Goal: Task Accomplishment & Management: Manage account settings

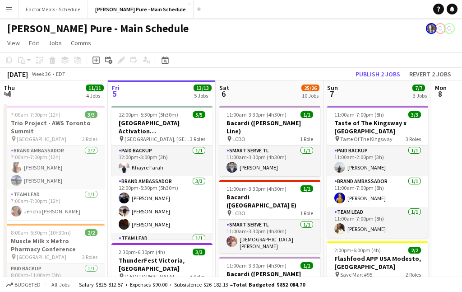
click at [9, 8] on app-icon "Menu" at bounding box center [8, 8] width 7 height 7
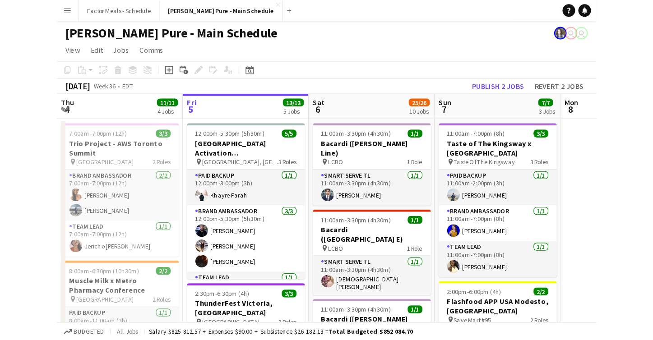
scroll to position [0, 422]
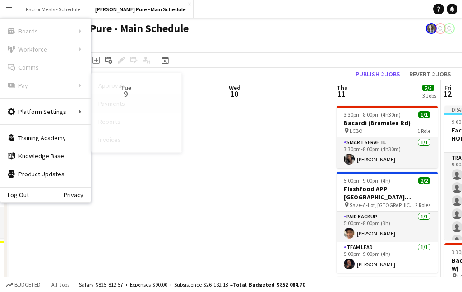
click at [104, 107] on link "Payments" at bounding box center [136, 103] width 90 height 18
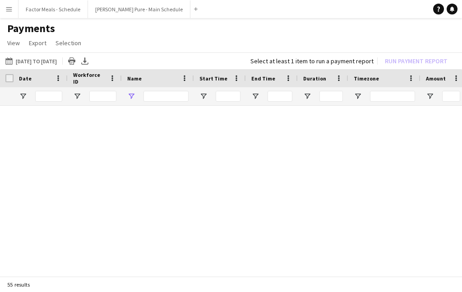
type input "******"
click at [8, 12] on app-icon "Menu" at bounding box center [8, 8] width 7 height 7
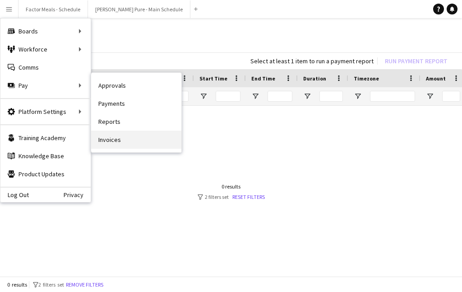
click at [98, 135] on link "Invoices" at bounding box center [136, 139] width 90 height 18
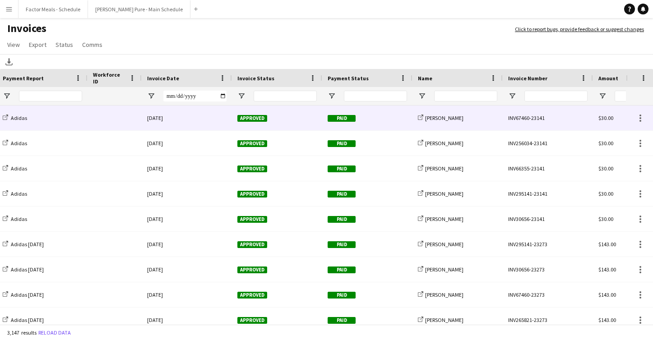
scroll to position [0, 19]
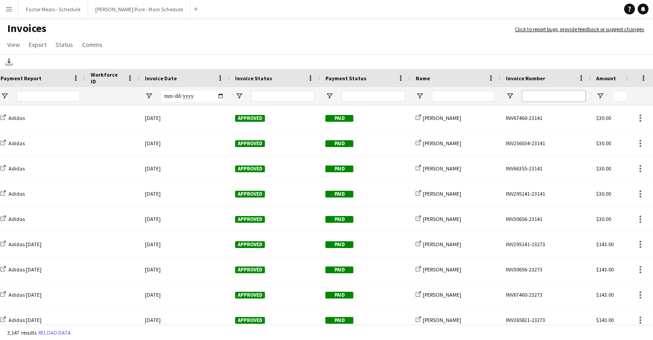
click at [462, 98] on input "Invoice Number Filter Input" at bounding box center [553, 96] width 63 height 11
type input "*"
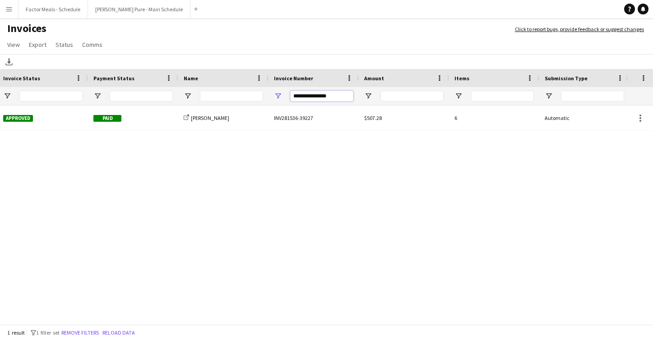
scroll to position [0, 0]
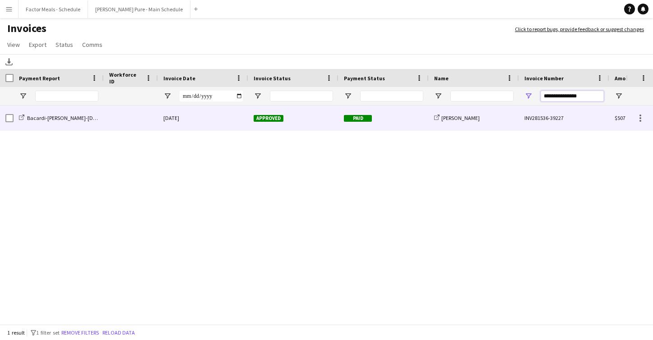
type input "**********"
click at [77, 124] on div "Bacardi-[PERSON_NAME]-[DATE]-[DATE]" at bounding box center [59, 118] width 90 height 25
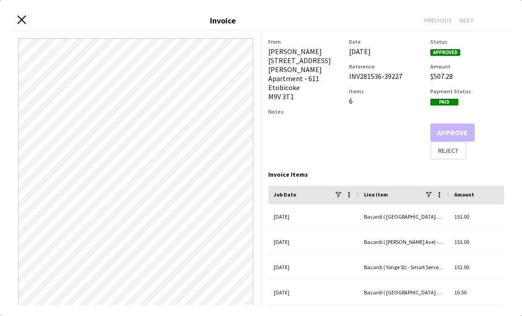
click at [22, 19] on icon at bounding box center [21, 20] width 9 height 9
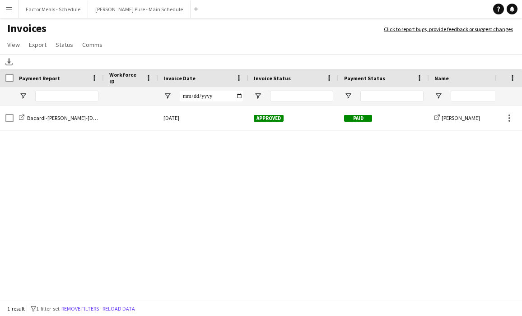
click at [11, 14] on button "Menu" at bounding box center [9, 9] width 18 height 18
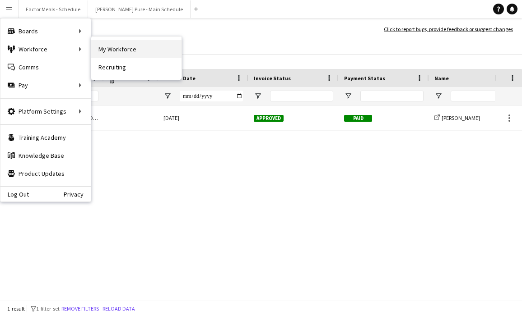
click at [110, 48] on link "My Workforce" at bounding box center [136, 49] width 90 height 18
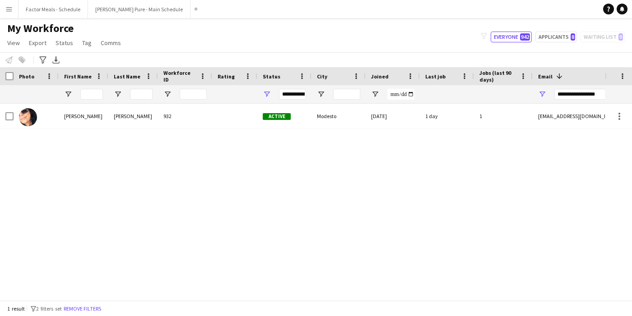
click at [243, 265] on div "Madeline Alvarado 932 Active Modesto 03-09-2025 1 day 1 maddafact@aol.com" at bounding box center [302, 202] width 605 height 197
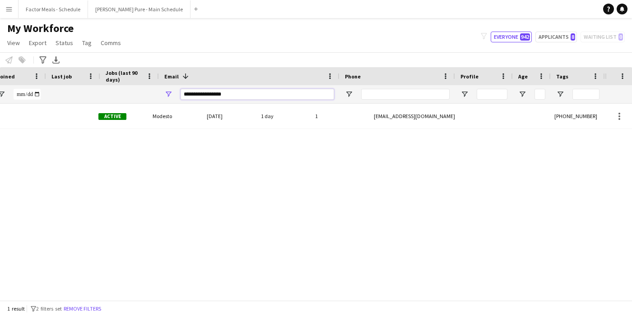
scroll to position [0, 374]
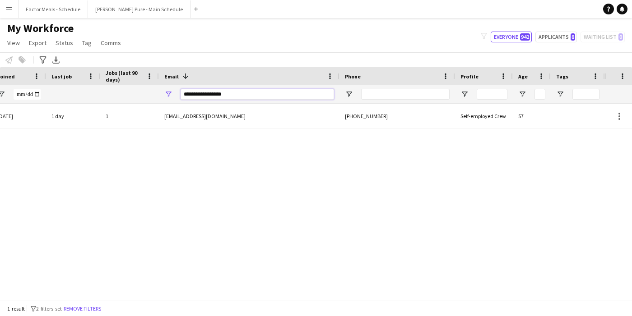
drag, startPoint x: 557, startPoint y: 94, endPoint x: 506, endPoint y: 91, distance: 51.6
click at [462, 92] on div "**********" at bounding box center [115, 94] width 979 height 18
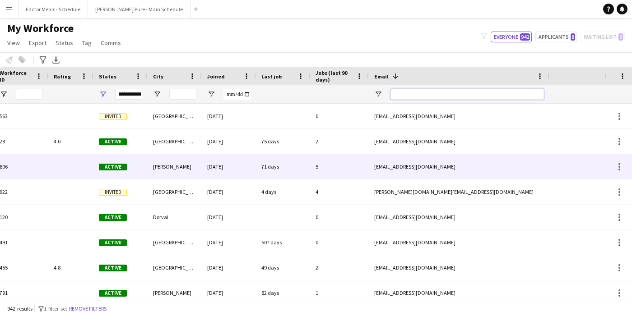
scroll to position [0, 0]
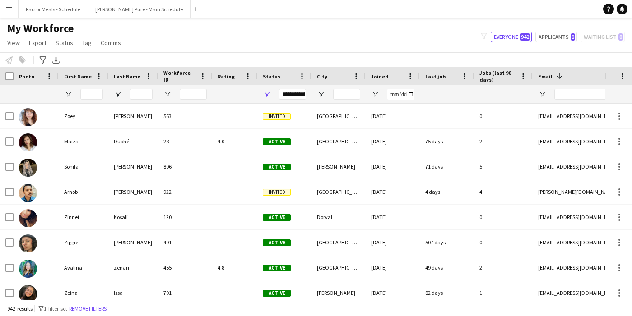
click at [12, 13] on button "Menu" at bounding box center [9, 9] width 18 height 18
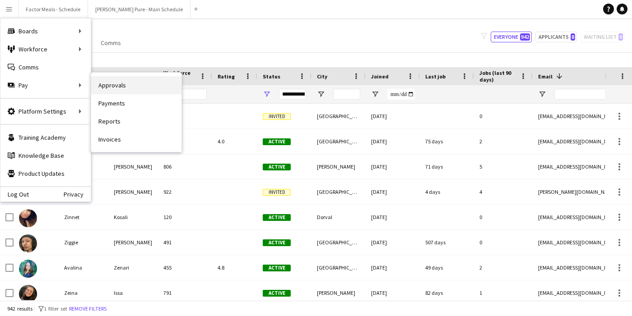
click at [128, 82] on link "Approvals" at bounding box center [136, 85] width 90 height 18
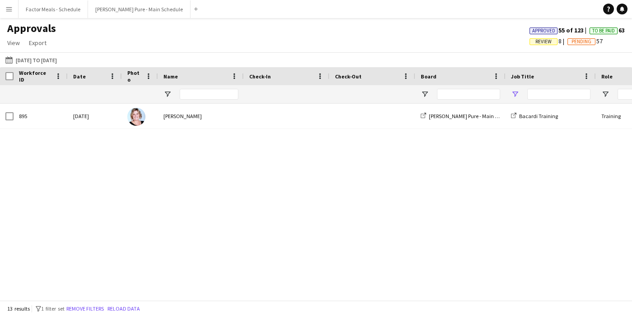
type input "*******"
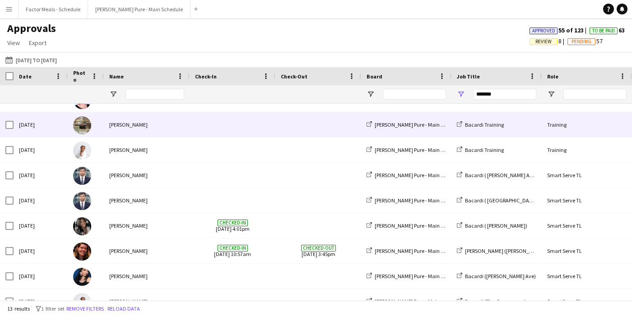
scroll to position [0, 199]
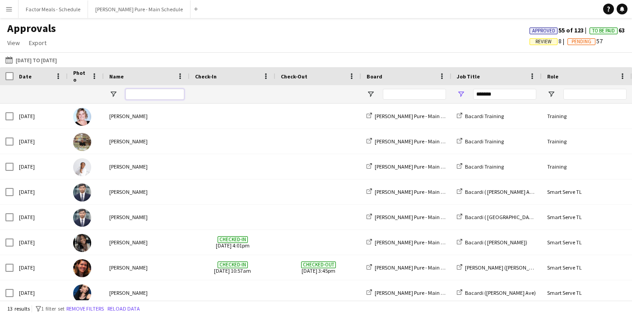
click at [137, 97] on input "Name Filter Input" at bounding box center [155, 94] width 59 height 11
type input "*"
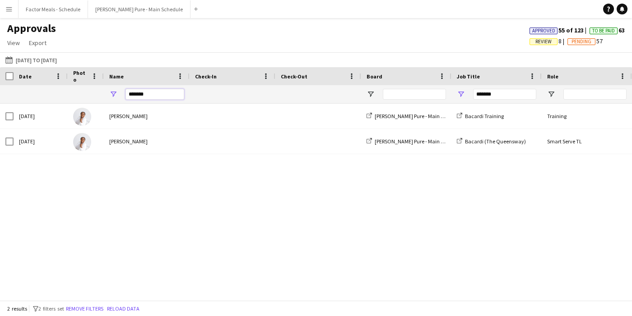
type input "*******"
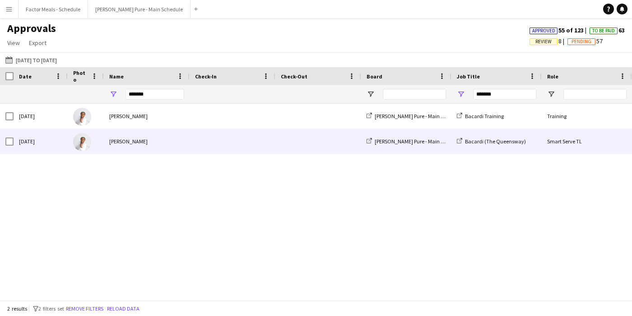
click at [140, 141] on div "Jessica Opoku-Amoah" at bounding box center [147, 141] width 86 height 25
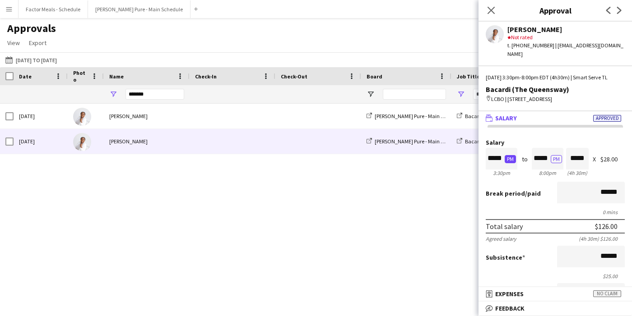
click at [462, 163] on button "PM" at bounding box center [510, 159] width 11 height 8
type input "*****"
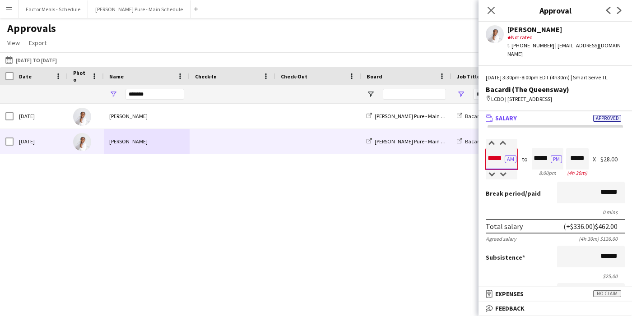
click at [462, 168] on input "*****" at bounding box center [502, 159] width 32 height 22
type input "*****"
click at [462, 180] on div at bounding box center [491, 175] width 11 height 9
click at [462, 196] on div "10:00am - 11:00am Training Bacardi Training Simon Pure - Main Schedule Jessica …" at bounding box center [316, 202] width 632 height 197
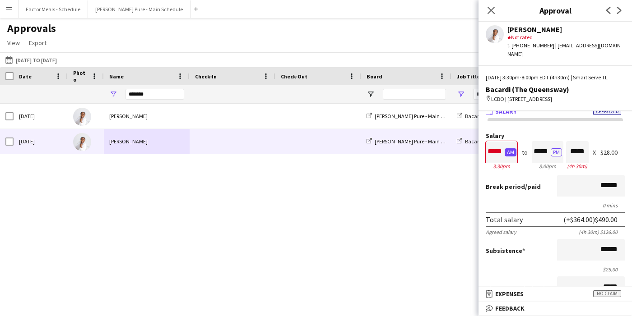
click at [462, 157] on button "AM" at bounding box center [511, 153] width 12 height 8
type input "*****"
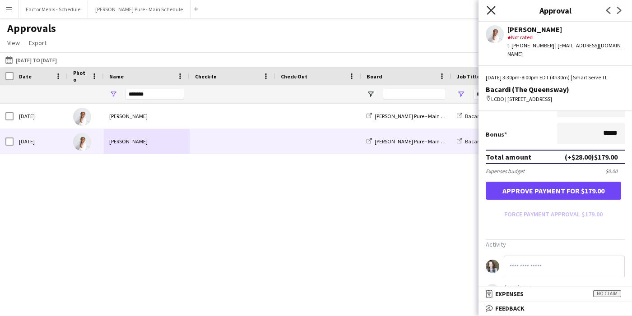
click at [462, 8] on icon at bounding box center [491, 10] width 9 height 9
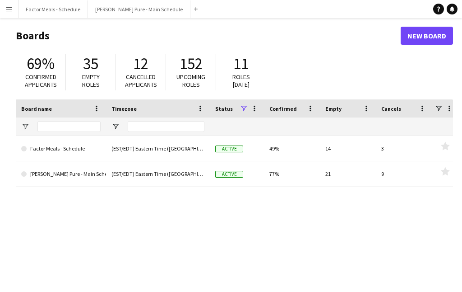
scroll to position [8, 0]
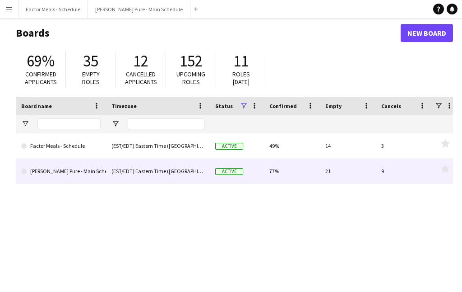
click at [70, 172] on link "[PERSON_NAME] Pure - Main Schedule" at bounding box center [60, 170] width 79 height 25
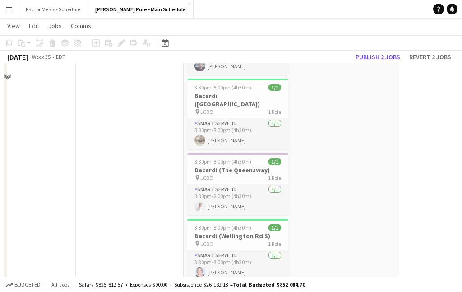
scroll to position [371, 0]
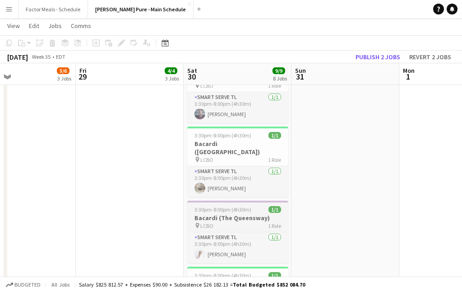
click at [231, 214] on h3 "Bacardi (The Queensway)" at bounding box center [237, 218] width 101 height 8
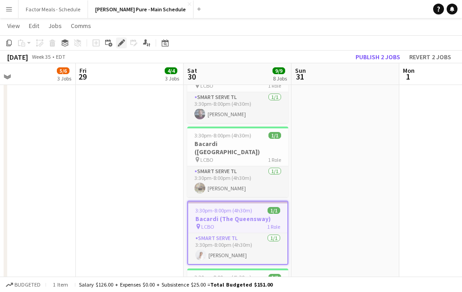
click at [121, 39] on icon "Edit" at bounding box center [121, 42] width 7 height 7
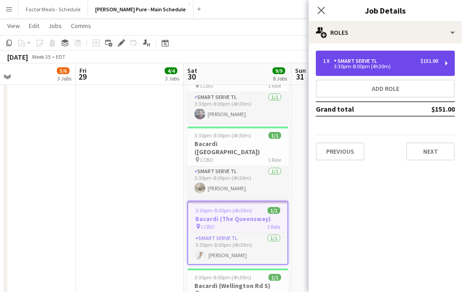
click at [363, 64] on div "Smart Serve TL" at bounding box center [357, 61] width 47 height 6
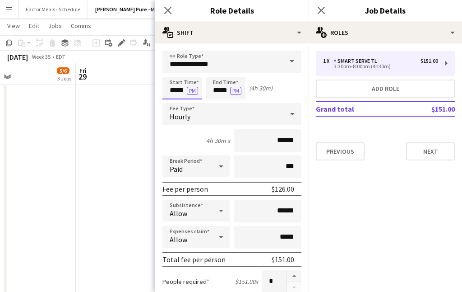
click at [178, 93] on body "Menu Boards Boards Boards All jobs Status Workforce Workforce My Workforce Recr…" at bounding box center [231, 242] width 462 height 1226
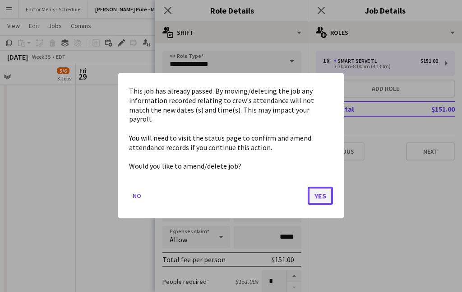
click at [324, 193] on button "Yes" at bounding box center [320, 196] width 25 height 18
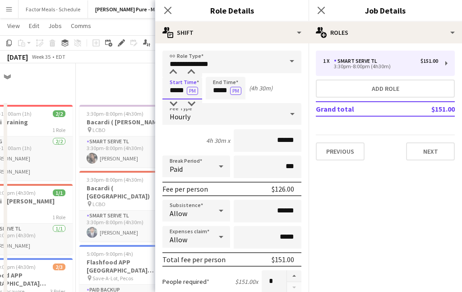
scroll to position [371, 0]
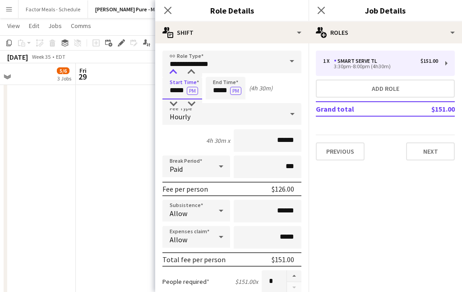
click at [174, 73] on div at bounding box center [173, 72] width 18 height 9
click at [171, 103] on div at bounding box center [173, 103] width 18 height 9
type input "*****"
click at [170, 102] on div at bounding box center [173, 103] width 18 height 9
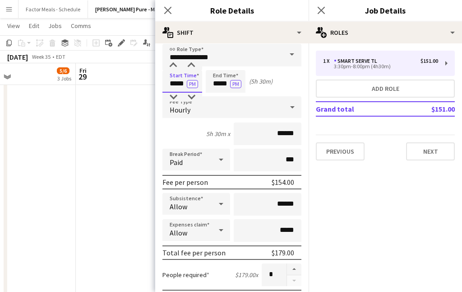
scroll to position [6, 0]
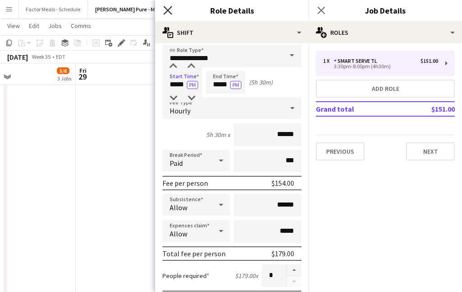
click at [167, 13] on icon "Close pop-in" at bounding box center [167, 10] width 9 height 9
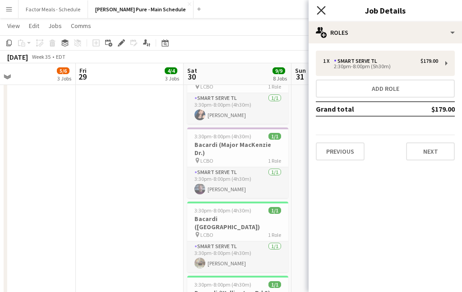
click at [320, 10] on icon "Close pop-in" at bounding box center [321, 10] width 9 height 9
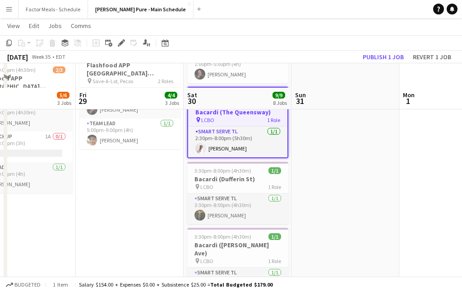
scroll to position [155, 0]
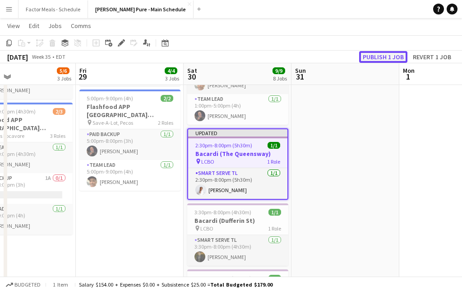
click at [388, 52] on button "Publish 1 job" at bounding box center [383, 57] width 48 height 12
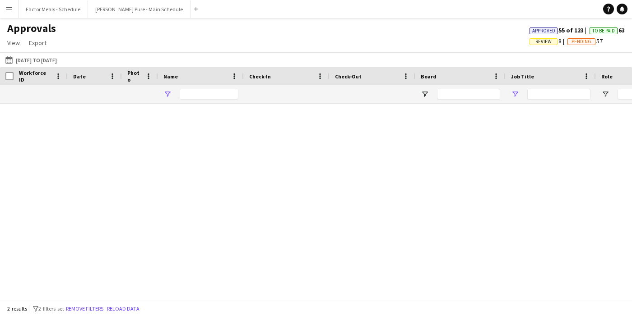
type input "*******"
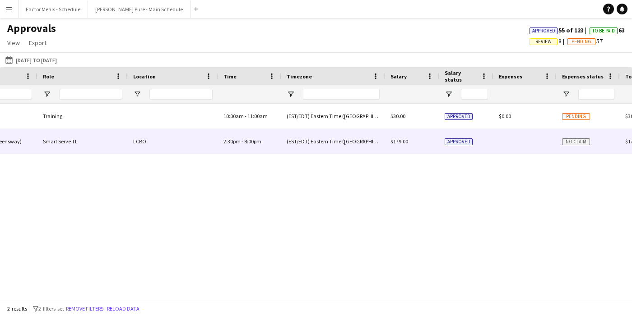
scroll to position [0, 559]
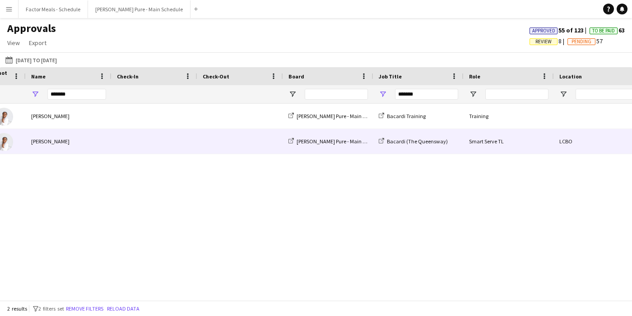
click at [37, 135] on div "[PERSON_NAME]" at bounding box center [69, 141] width 86 height 25
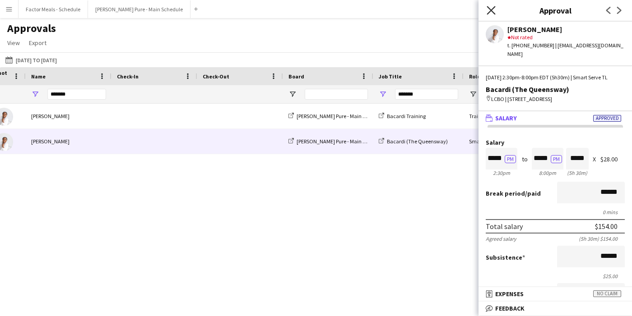
click at [489, 12] on icon at bounding box center [491, 10] width 9 height 9
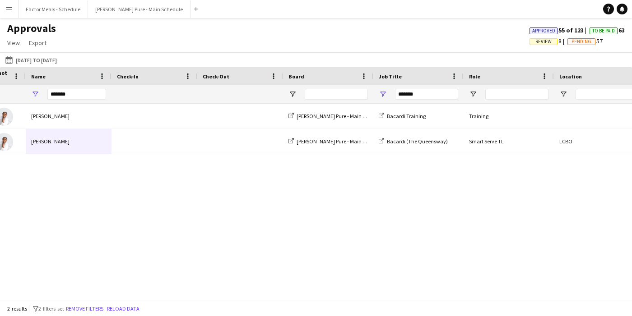
click at [396, 220] on div "Bacardi Training Training 10:00am - 11:00am (EST/EDT) Eastern Time (US & [GEOGR…" at bounding box center [316, 202] width 632 height 197
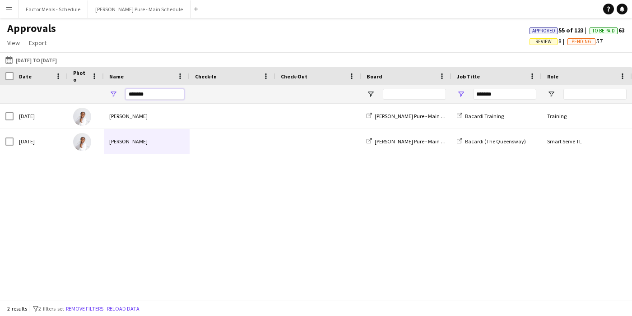
click at [149, 97] on input "*******" at bounding box center [155, 94] width 59 height 11
type input "*"
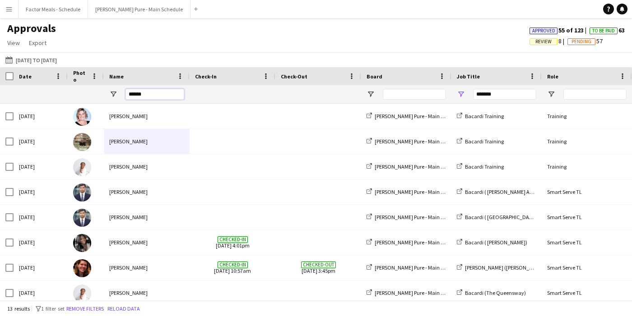
type input "*******"
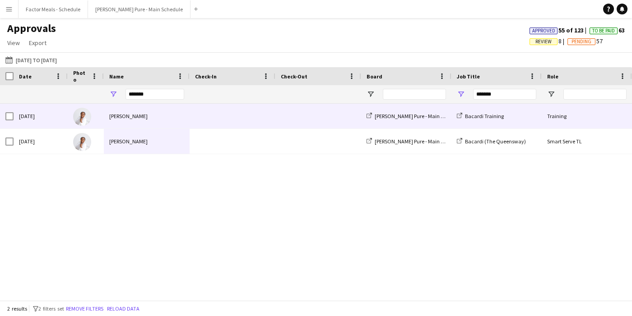
click at [0, 113] on div at bounding box center [7, 116] width 14 height 25
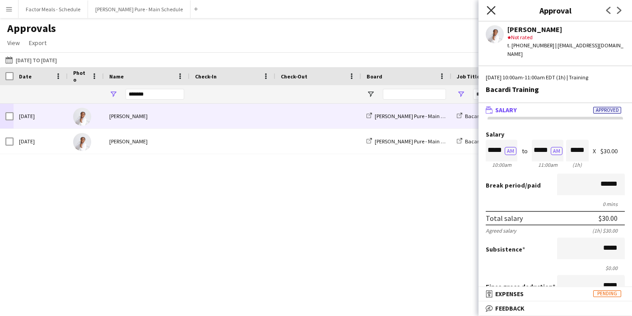
click at [492, 9] on icon at bounding box center [491, 10] width 9 height 9
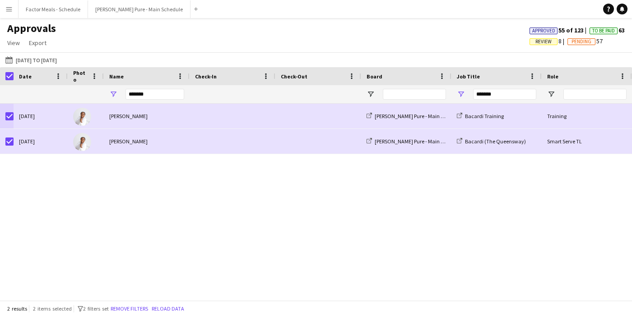
click at [15, 11] on button "Menu" at bounding box center [9, 9] width 18 height 18
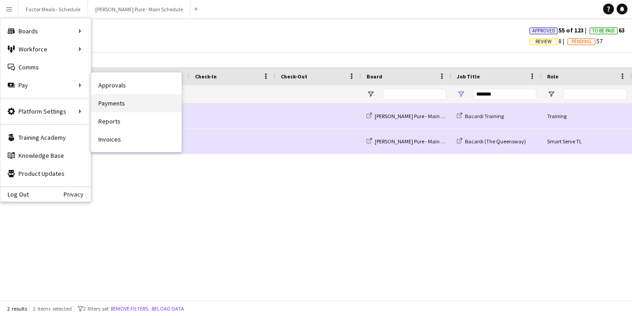
click at [110, 104] on link "Payments" at bounding box center [136, 103] width 90 height 18
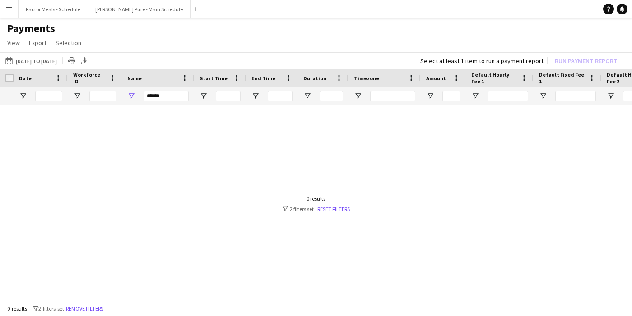
click at [174, 178] on div at bounding box center [316, 204] width 632 height 197
click at [177, 102] on div "******" at bounding box center [166, 96] width 45 height 18
click at [170, 92] on input "******" at bounding box center [166, 96] width 45 height 11
click at [177, 102] on div "******" at bounding box center [166, 96] width 45 height 18
drag, startPoint x: 174, startPoint y: 100, endPoint x: 126, endPoint y: 100, distance: 47.4
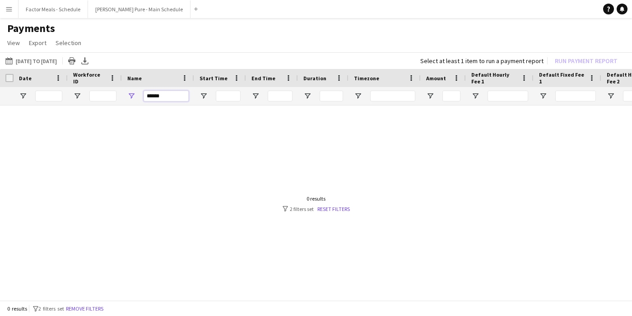
click at [126, 99] on div "******" at bounding box center [158, 96] width 72 height 18
type input "*"
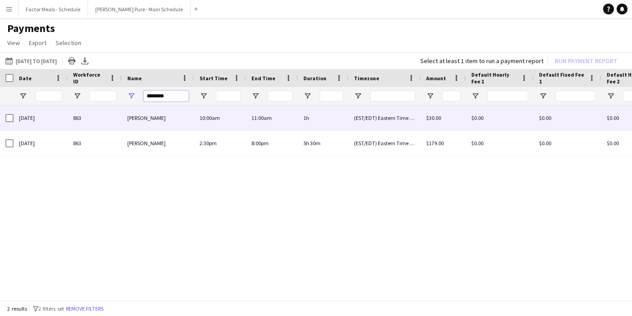
type input "*******"
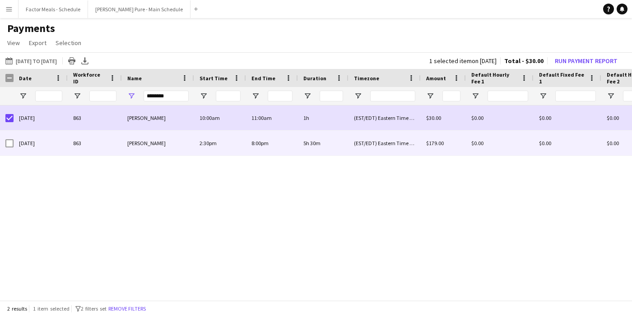
click at [9, 136] on div at bounding box center [9, 143] width 8 height 25
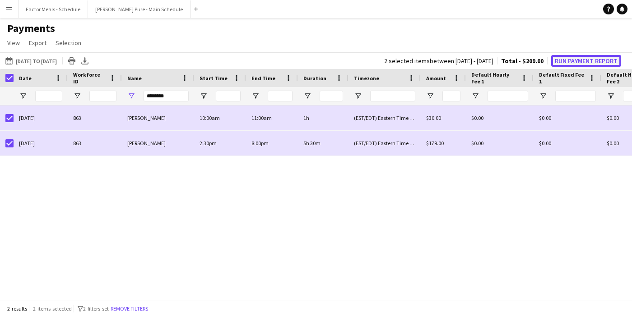
click at [582, 60] on button "Run Payment Report" at bounding box center [586, 61] width 70 height 12
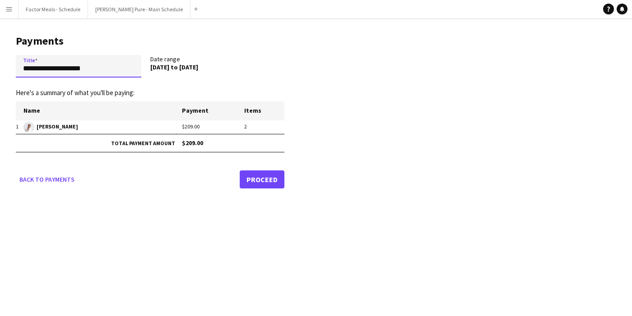
drag, startPoint x: 102, startPoint y: 72, endPoint x: 14, endPoint y: 68, distance: 88.6
click at [14, 68] on main "**********" at bounding box center [146, 110] width 293 height 184
type input "**********"
click at [110, 161] on form "**********" at bounding box center [150, 122] width 269 height 134
click at [97, 70] on input "**********" at bounding box center [79, 66] width 126 height 23
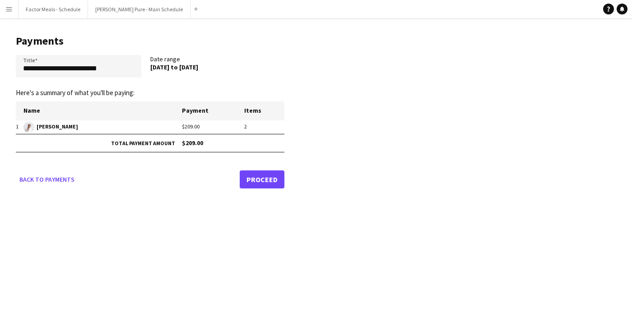
click at [96, 166] on form "**********" at bounding box center [150, 122] width 269 height 134
click at [260, 179] on link "Proceed" at bounding box center [262, 180] width 45 height 18
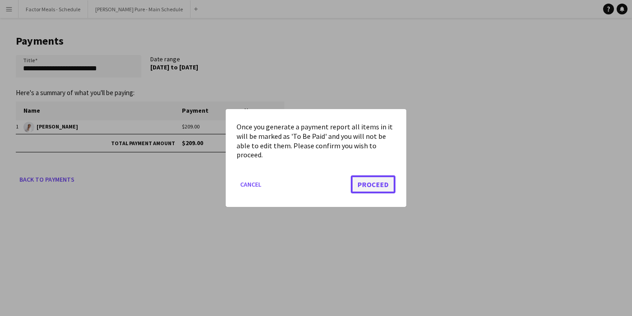
click at [365, 184] on button "Proceed" at bounding box center [373, 185] width 45 height 18
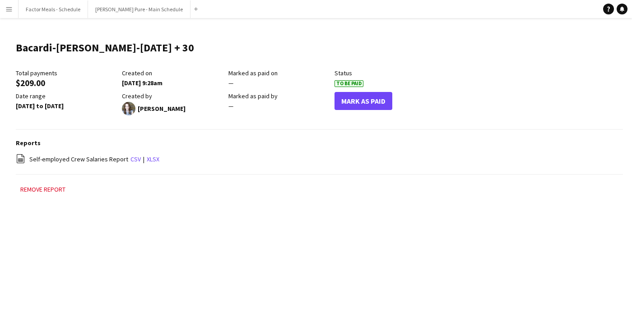
click at [10, 14] on button "Menu" at bounding box center [9, 9] width 18 height 18
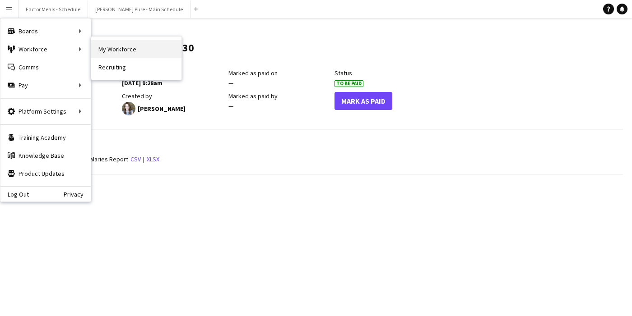
click at [158, 51] on link "My Workforce" at bounding box center [136, 49] width 90 height 18
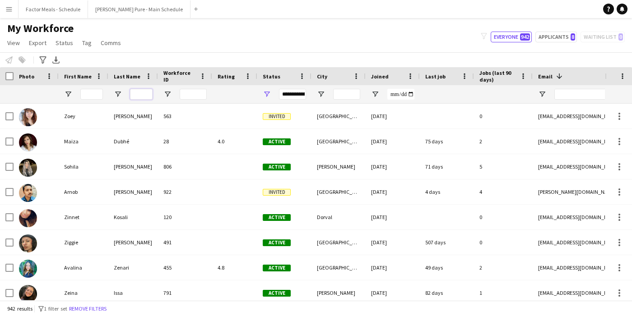
click at [141, 97] on input "Last Name Filter Input" at bounding box center [141, 94] width 23 height 11
click at [93, 92] on input "First Name Filter Input" at bounding box center [91, 94] width 23 height 11
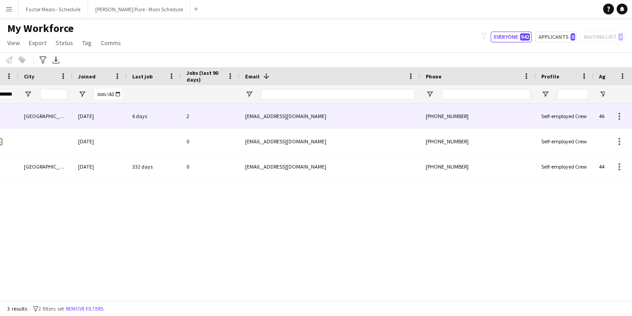
scroll to position [0, 209]
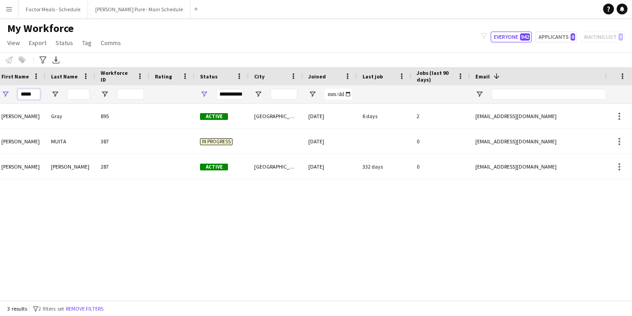
type input "*****"
click at [6, 6] on app-icon "Menu" at bounding box center [8, 8] width 7 height 7
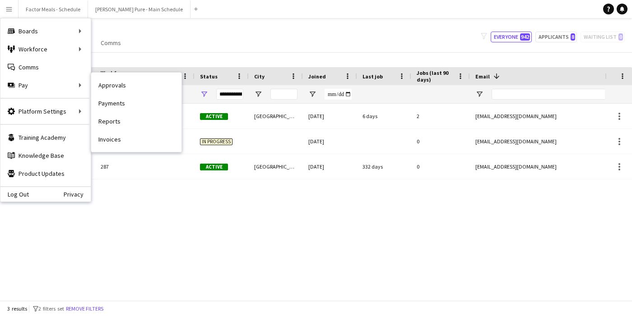
click at [124, 85] on link "Approvals" at bounding box center [136, 85] width 90 height 18
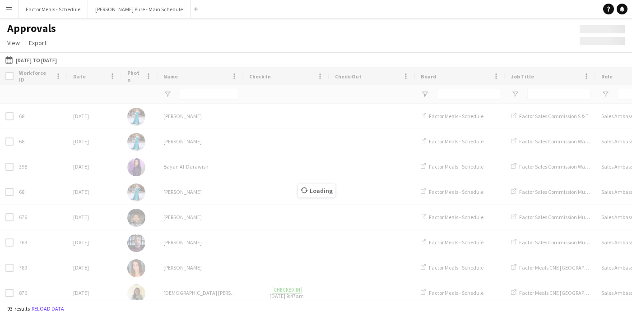
type input "*******"
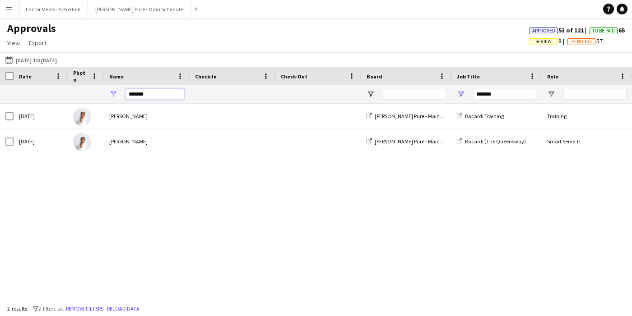
click at [148, 96] on input "*******" at bounding box center [155, 94] width 59 height 11
drag, startPoint x: 148, startPoint y: 96, endPoint x: 122, endPoint y: 96, distance: 25.3
click at [122, 96] on div "*******" at bounding box center [147, 94] width 86 height 18
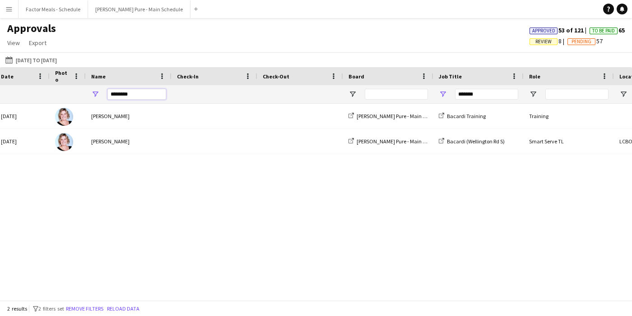
type input "********"
click at [112, 186] on div "Mon, 25 Aug 2025 Caroline Gray Simon Pure - Main Schedule Bacardi Training Trai…" at bounding box center [316, 202] width 632 height 197
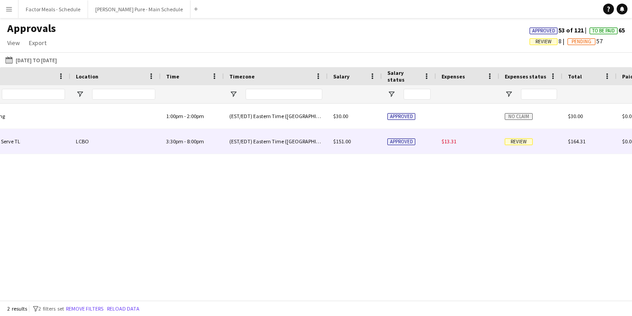
click at [519, 143] on span "Review" at bounding box center [519, 142] width 28 height 7
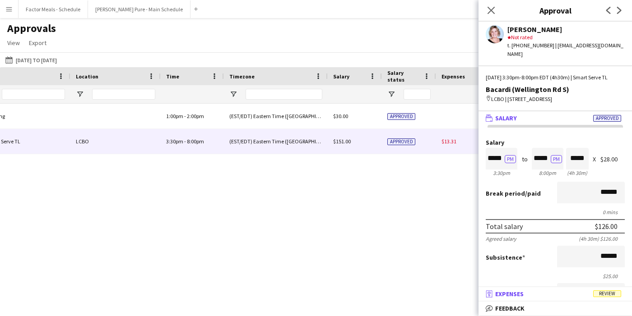
click at [614, 296] on span "Review" at bounding box center [607, 294] width 28 height 7
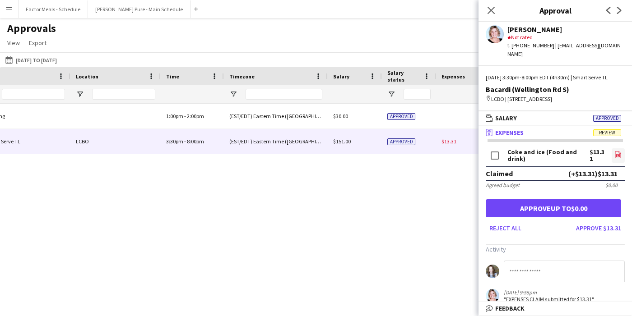
click at [618, 151] on link "file-image" at bounding box center [619, 156] width 14 height 14
click at [593, 230] on button "Approve $13.31" at bounding box center [598, 228] width 52 height 14
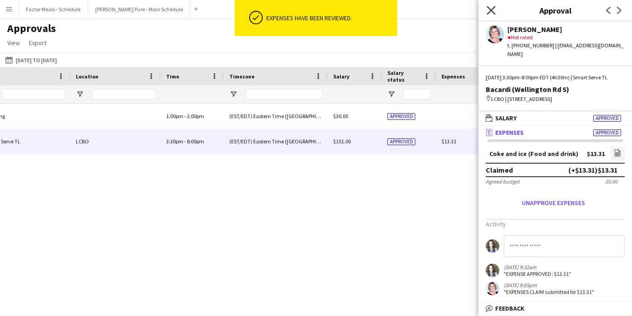
click at [494, 9] on icon "Close pop-in" at bounding box center [491, 10] width 9 height 9
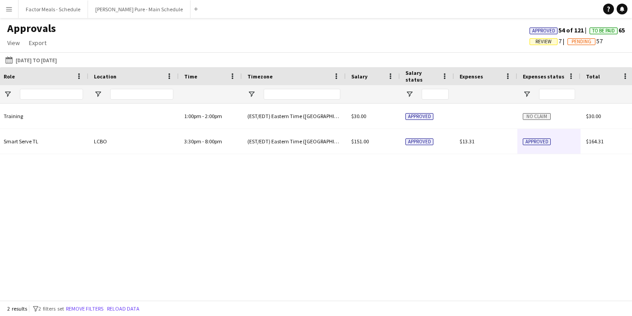
scroll to position [0, 543]
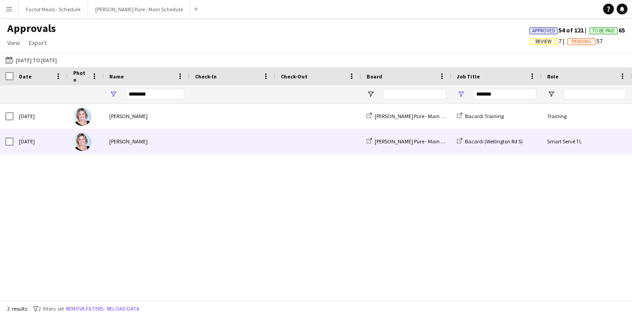
click at [126, 140] on div "Caroline Gray" at bounding box center [147, 141] width 86 height 25
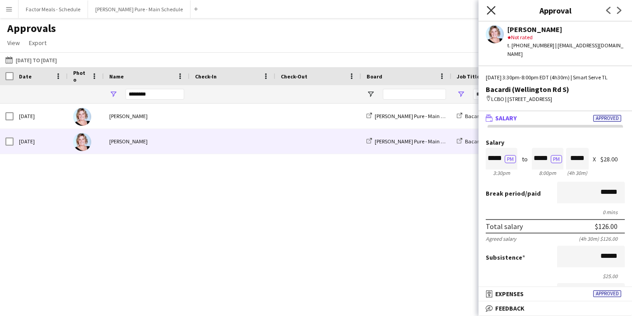
click at [488, 9] on icon "Close pop-in" at bounding box center [491, 10] width 9 height 9
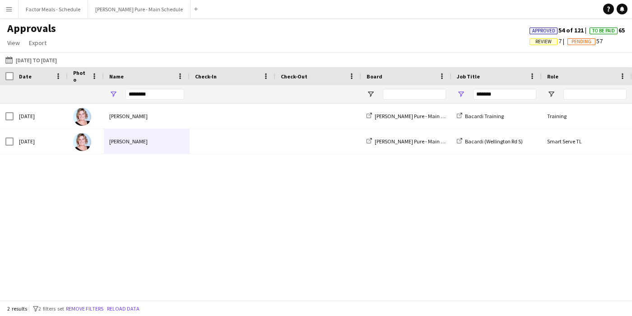
click at [205, 246] on div "Bacardi Training Training 1:00pm - 2:00pm Simon Pure - Main Schedule Caroline G…" at bounding box center [316, 202] width 632 height 197
click at [8, 9] on app-icon "Menu" at bounding box center [8, 8] width 7 height 7
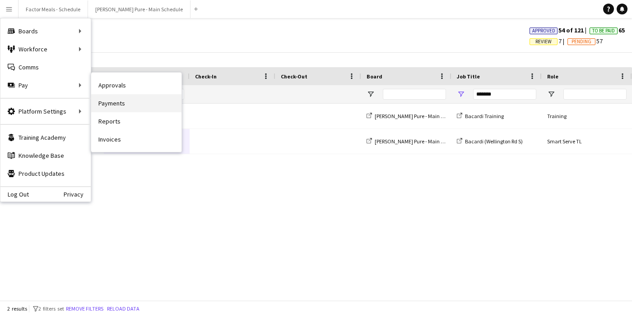
click at [107, 102] on link "Payments" at bounding box center [136, 103] width 90 height 18
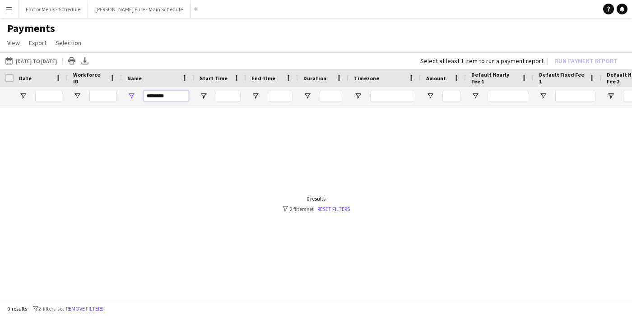
drag, startPoint x: 165, startPoint y: 98, endPoint x: 122, endPoint y: 97, distance: 42.9
click at [122, 98] on div "*******" at bounding box center [158, 96] width 72 height 18
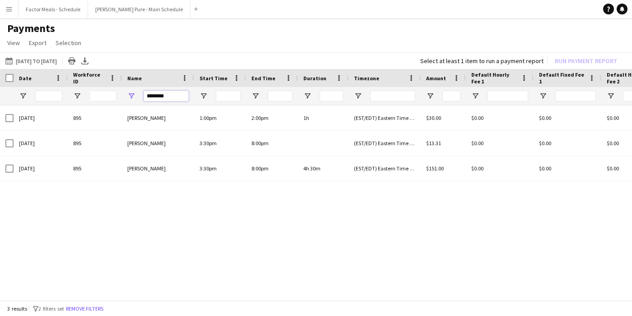
type input "********"
click at [6, 8] on app-icon "Menu" at bounding box center [8, 8] width 7 height 7
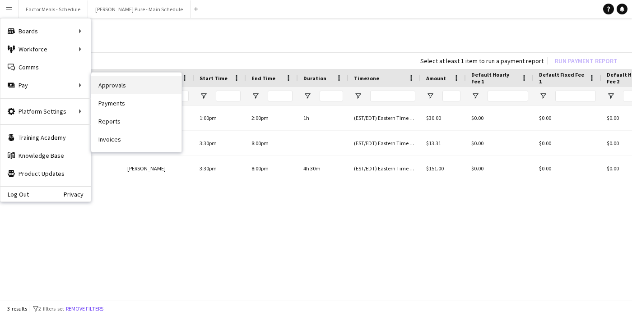
click at [119, 88] on link "Approvals" at bounding box center [136, 85] width 90 height 18
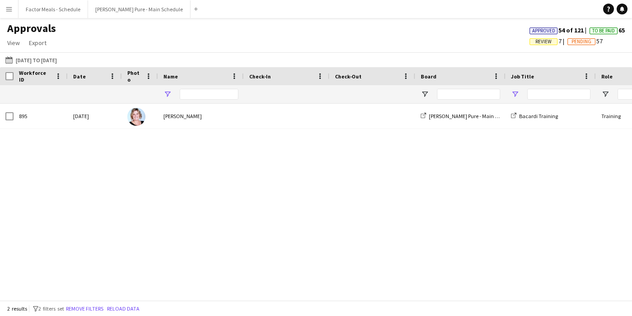
type input "********"
type input "*******"
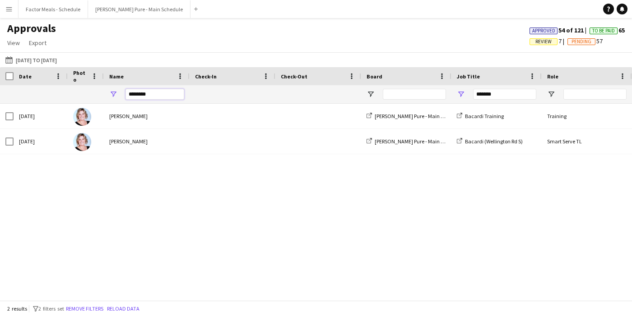
drag, startPoint x: 160, startPoint y: 97, endPoint x: 116, endPoint y: 97, distance: 43.3
click at [116, 97] on div "********" at bounding box center [147, 94] width 86 height 18
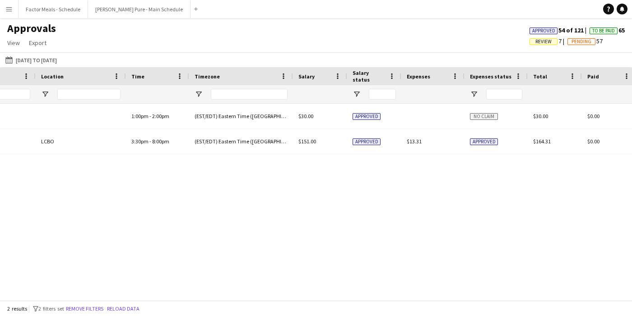
click at [9, 11] on app-icon "Menu" at bounding box center [8, 8] width 7 height 7
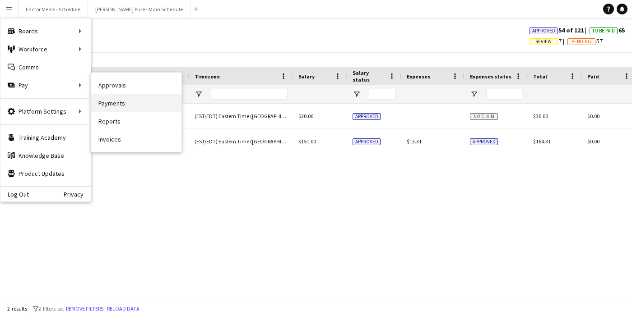
click at [121, 101] on link "Payments" at bounding box center [136, 103] width 90 height 18
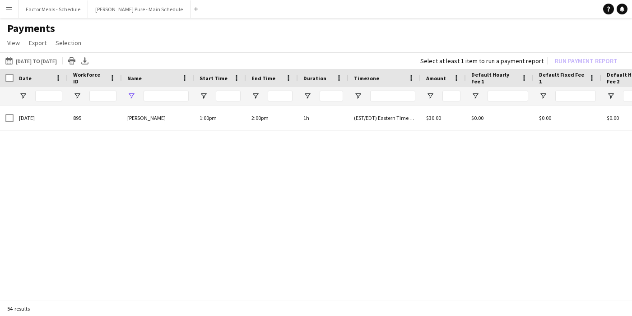
type input "********"
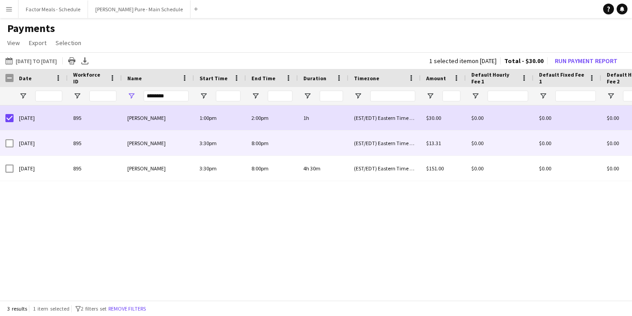
click at [9, 155] on div at bounding box center [9, 143] width 8 height 25
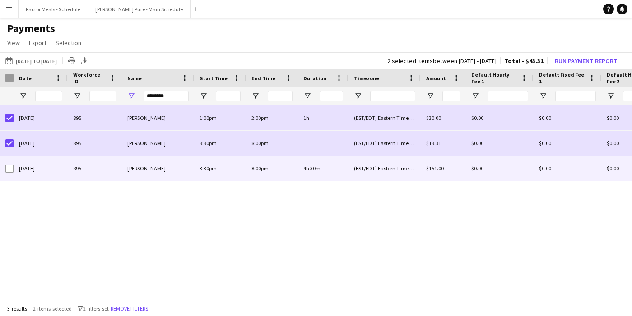
click at [9, 164] on div at bounding box center [9, 168] width 8 height 25
click at [9, 173] on div at bounding box center [9, 168] width 8 height 25
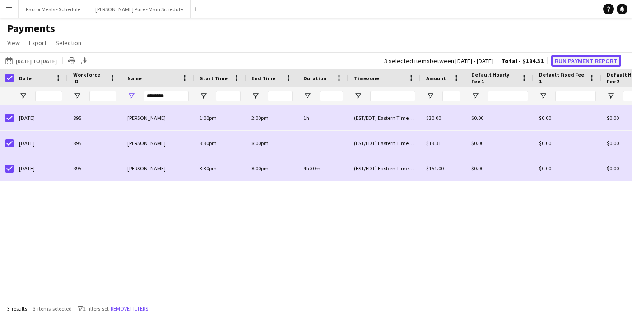
click at [570, 60] on button "Run Payment Report" at bounding box center [586, 61] width 70 height 12
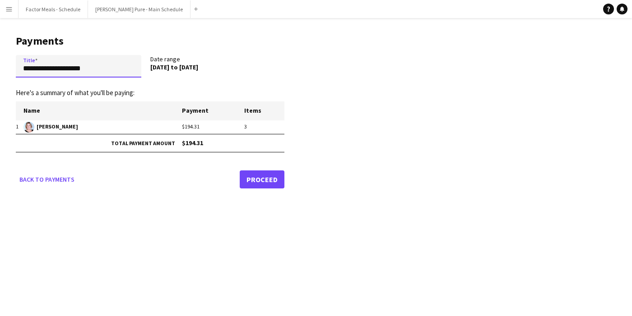
drag, startPoint x: 98, startPoint y: 67, endPoint x: -2, endPoint y: 64, distance: 99.4
click at [0, 64] on html "**********" at bounding box center [316, 158] width 632 height 316
drag, startPoint x: 116, startPoint y: 69, endPoint x: 5, endPoint y: 69, distance: 111.1
click at [5, 69] on main "**********" at bounding box center [146, 110] width 293 height 184
type input "**********"
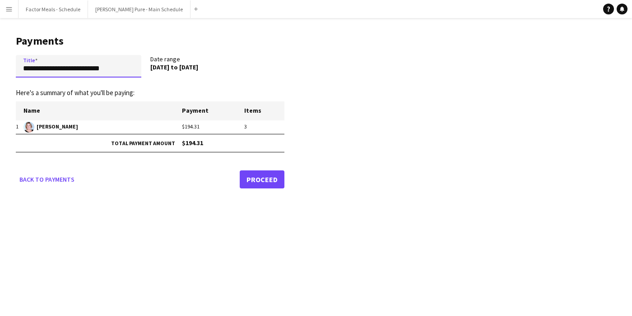
click at [125, 67] on input "**********" at bounding box center [79, 66] width 126 height 23
click at [194, 222] on div "**********" at bounding box center [316, 158] width 632 height 316
click at [276, 183] on link "Proceed" at bounding box center [262, 180] width 45 height 18
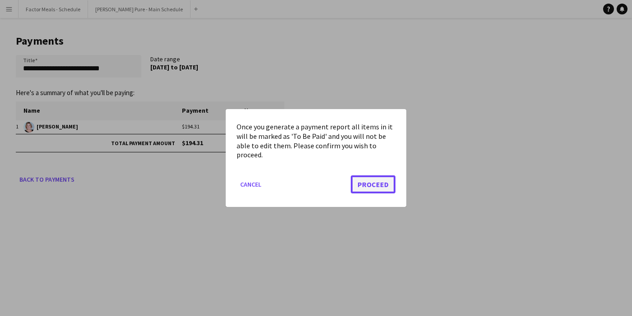
click at [377, 184] on button "Proceed" at bounding box center [373, 185] width 45 height 18
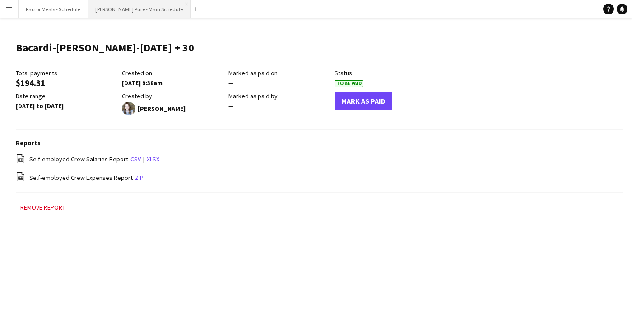
click at [127, 13] on button "[PERSON_NAME] Pure - Main Schedule Close" at bounding box center [139, 9] width 102 height 18
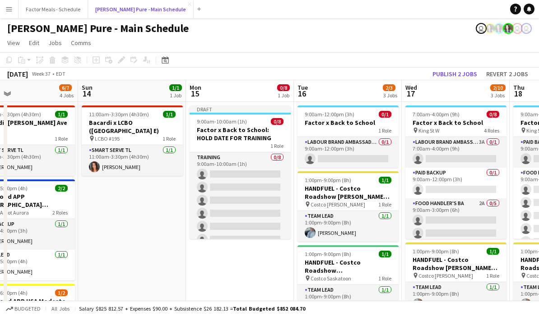
scroll to position [0, 265]
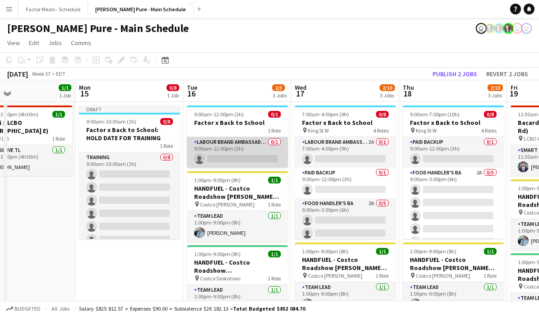
click at [262, 154] on app-card-role "Labour Brand Ambassadors 0/1 9:00am-12:00pm (3h) single-neutral-actions" at bounding box center [237, 152] width 101 height 31
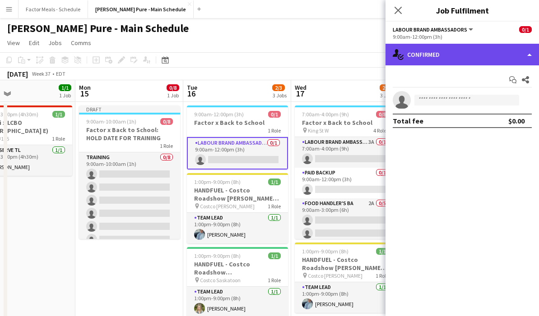
click at [472, 60] on div "single-neutral-actions-check-2 Confirmed" at bounding box center [462, 55] width 153 height 22
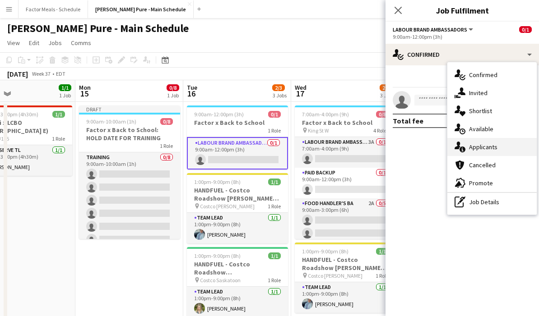
click at [478, 148] on span "Applicants" at bounding box center [483, 147] width 28 height 8
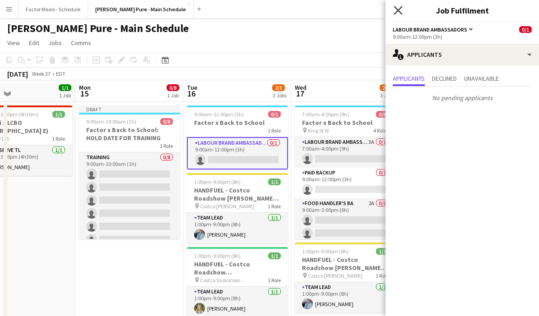
click at [395, 13] on icon at bounding box center [398, 10] width 9 height 9
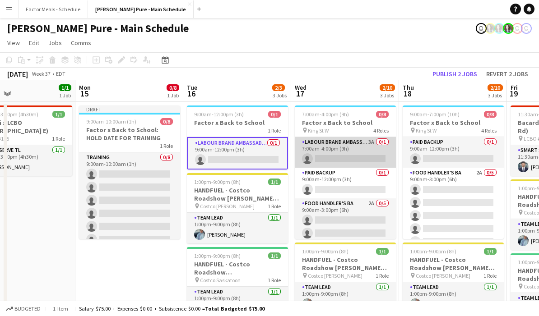
click at [327, 152] on app-card-role "Labour Brand Ambassadors 3A 0/1 7:00am-4:00pm (9h) single-neutral-actions" at bounding box center [345, 152] width 101 height 31
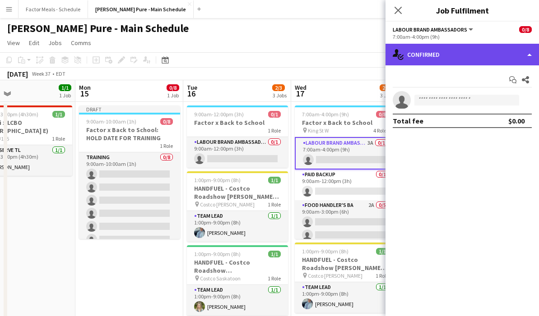
click at [433, 58] on div "single-neutral-actions-check-2 Confirmed" at bounding box center [462, 55] width 153 height 22
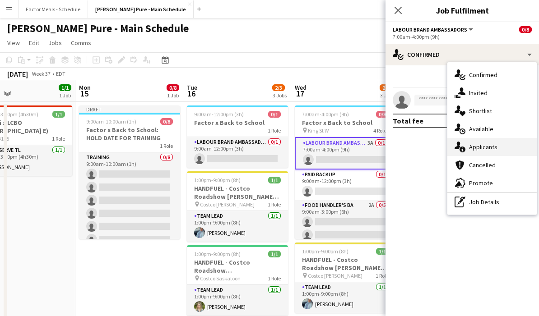
click at [457, 153] on icon "single-neutral-actions-information" at bounding box center [460, 147] width 11 height 11
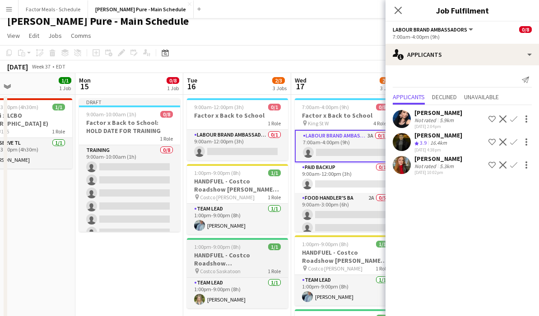
scroll to position [0, 0]
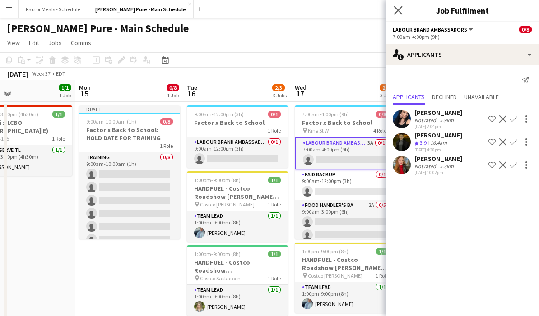
click at [396, 15] on app-icon "Close pop-in" at bounding box center [398, 10] width 13 height 13
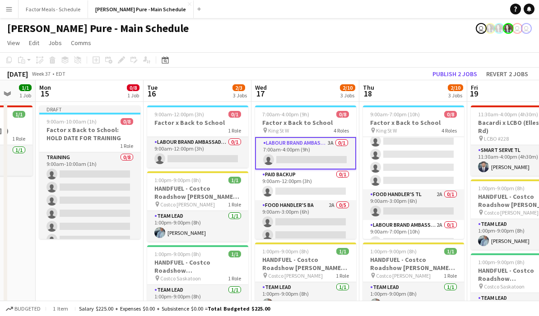
scroll to position [73, 0]
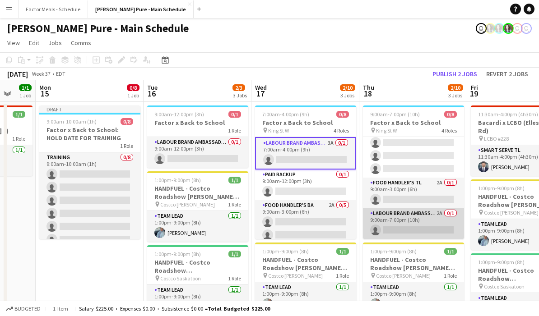
click at [398, 217] on app-card-role "Labour Brand Ambassadors 2A 0/1 9:00am-7:00pm (10h) single-neutral-actions" at bounding box center [413, 224] width 101 height 31
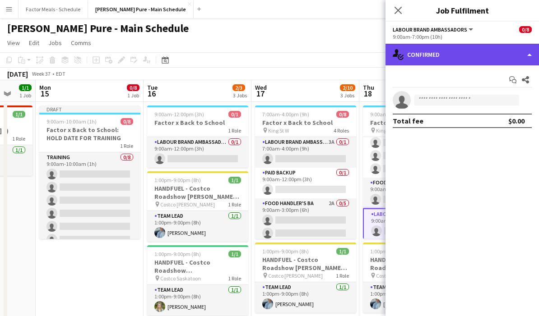
click at [460, 59] on div "single-neutral-actions-check-2 Confirmed" at bounding box center [462, 55] width 153 height 22
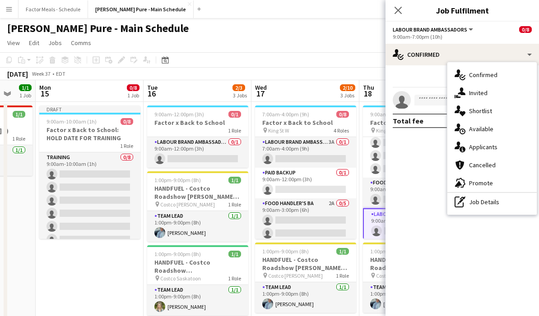
click at [489, 145] on span "Applicants" at bounding box center [483, 147] width 28 height 8
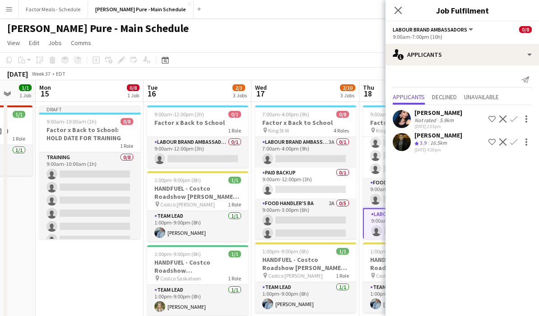
click at [402, 11] on app-icon "Close pop-in" at bounding box center [398, 10] width 11 height 11
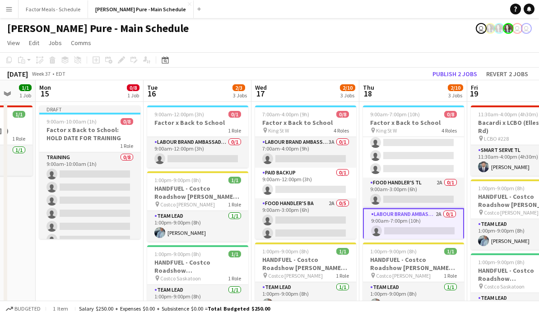
click at [384, 79] on div "September 2025 Week 37 • EDT Publish 2 jobs Revert 2 jobs" at bounding box center [269, 74] width 539 height 13
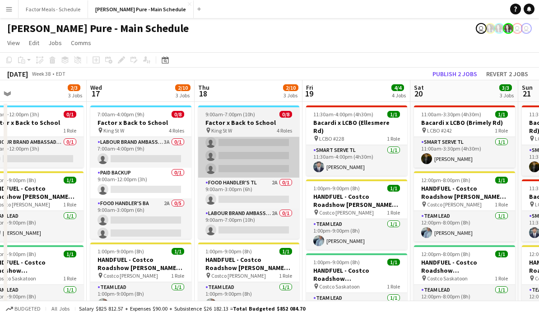
scroll to position [0, 274]
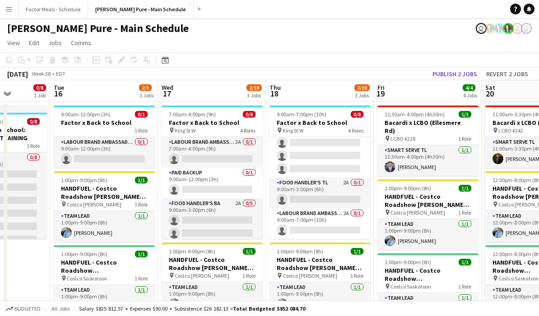
click at [13, 9] on button "Menu" at bounding box center [9, 9] width 18 height 18
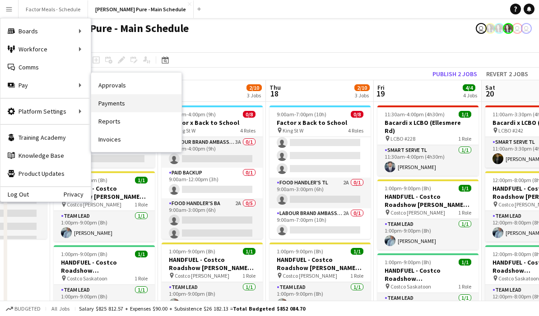
click at [109, 110] on link "Payments" at bounding box center [136, 103] width 90 height 18
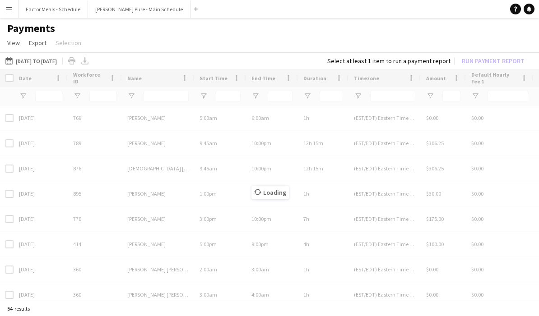
type input "********"
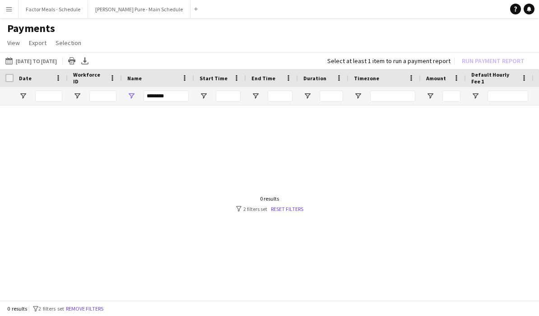
click at [12, 14] on button "Menu" at bounding box center [9, 9] width 18 height 18
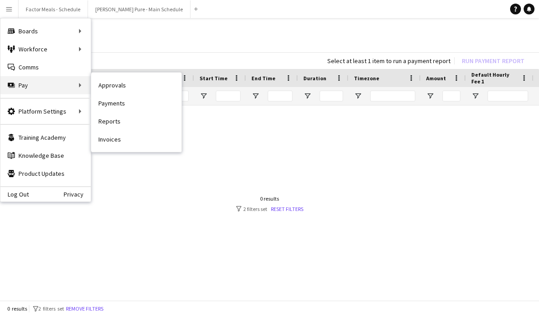
click at [19, 86] on div "Pay Pay" at bounding box center [45, 85] width 90 height 18
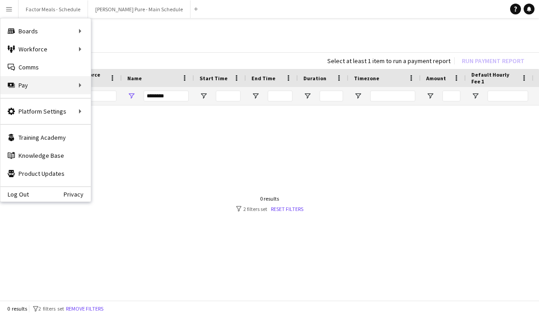
click at [19, 86] on div "Pay Pay" at bounding box center [45, 85] width 90 height 18
click at [81, 84] on div "Pay Pay" at bounding box center [45, 85] width 90 height 18
click at [161, 96] on input "********" at bounding box center [166, 96] width 45 height 11
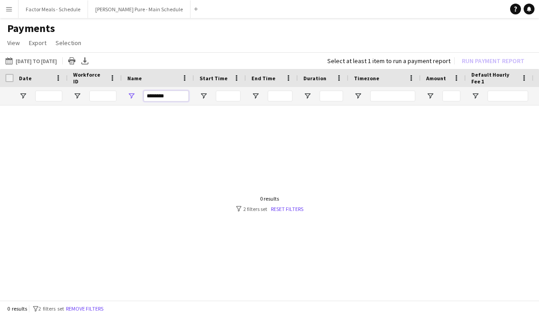
drag, startPoint x: 181, startPoint y: 98, endPoint x: 112, endPoint y: 97, distance: 69.1
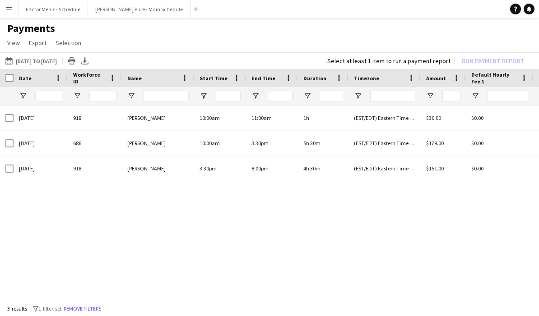
click at [8, 8] on app-icon "Menu" at bounding box center [8, 8] width 7 height 7
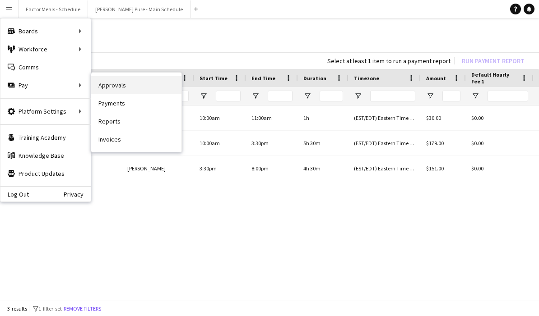
click at [111, 85] on link "Approvals" at bounding box center [136, 85] width 90 height 18
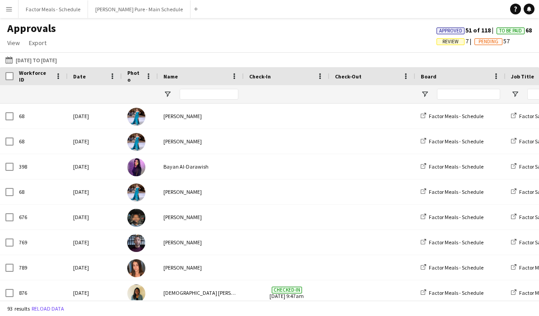
type input "********"
type input "*******"
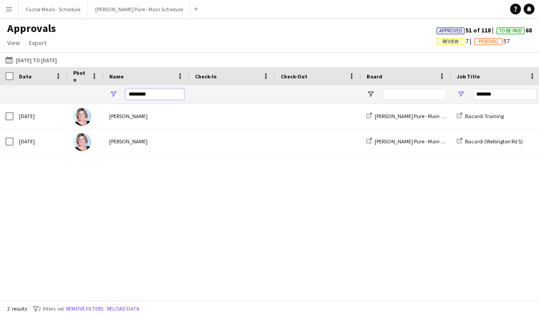
drag, startPoint x: 155, startPoint y: 95, endPoint x: 83, endPoint y: 93, distance: 72.3
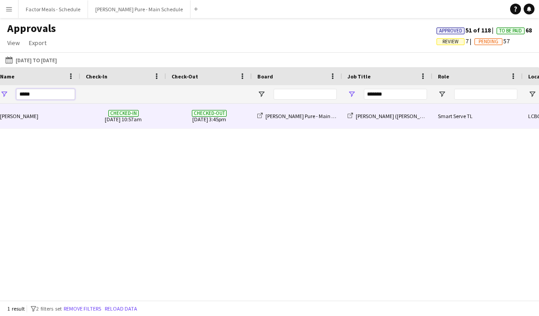
scroll to position [0, 318]
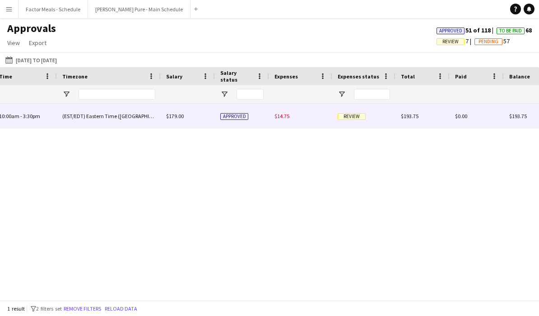
type input "*****"
click at [354, 116] on span "Review" at bounding box center [352, 116] width 28 height 7
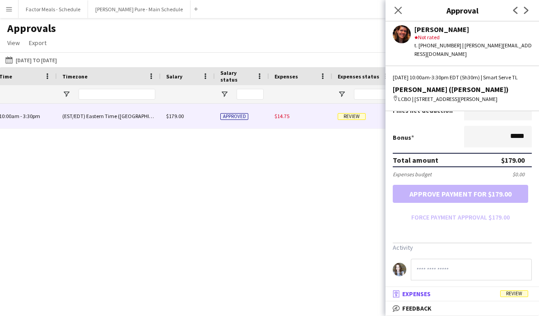
click at [522, 294] on span "Review" at bounding box center [514, 294] width 28 height 7
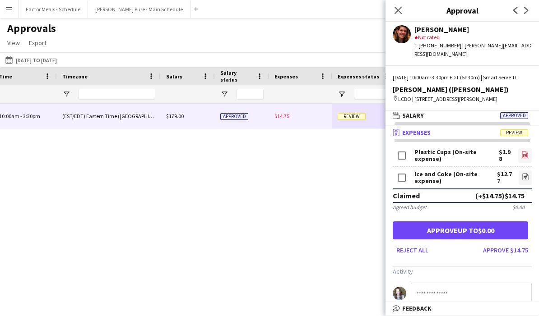
click at [524, 155] on icon "file-image" at bounding box center [524, 154] width 7 height 7
click at [527, 182] on app-icon "file-image" at bounding box center [525, 177] width 7 height 9
click at [521, 253] on button "Approve $14.75" at bounding box center [505, 250] width 52 height 14
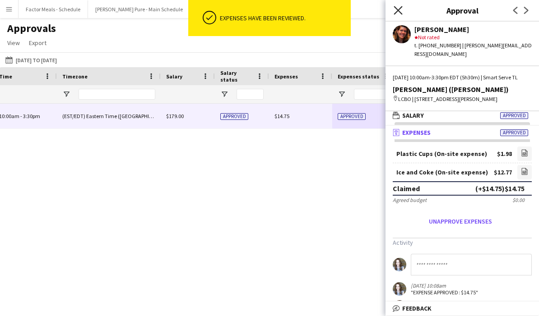
click at [396, 9] on icon "Close pop-in" at bounding box center [398, 10] width 9 height 9
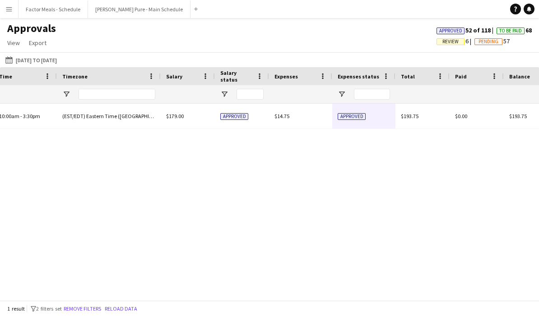
click at [320, 267] on div "LCBO 10:00am - 3:30pm (EST/EDT) Eastern Time (US & Canada) $179.00 Approved $14…" at bounding box center [269, 202] width 539 height 197
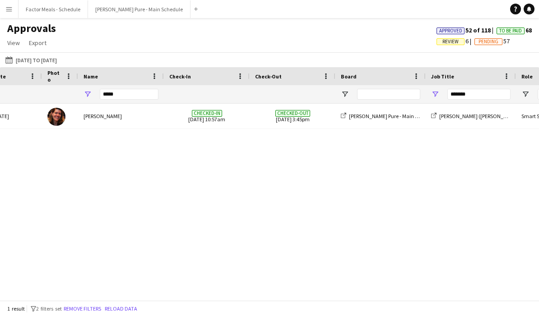
scroll to position [0, 43]
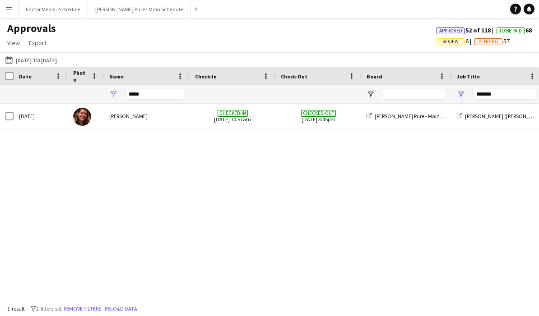
click at [8, 10] on app-icon "Menu" at bounding box center [8, 8] width 7 height 7
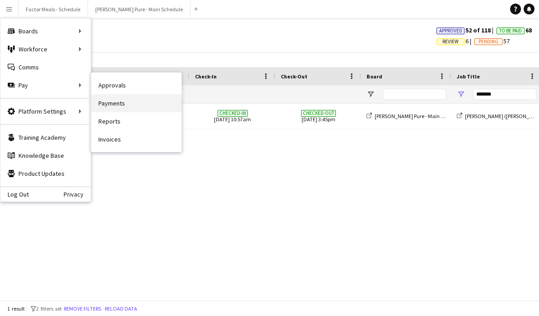
click at [108, 110] on link "Payments" at bounding box center [136, 103] width 90 height 18
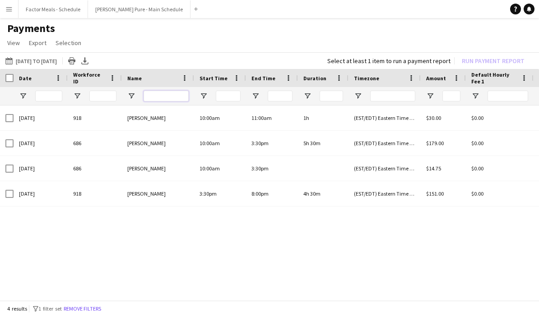
click at [154, 100] on input "Name Filter Input" at bounding box center [166, 96] width 45 height 11
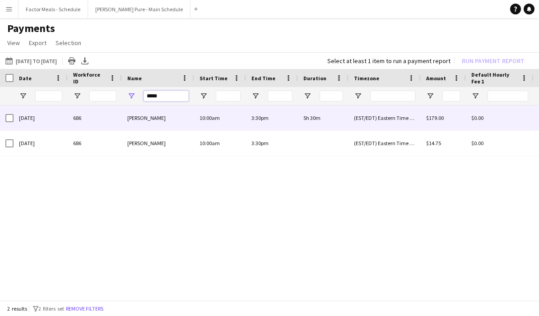
type input "*****"
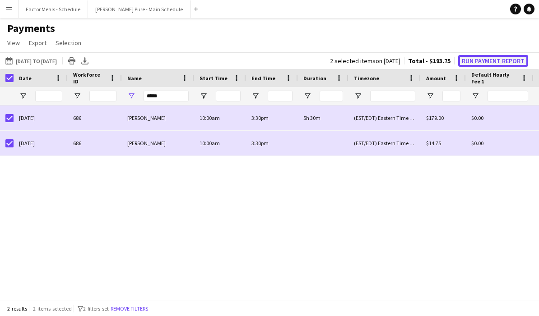
click at [499, 59] on button "Run Payment Report" at bounding box center [493, 61] width 70 height 12
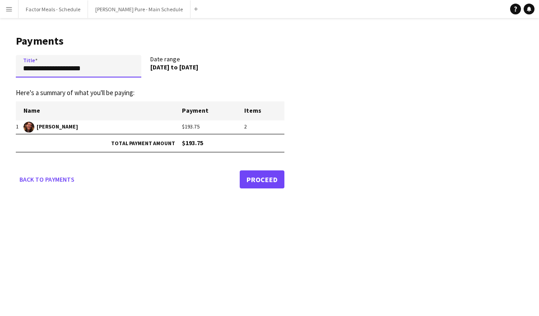
drag, startPoint x: 111, startPoint y: 68, endPoint x: 14, endPoint y: 78, distance: 96.7
click at [14, 78] on main "**********" at bounding box center [146, 110] width 293 height 184
click at [100, 69] on input "**********" at bounding box center [79, 66] width 126 height 23
drag, startPoint x: 100, startPoint y: 69, endPoint x: -3, endPoint y: 72, distance: 102.5
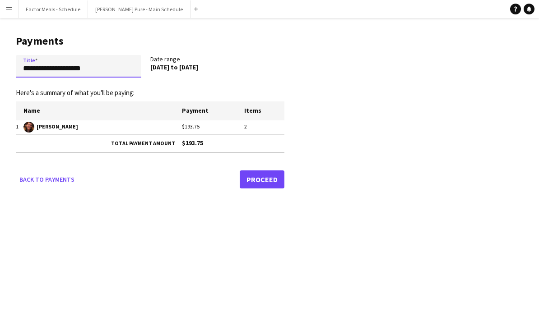
click at [0, 72] on html "**********" at bounding box center [269, 158] width 539 height 316
type input "**********"
click at [267, 178] on link "Proceed" at bounding box center [262, 180] width 45 height 18
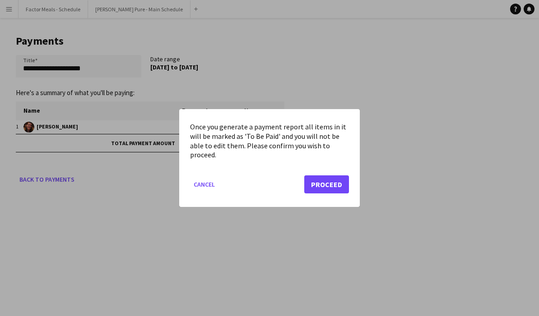
click at [405, 100] on div at bounding box center [269, 158] width 539 height 316
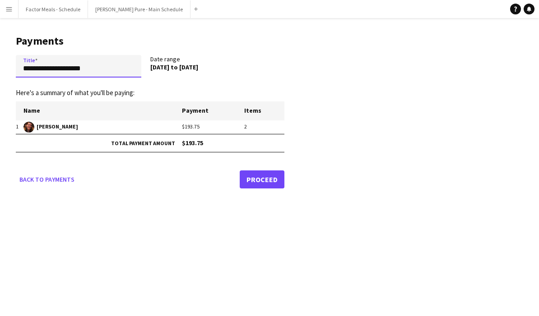
drag, startPoint x: 95, startPoint y: 70, endPoint x: 13, endPoint y: 70, distance: 81.7
click at [13, 70] on main "**********" at bounding box center [146, 110] width 293 height 184
click at [104, 58] on input "**********" at bounding box center [79, 66] width 126 height 23
drag, startPoint x: 90, startPoint y: 70, endPoint x: 16, endPoint y: 70, distance: 74.0
click at [16, 70] on input "**********" at bounding box center [79, 66] width 126 height 23
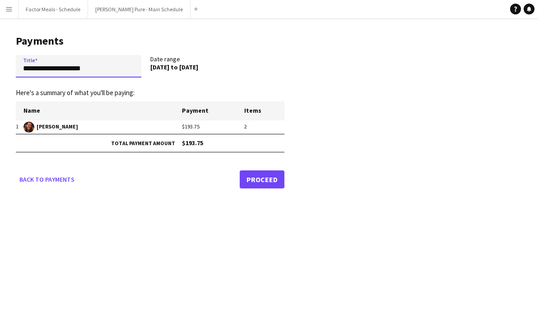
click at [93, 68] on input "**********" at bounding box center [79, 66] width 126 height 23
drag, startPoint x: 93, startPoint y: 68, endPoint x: 28, endPoint y: 72, distance: 65.6
click at [28, 72] on input "**********" at bounding box center [79, 66] width 126 height 23
click at [255, 182] on link "Proceed" at bounding box center [262, 180] width 45 height 18
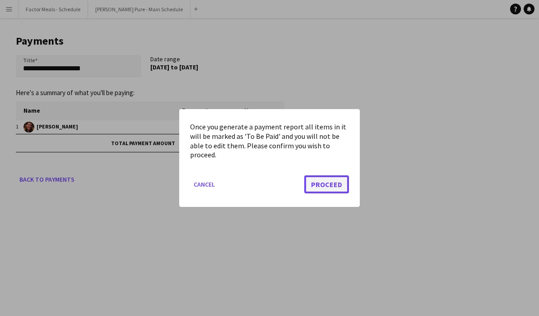
click at [334, 188] on button "Proceed" at bounding box center [326, 185] width 45 height 18
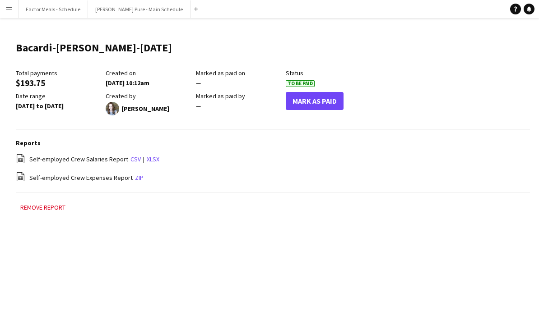
click at [6, 9] on app-icon "Menu" at bounding box center [8, 8] width 7 height 7
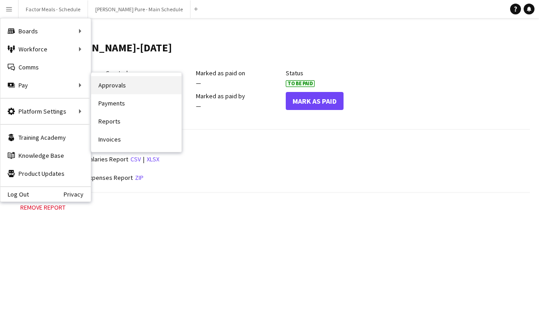
click at [119, 88] on link "Approvals" at bounding box center [136, 85] width 90 height 18
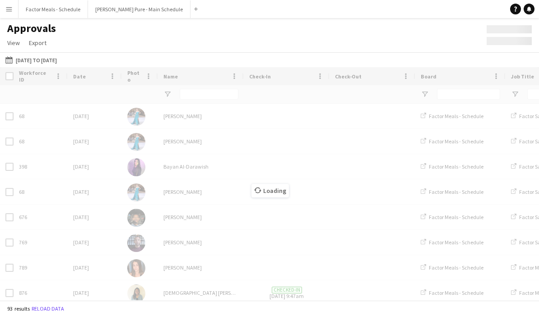
type input "*****"
type input "*******"
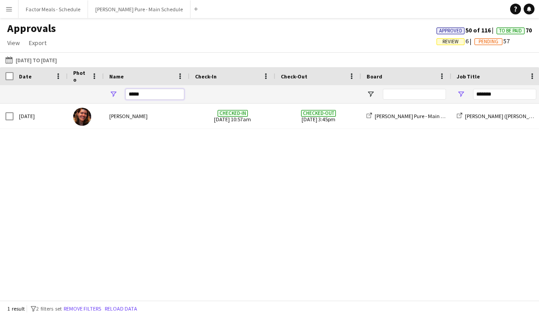
drag, startPoint x: 150, startPoint y: 97, endPoint x: 92, endPoint y: 96, distance: 58.7
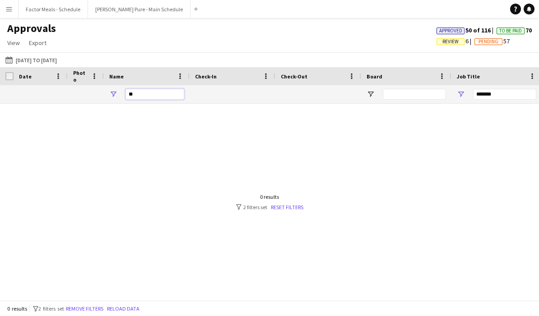
type input "*"
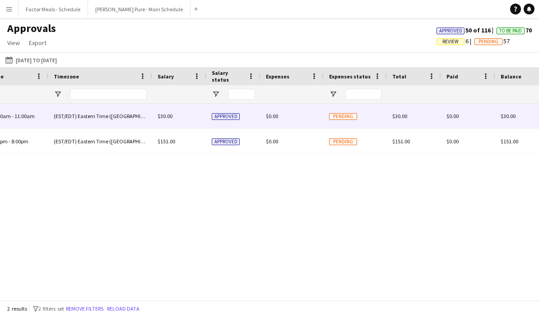
scroll to position [0, 646]
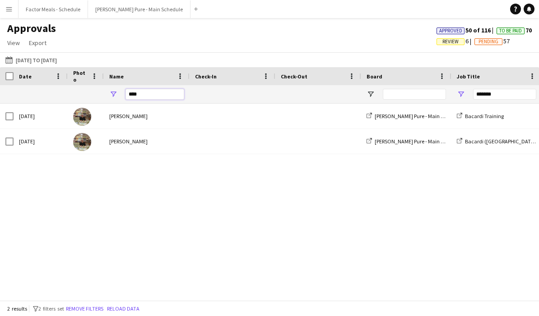
type input "****"
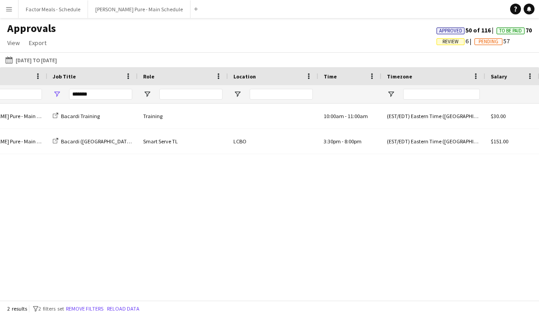
scroll to position [0, 238]
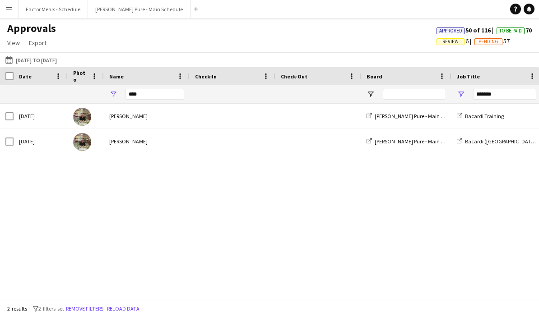
click at [446, 42] on span "Review" at bounding box center [450, 42] width 16 height 6
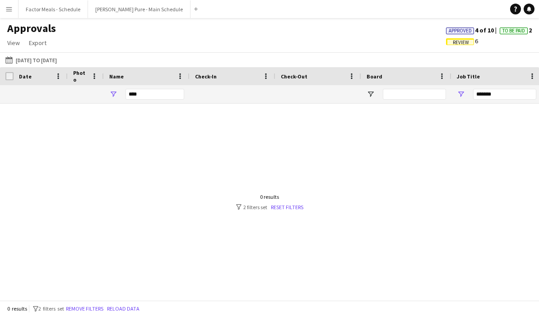
click at [461, 32] on span "Approved" at bounding box center [460, 31] width 23 height 6
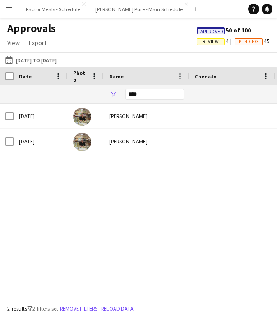
click at [276, 34] on div "Approved 50 of 100 Review 4 Pending 45" at bounding box center [234, 37] width 88 height 22
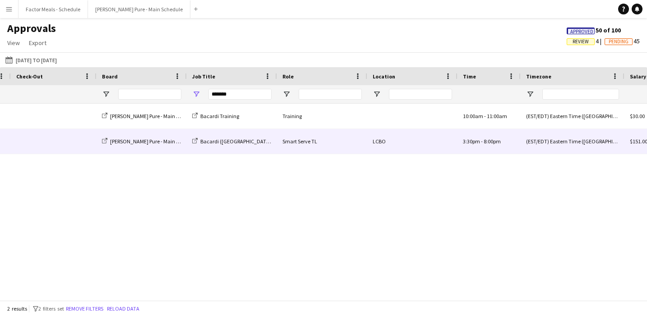
scroll to position [0, 322]
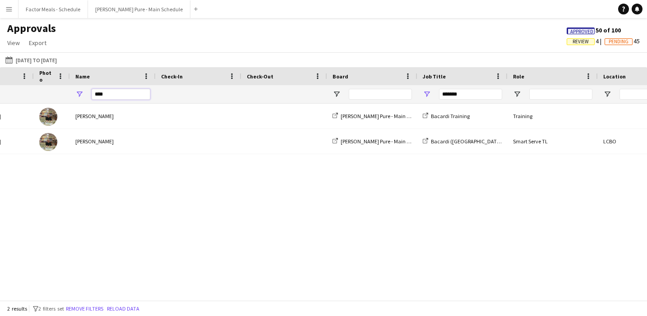
click at [108, 94] on input "****" at bounding box center [121, 94] width 59 height 11
type input "*"
click at [9, 5] on app-icon "Menu" at bounding box center [8, 8] width 7 height 7
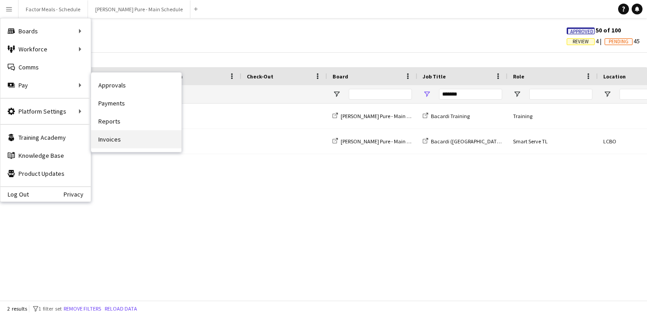
click at [128, 139] on link "Invoices" at bounding box center [136, 139] width 90 height 18
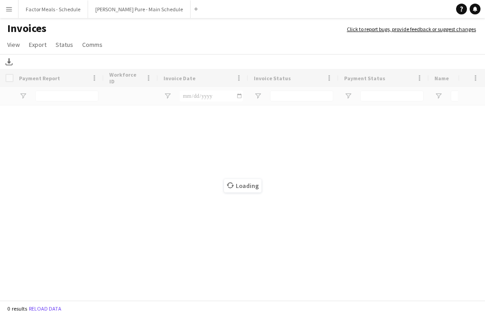
click at [348, 221] on div "Loading" at bounding box center [242, 185] width 485 height 233
click at [274, 167] on div "Loading" at bounding box center [242, 185] width 485 height 233
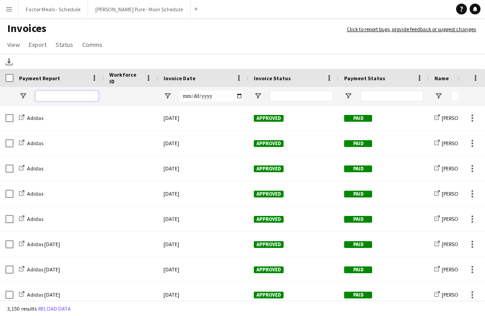
click at [93, 93] on input "Payment Report Filter Input" at bounding box center [66, 96] width 63 height 11
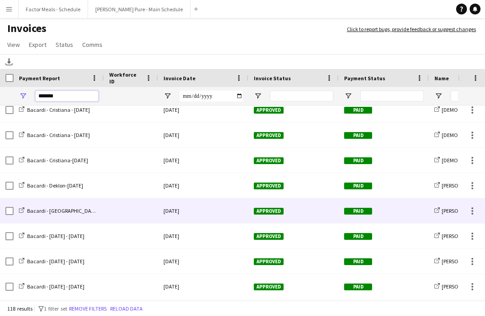
scroll to position [219, 0]
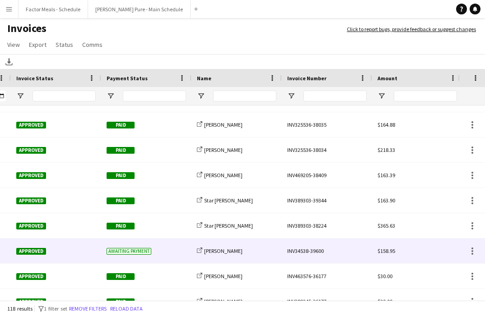
type input "*******"
click at [311, 251] on div "INV34538-39600" at bounding box center [327, 251] width 90 height 25
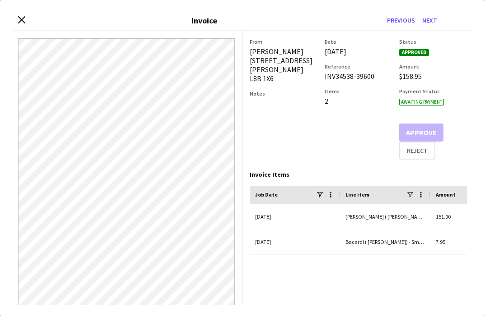
drag, startPoint x: 375, startPoint y: 77, endPoint x: 323, endPoint y: 78, distance: 51.9
click at [322, 78] on div "From Stella Adewolu 383 Dundas Street East Hamilton L8B 1X6 Notes Date 04-Septe…" at bounding box center [358, 98] width 217 height 121
copy div "INV34538-39600"
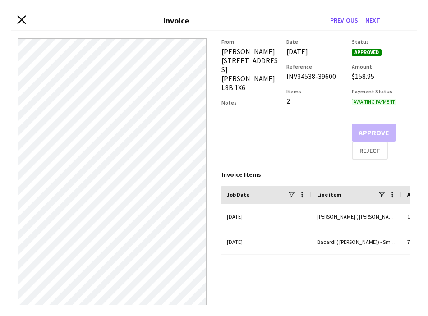
click at [23, 21] on icon at bounding box center [21, 20] width 9 height 9
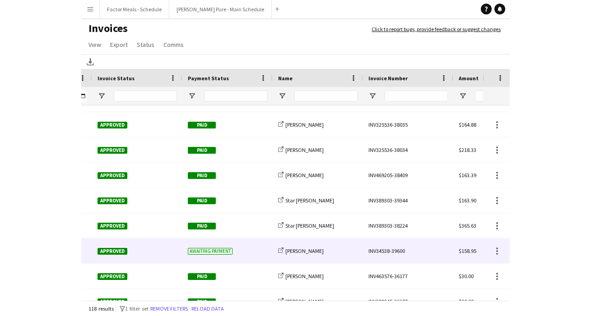
scroll to position [0, 0]
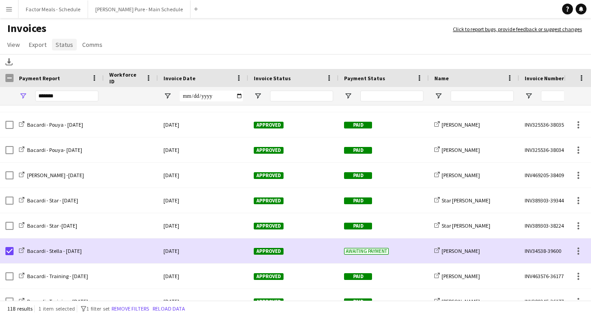
click at [58, 47] on span "Status" at bounding box center [65, 45] width 18 height 8
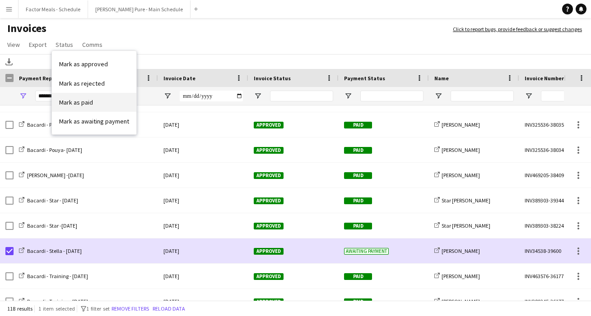
click at [70, 104] on span "Mark as paid" at bounding box center [76, 102] width 34 height 8
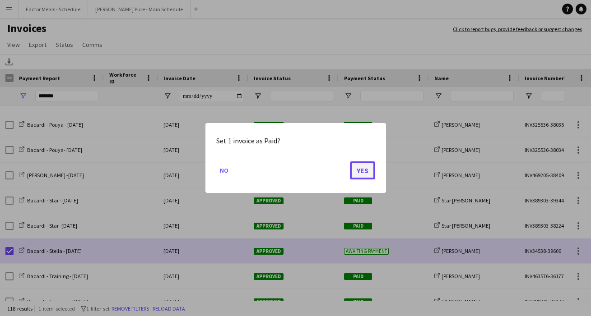
click at [364, 167] on button "Yes" at bounding box center [362, 171] width 25 height 18
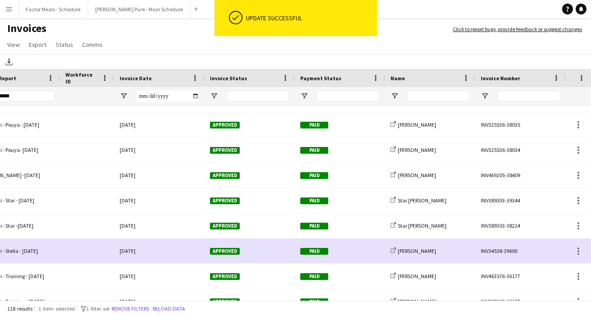
scroll to position [0, 58]
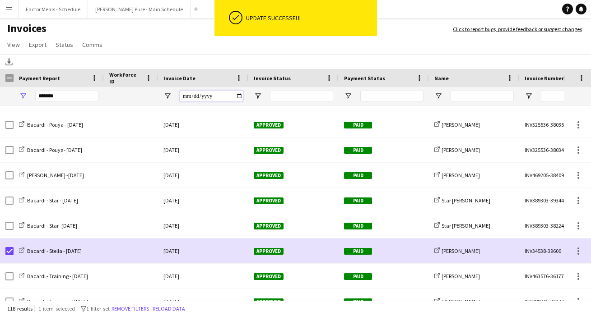
click at [188, 99] on input "Invoice Date Filter Input" at bounding box center [211, 96] width 63 height 11
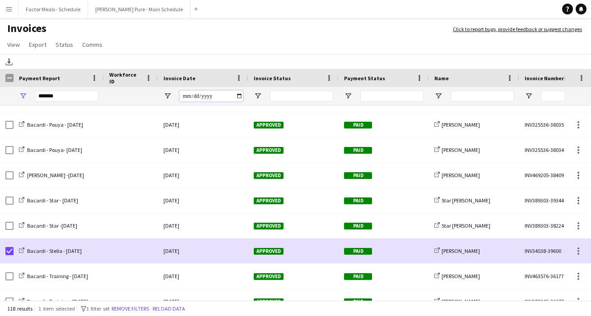
click at [242, 96] on input "Invoice Date Filter Input" at bounding box center [211, 96] width 63 height 11
type input "**********"
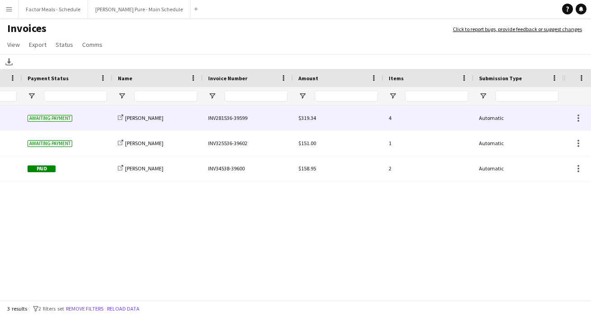
click at [223, 118] on div "INV281536-39599" at bounding box center [248, 118] width 90 height 25
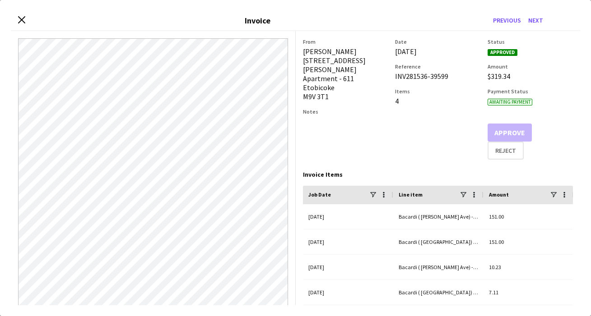
drag, startPoint x: 446, startPoint y: 77, endPoint x: 395, endPoint y: 77, distance: 51.5
click at [395, 78] on div "INV281536-39599" at bounding box center [437, 76] width 85 height 9
copy div "INV281536-39599"
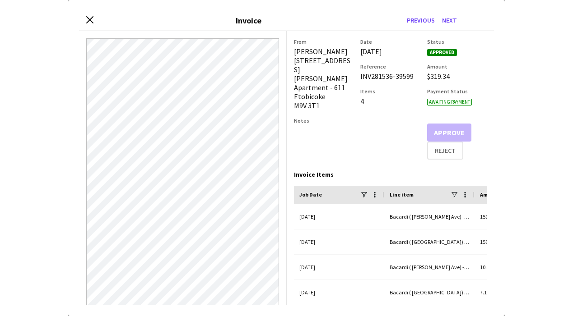
scroll to position [9, 0]
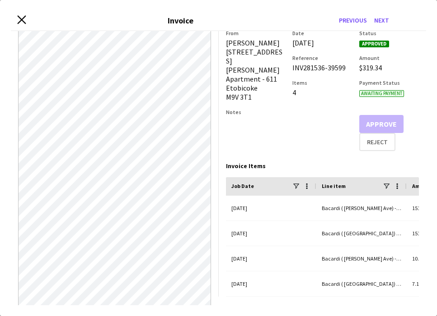
click at [22, 20] on icon at bounding box center [21, 20] width 9 height 9
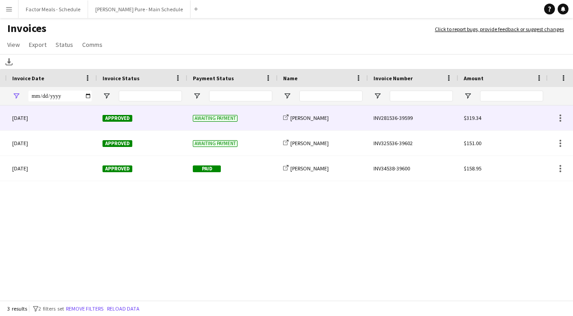
scroll to position [0, 0]
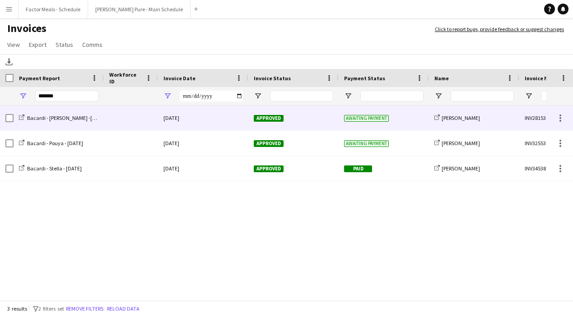
click at [14, 118] on div "Bacardi - Parth -Aug 28-29" at bounding box center [59, 118] width 90 height 25
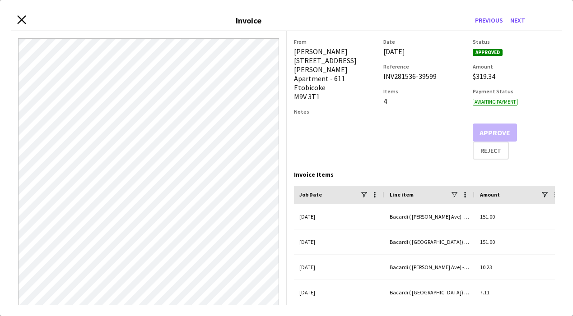
click at [23, 20] on icon at bounding box center [21, 20] width 9 height 9
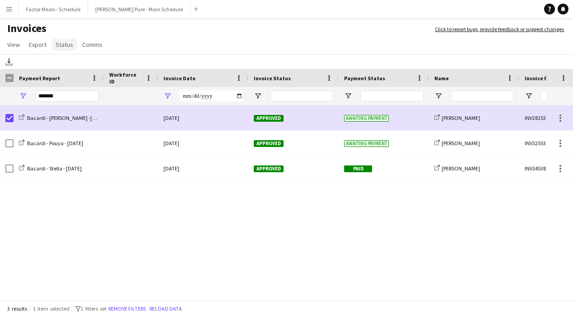
click at [59, 44] on span "Status" at bounding box center [65, 45] width 18 height 8
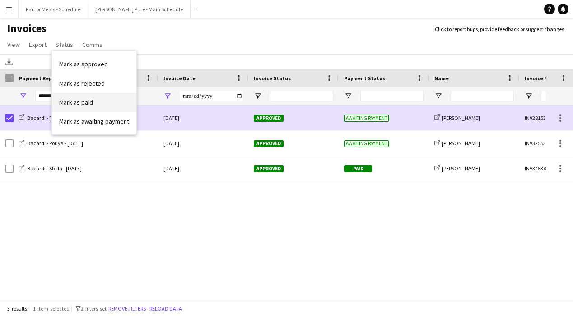
click at [71, 102] on span "Mark as paid" at bounding box center [76, 102] width 34 height 8
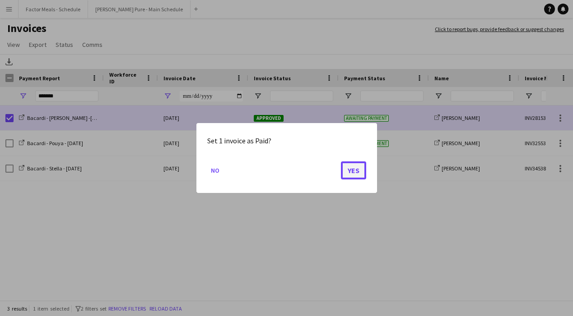
click at [358, 173] on button "Yes" at bounding box center [353, 171] width 25 height 18
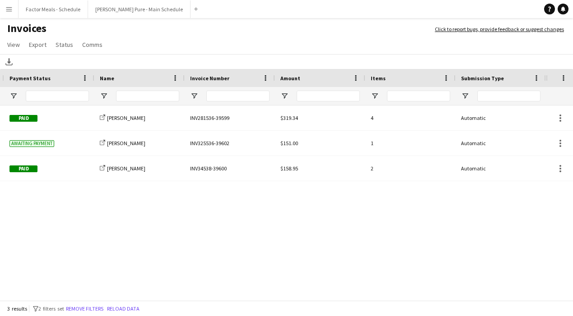
scroll to position [0, 15]
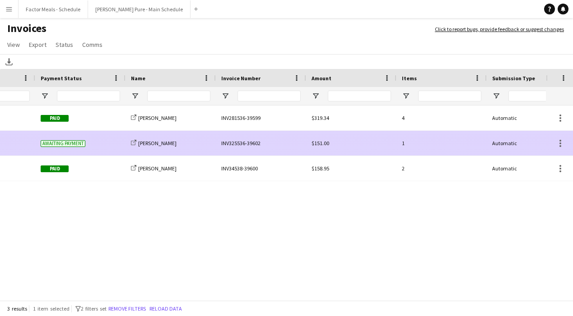
click at [252, 145] on div "INV325536-39602" at bounding box center [261, 143] width 90 height 25
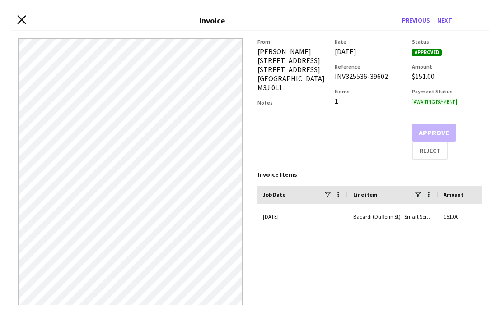
click at [22, 21] on icon "Close invoice dialog" at bounding box center [21, 20] width 9 height 9
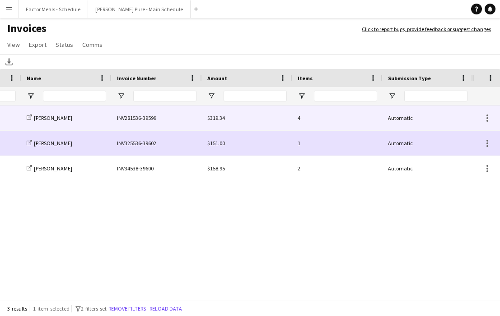
scroll to position [0, 408]
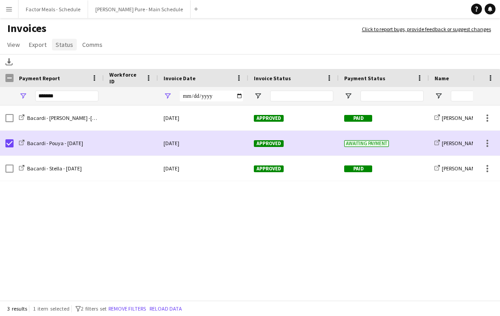
click at [56, 42] on span "Status" at bounding box center [65, 45] width 18 height 8
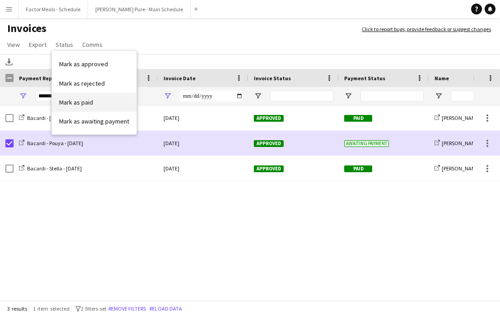
click at [79, 96] on link "Mark as paid" at bounding box center [94, 102] width 84 height 19
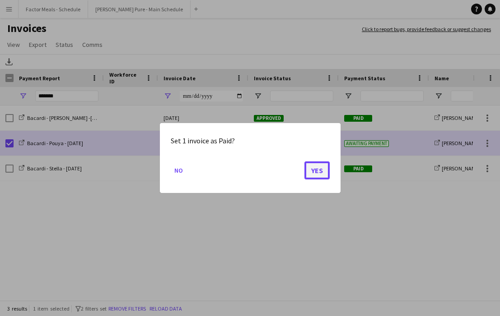
click at [316, 170] on button "Yes" at bounding box center [316, 171] width 25 height 18
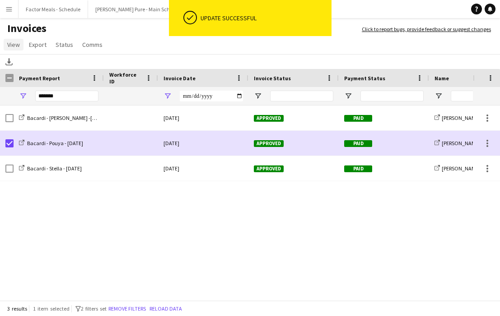
click at [13, 46] on span "View" at bounding box center [13, 45] width 13 height 8
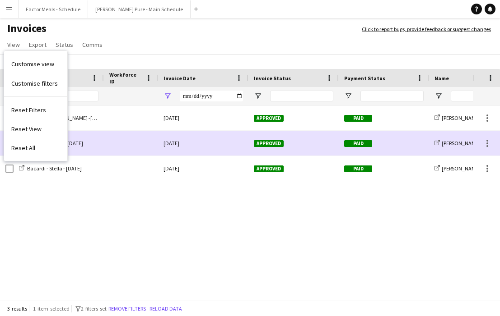
click at [12, 8] on app-icon "Menu" at bounding box center [8, 8] width 7 height 7
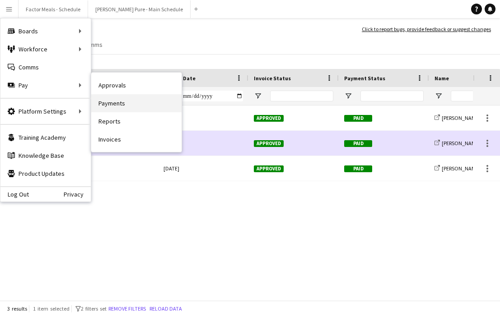
click at [125, 98] on link "Payments" at bounding box center [136, 103] width 90 height 18
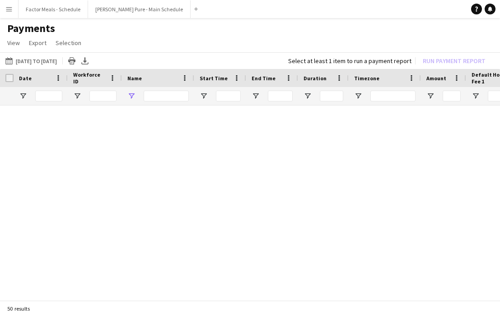
type input "*****"
drag, startPoint x: 163, startPoint y: 98, endPoint x: 135, endPoint y: 97, distance: 27.5
click at [135, 97] on div "*****" at bounding box center [158, 96] width 72 height 18
type input "*"
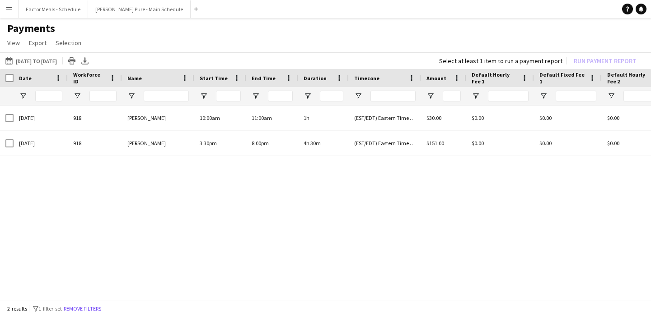
click at [8, 15] on button "Menu" at bounding box center [9, 9] width 18 height 18
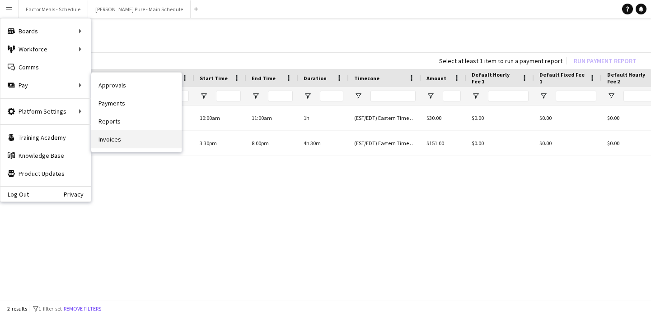
click at [112, 141] on link "Invoices" at bounding box center [136, 139] width 90 height 18
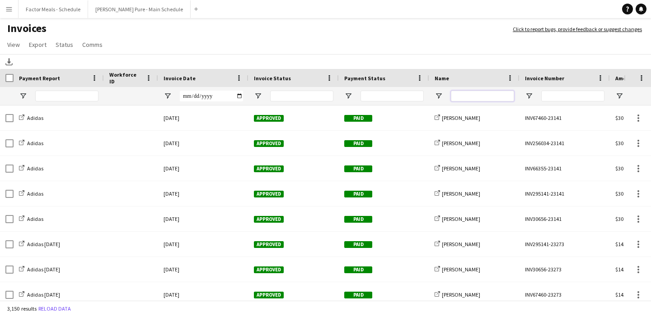
click at [478, 102] on input "Name Filter Input" at bounding box center [482, 96] width 63 height 11
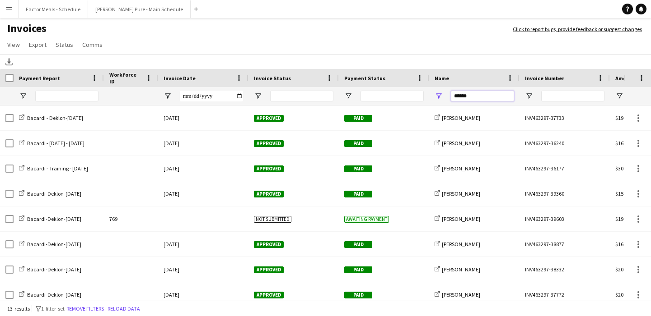
type input "******"
click at [80, 98] on input "Payment Report Filter Input" at bounding box center [66, 96] width 63 height 11
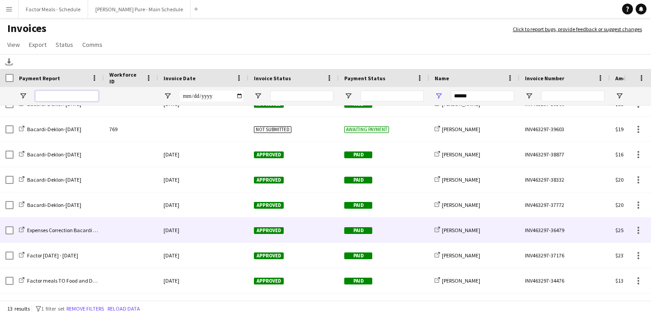
scroll to position [132, 0]
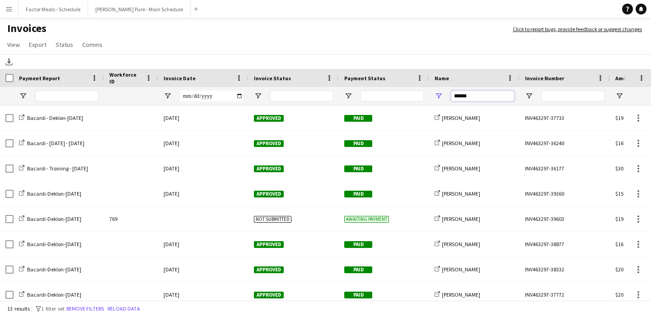
drag, startPoint x: 490, startPoint y: 98, endPoint x: 447, endPoint y: 98, distance: 42.9
click at [447, 98] on div "******" at bounding box center [474, 96] width 90 height 18
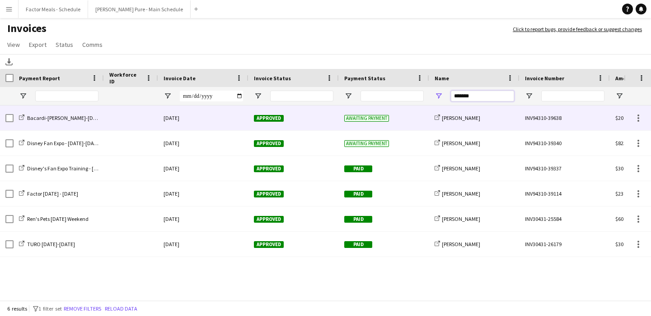
type input "*******"
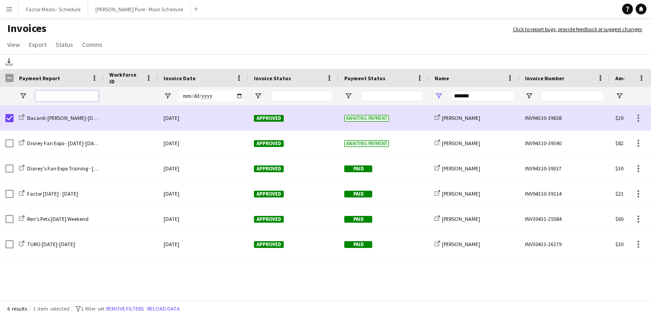
click at [92, 98] on input "Payment Report Filter Input" at bounding box center [66, 96] width 63 height 11
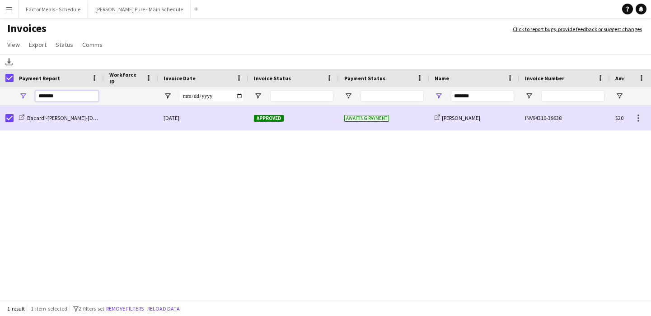
type input "*******"
click at [117, 213] on div "05-September-2025 Approved Awaiting payment share-external-link-1 Jessica Opoku…" at bounding box center [311, 204] width 623 height 197
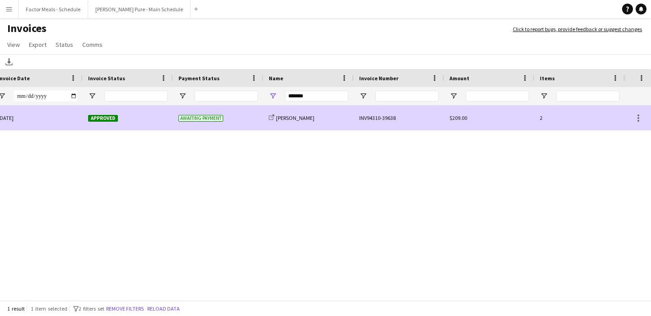
click at [384, 119] on div "INV94310-39638" at bounding box center [398, 118] width 90 height 25
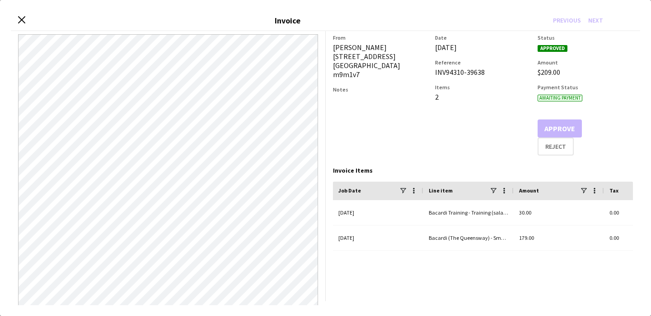
drag, startPoint x: 488, startPoint y: 72, endPoint x: 435, endPoint y: 71, distance: 52.4
click at [435, 71] on div "INV94310-39638" at bounding box center [482, 72] width 95 height 9
copy div "INV94310-39638"
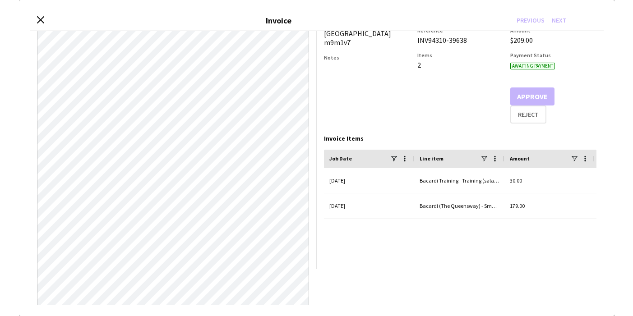
scroll to position [0, 0]
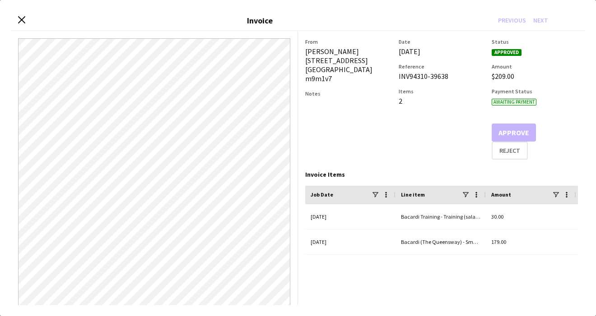
click at [595, 134] on div "Close invoice dialog Invoice Previous Next From Jessica Opoku-Amoah 8-1 Ardwick…" at bounding box center [298, 158] width 596 height 316
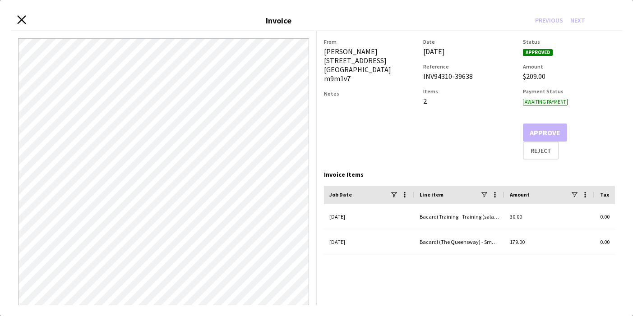
click at [23, 19] on icon "Close invoice dialog" at bounding box center [21, 20] width 9 height 9
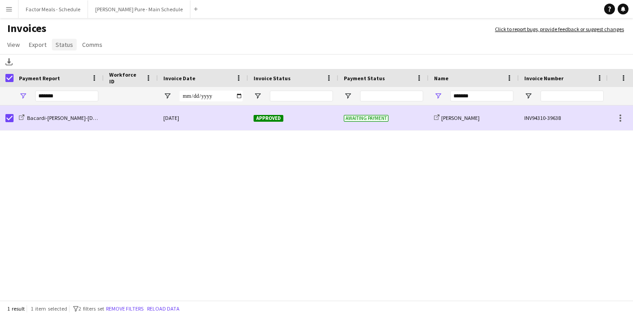
click at [64, 46] on span "Status" at bounding box center [65, 45] width 18 height 8
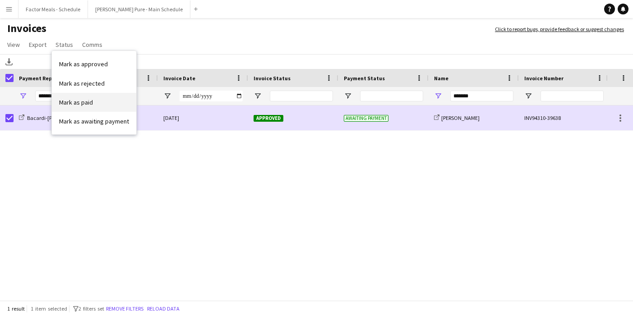
click at [70, 100] on span "Mark as paid" at bounding box center [76, 102] width 34 height 8
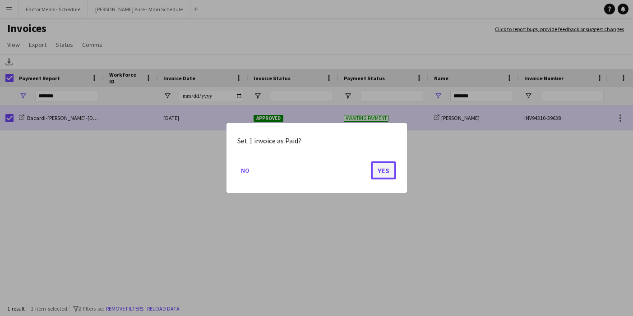
click at [375, 170] on button "Yes" at bounding box center [383, 171] width 25 height 18
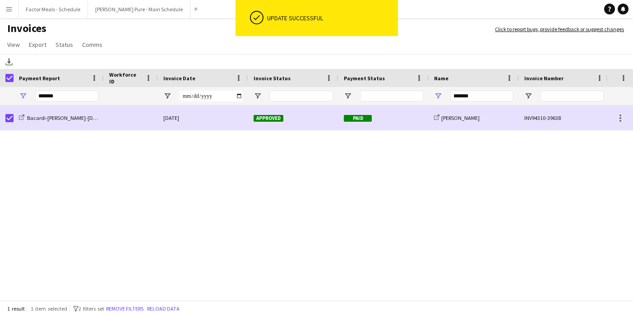
click at [375, 170] on div "05-September-2025 Approved Paid share-external-link-1 Jessica Opoku-Amoah INV94…" at bounding box center [303, 204] width 606 height 197
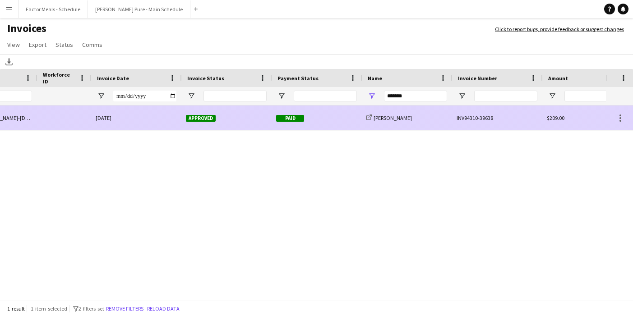
scroll to position [0, 68]
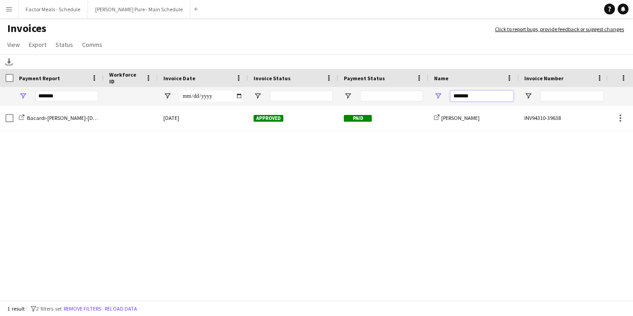
drag, startPoint x: 476, startPoint y: 94, endPoint x: 437, endPoint y: 91, distance: 39.0
click at [437, 91] on div "*******" at bounding box center [474, 96] width 90 height 18
type input "*"
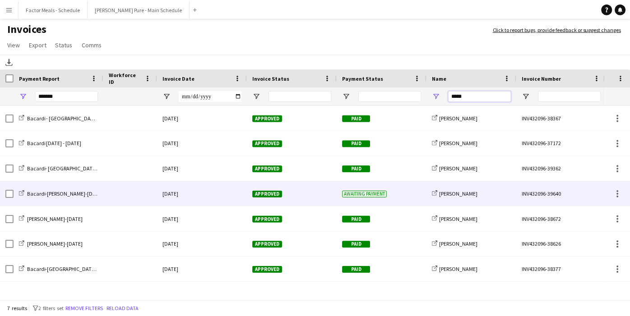
scroll to position [0, 274]
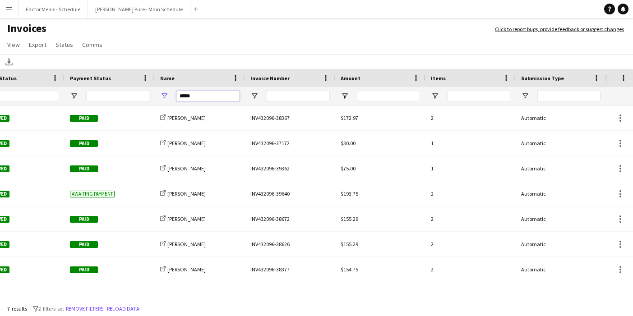
type input "*****"
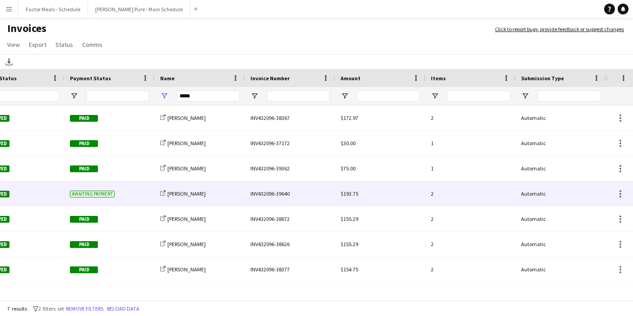
click at [277, 194] on div "INV432096-39640" at bounding box center [290, 193] width 90 height 25
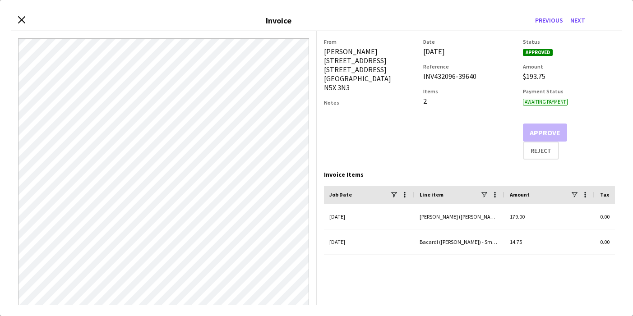
drag, startPoint x: 479, startPoint y: 77, endPoint x: 423, endPoint y: 77, distance: 56.0
click at [423, 77] on div "INV432096-39640" at bounding box center [469, 76] width 92 height 9
copy div "INV432096-39640"
click at [27, 19] on div "Close invoice dialog Invoice Previous Next" at bounding box center [315, 21] width 609 height 20
click at [23, 19] on icon "Close invoice dialog" at bounding box center [21, 20] width 9 height 9
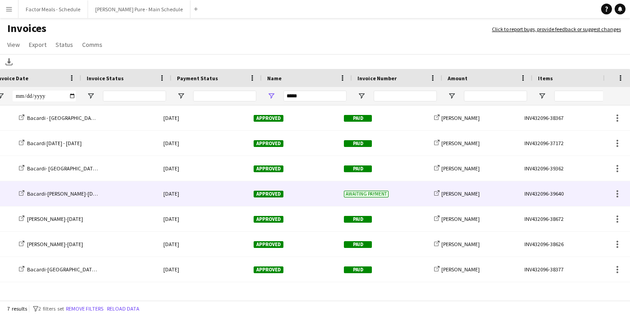
scroll to position [0, 0]
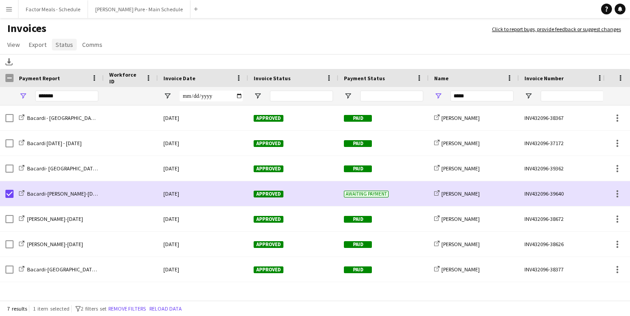
click at [60, 44] on span "Status" at bounding box center [65, 45] width 18 height 8
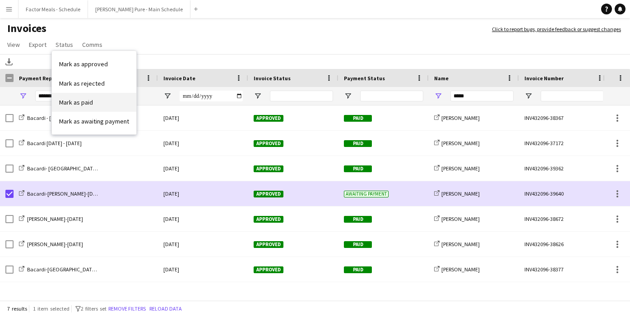
click at [72, 105] on span "Mark as paid" at bounding box center [76, 102] width 34 height 8
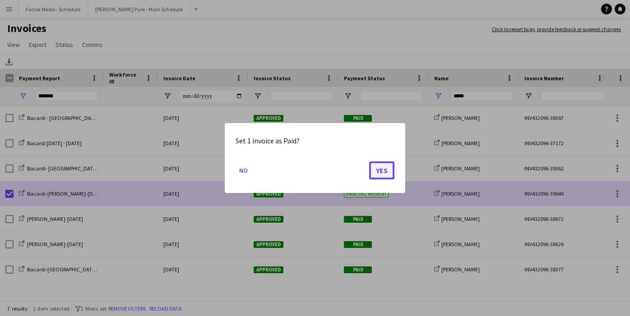
click at [384, 172] on button "Yes" at bounding box center [381, 171] width 25 height 18
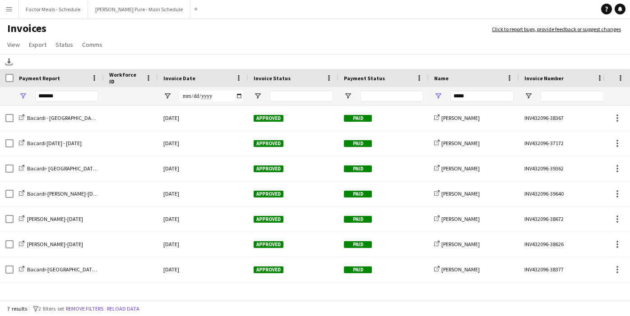
click at [12, 10] on app-icon "Menu" at bounding box center [8, 8] width 7 height 7
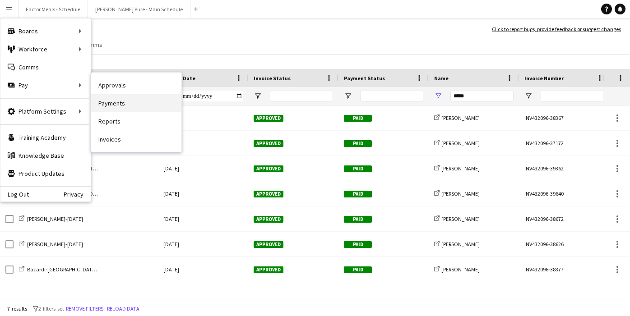
click at [111, 107] on link "Payments" at bounding box center [136, 103] width 90 height 18
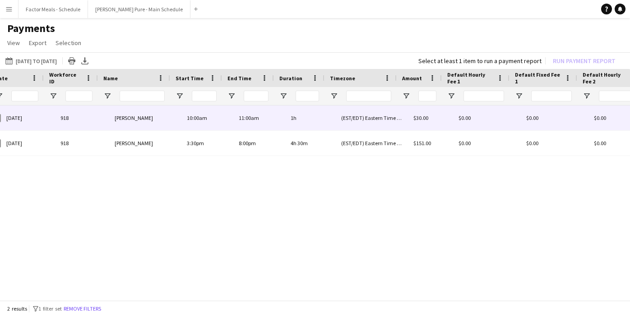
scroll to position [0, 13]
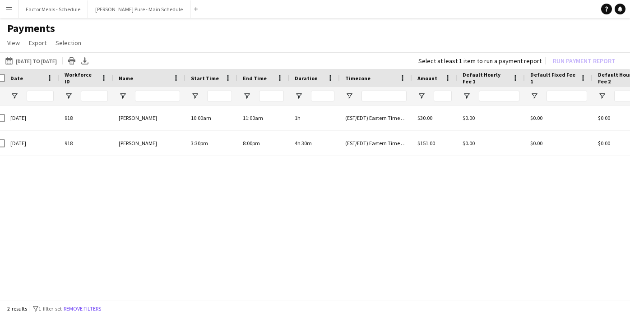
click at [7, 15] on button "Menu" at bounding box center [9, 9] width 18 height 18
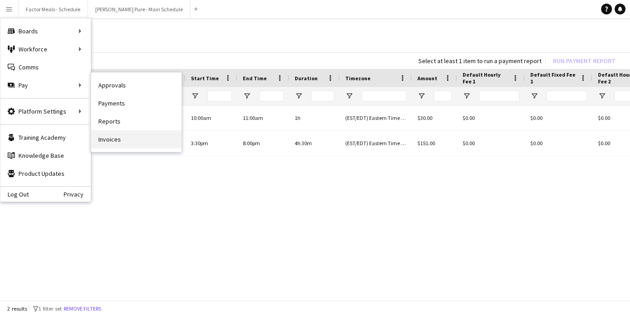
click at [105, 140] on link "Invoices" at bounding box center [136, 139] width 90 height 18
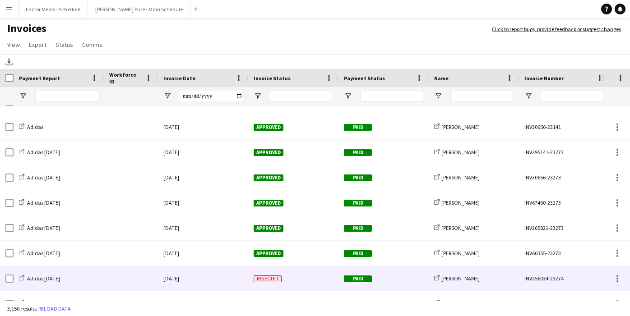
scroll to position [272, 0]
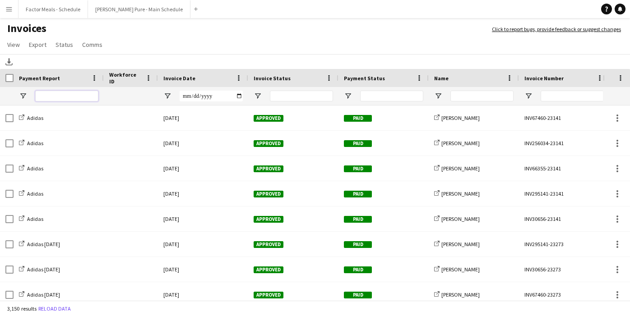
click at [71, 99] on input "Payment Report Filter Input" at bounding box center [66, 96] width 63 height 11
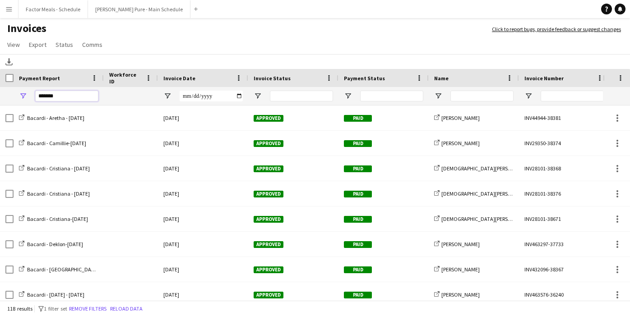
type input "*******"
click at [462, 93] on input "Name Filter Input" at bounding box center [482, 96] width 63 height 11
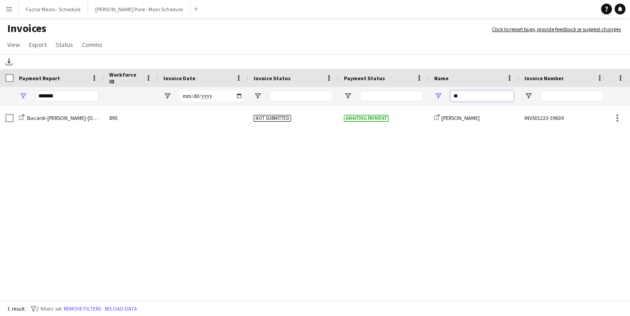
type input "*"
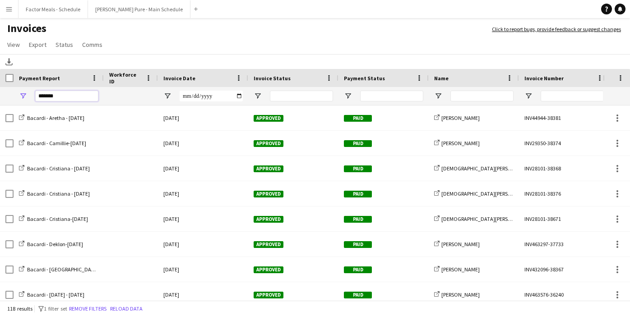
drag, startPoint x: 58, startPoint y: 96, endPoint x: 21, endPoint y: 96, distance: 37.0
click at [20, 96] on div "*******" at bounding box center [59, 96] width 90 height 18
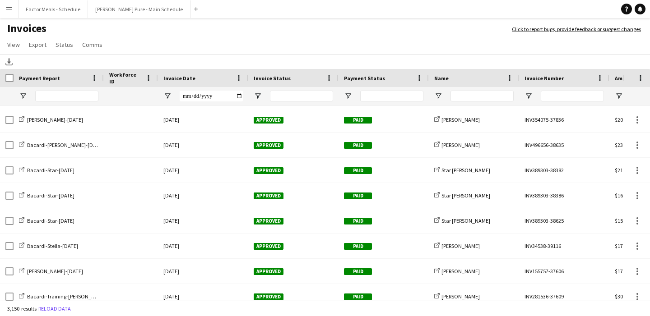
scroll to position [4903, 0]
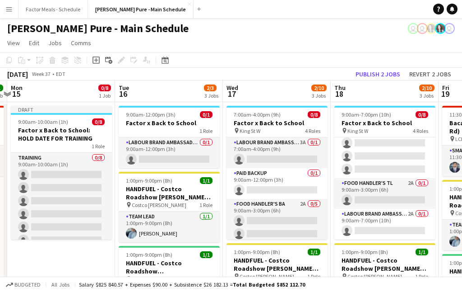
scroll to position [0, 207]
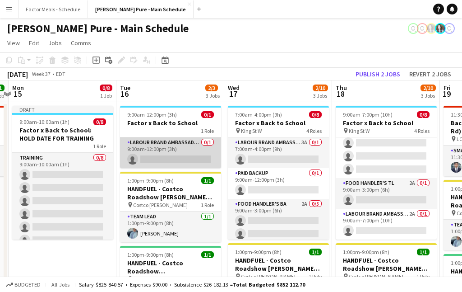
click at [181, 155] on app-card-role "Labour Brand Ambassadors 0/1 9:00am-12:00pm (3h) single-neutral-actions" at bounding box center [170, 152] width 101 height 31
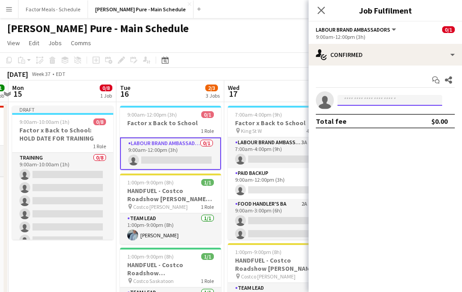
click at [358, 103] on input at bounding box center [390, 100] width 105 height 11
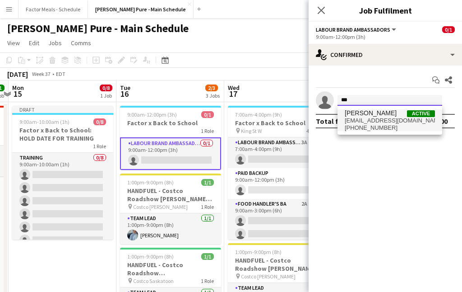
type input "***"
click at [361, 116] on span "[PERSON_NAME]" at bounding box center [371, 113] width 52 height 8
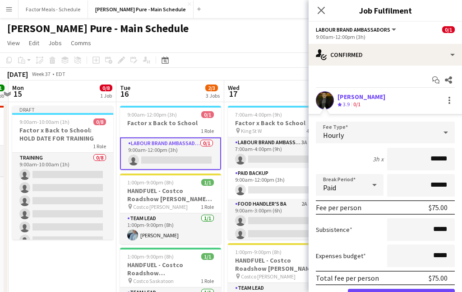
scroll to position [49, 0]
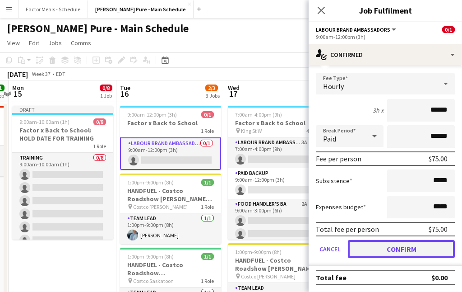
click at [359, 251] on button "Confirm" at bounding box center [401, 249] width 107 height 18
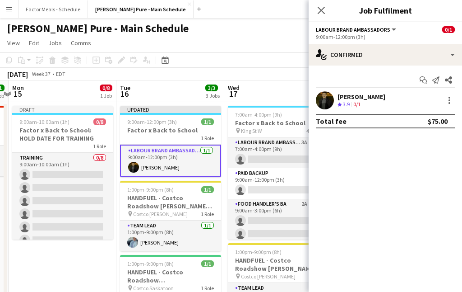
scroll to position [0, 0]
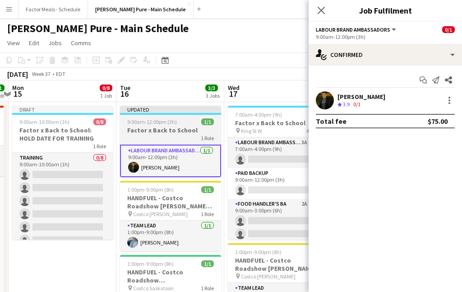
click at [159, 136] on div "1 Role" at bounding box center [170, 137] width 101 height 7
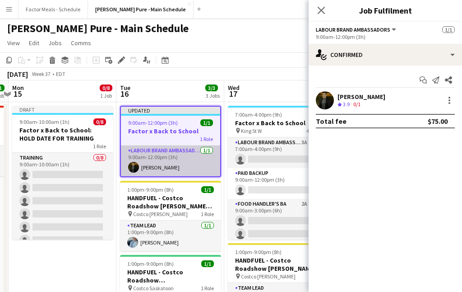
click at [161, 153] on app-card-role "Labour Brand Ambassadors 1/1 9:00am-12:00pm (3h) Pouya Moradjounamin" at bounding box center [170, 160] width 99 height 31
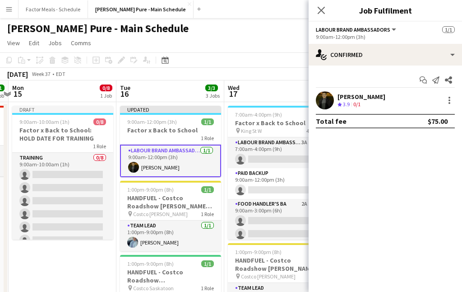
click at [386, 97] on div "[PERSON_NAME]" at bounding box center [362, 97] width 48 height 8
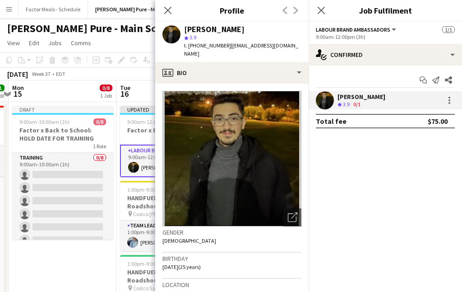
click at [386, 97] on div "[PERSON_NAME]" at bounding box center [362, 97] width 48 height 8
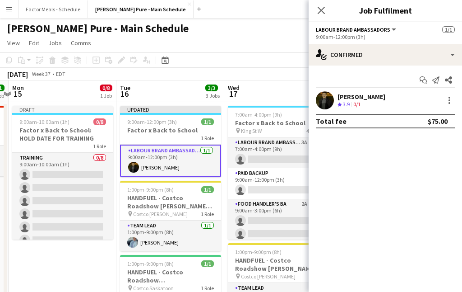
click at [196, 162] on app-card-role "Labour Brand Ambassadors 1/1 9:00am-12:00pm (3h) Pouya Moradjounamin" at bounding box center [170, 160] width 101 height 33
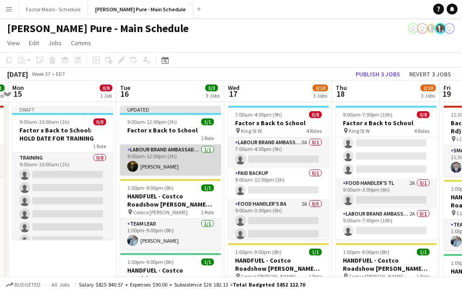
click at [196, 162] on app-card-role "Labour Brand Ambassadors 1/1 9:00am-12:00pm (3h) Pouya Moradjounamin" at bounding box center [170, 159] width 101 height 31
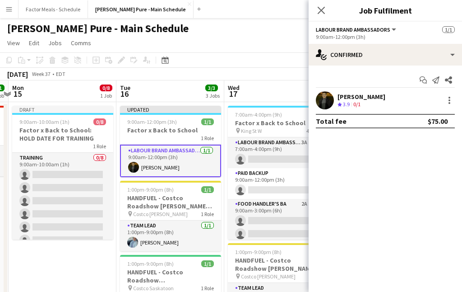
click at [417, 120] on div "Total fee $75.00" at bounding box center [385, 121] width 139 height 14
click at [318, 9] on icon "Close pop-in" at bounding box center [321, 10] width 9 height 9
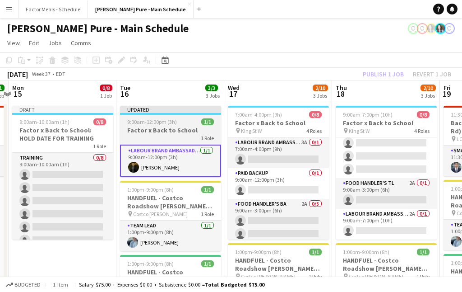
click at [177, 126] on h3 "Factor x Back to School" at bounding box center [170, 130] width 101 height 8
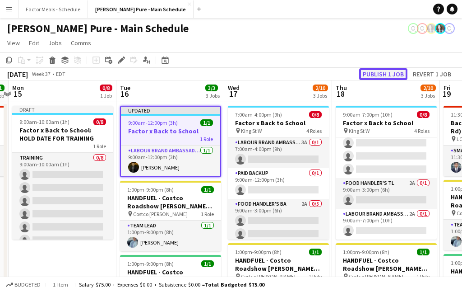
click at [370, 77] on button "Publish 1 job" at bounding box center [383, 74] width 48 height 12
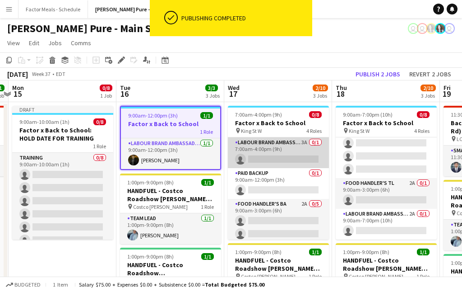
click at [306, 160] on app-card-role "Labour Brand Ambassadors 3A 0/1 7:00am-4:00pm (9h) single-neutral-actions" at bounding box center [278, 152] width 101 height 31
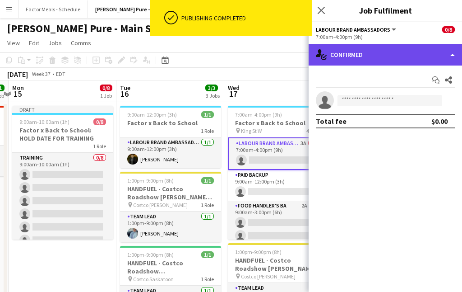
click at [389, 59] on div "single-neutral-actions-check-2 Confirmed" at bounding box center [385, 55] width 153 height 22
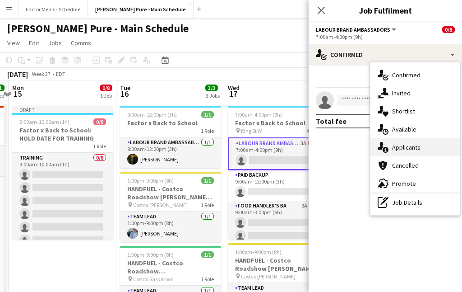
click at [398, 153] on div "single-neutral-actions-information Applicants" at bounding box center [415, 147] width 89 height 18
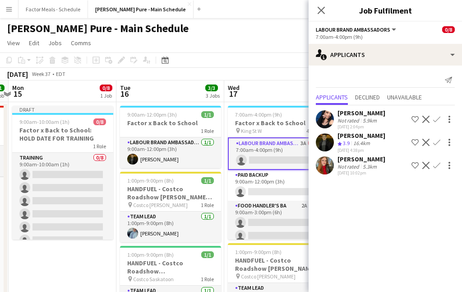
click at [437, 143] on app-icon "Confirm" at bounding box center [436, 142] width 7 height 7
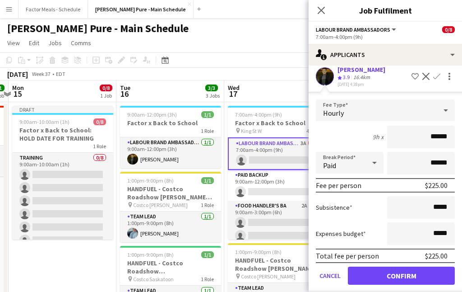
scroll to position [98, 0]
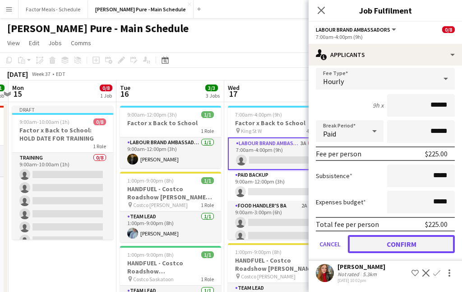
click at [381, 244] on button "Confirm" at bounding box center [401, 244] width 107 height 18
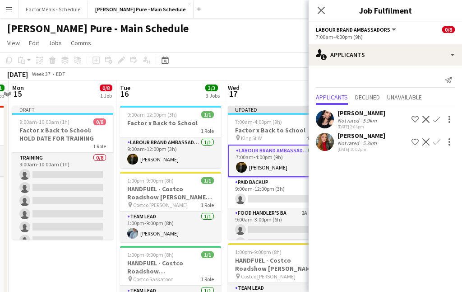
scroll to position [0, 0]
click at [321, 11] on icon at bounding box center [321, 10] width 9 height 9
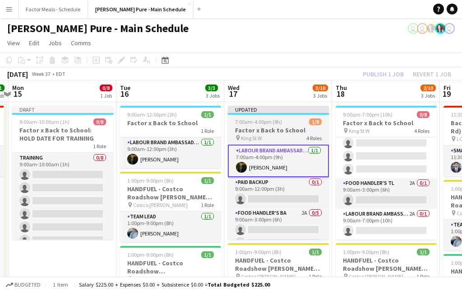
click at [279, 107] on div "Updated" at bounding box center [278, 109] width 101 height 7
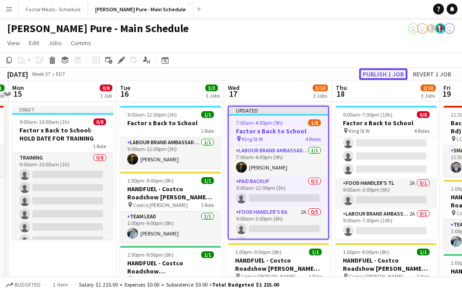
click at [381, 76] on button "Publish 1 job" at bounding box center [383, 74] width 48 height 12
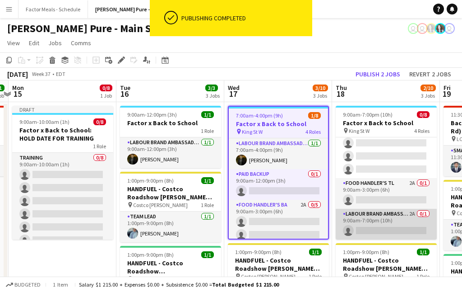
click at [363, 230] on app-card-role "Labour Brand Ambassadors 2A 0/1 9:00am-7:00pm (10h) single-neutral-actions" at bounding box center [386, 224] width 101 height 31
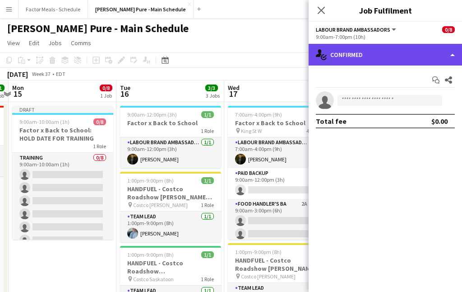
click at [407, 56] on div "single-neutral-actions-check-2 Confirmed" at bounding box center [385, 55] width 153 height 22
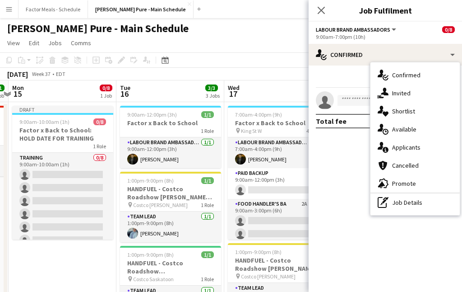
click at [412, 146] on span "Applicants" at bounding box center [406, 147] width 28 height 8
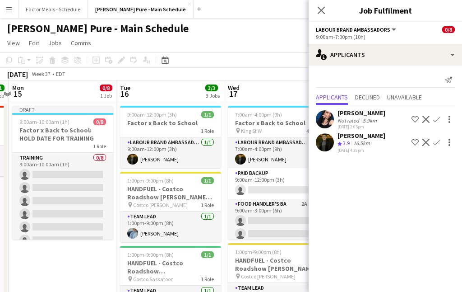
click at [437, 143] on app-icon "Confirm" at bounding box center [436, 142] width 7 height 7
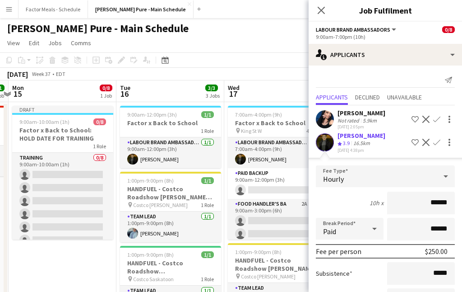
scroll to position [75, 0]
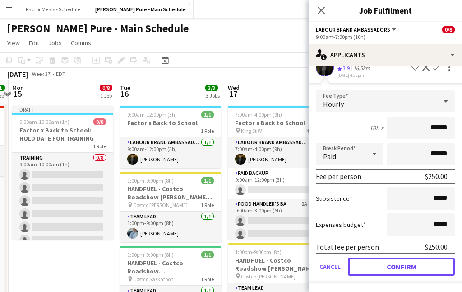
click at [381, 264] on button "Confirm" at bounding box center [401, 266] width 107 height 18
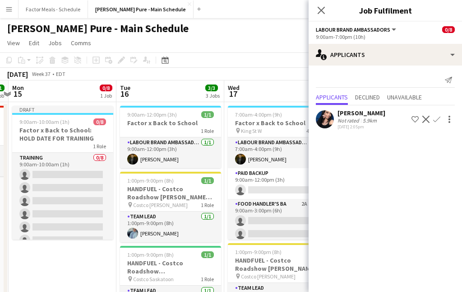
scroll to position [0, 0]
click at [325, 12] on icon "Close pop-in" at bounding box center [321, 10] width 9 height 9
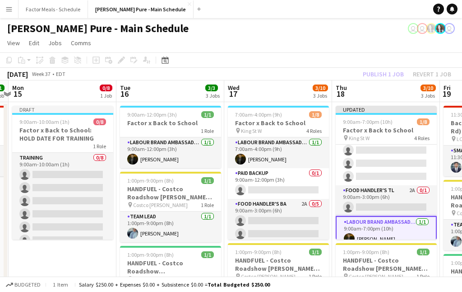
click at [271, 22] on div "Simon Pure - Main Schedule user user user" at bounding box center [231, 26] width 462 height 17
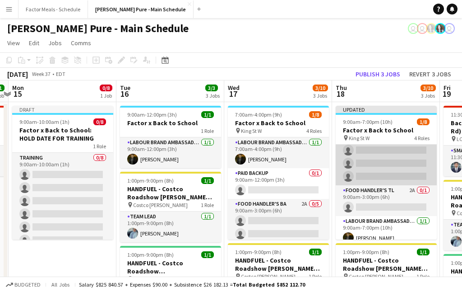
scroll to position [80, 0]
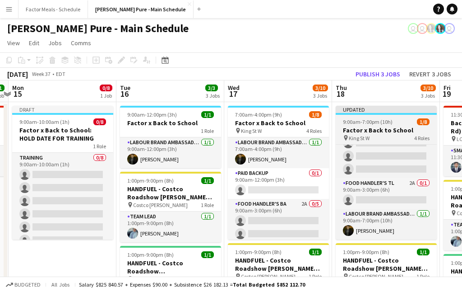
click at [381, 116] on app-job-card "Updated 9:00am-7:00pm (10h) 1/8 Factor x Back to School pin King St W 4 Roles P…" at bounding box center [386, 173] width 101 height 134
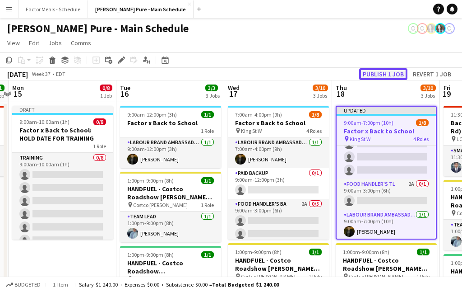
click at [375, 70] on button "Publish 1 job" at bounding box center [383, 74] width 48 height 12
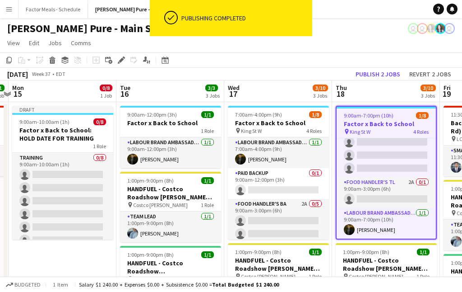
click at [367, 53] on app-toolbar "Copy Paste Paste Command V Paste with crew Command Shift V Paste linked Job Del…" at bounding box center [231, 59] width 462 height 15
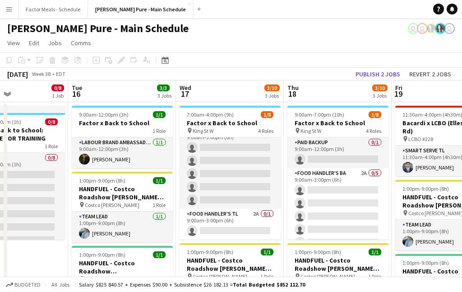
scroll to position [73, 0]
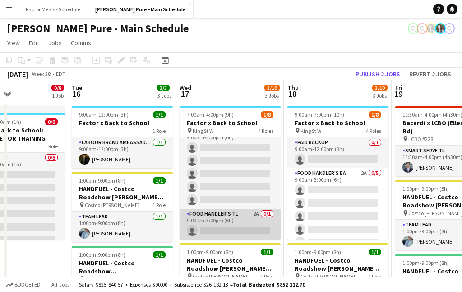
click at [232, 219] on app-card-role "Food Handler's TL 2A 0/1 9:00am-3:00pm (6h) single-neutral-actions" at bounding box center [230, 224] width 101 height 31
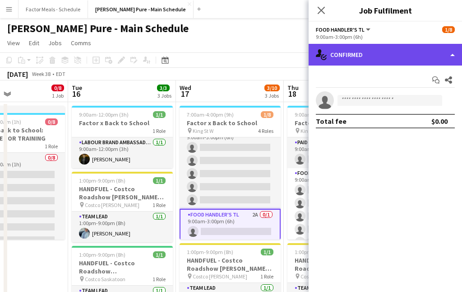
click at [371, 60] on div "single-neutral-actions-check-2 Confirmed" at bounding box center [385, 55] width 153 height 22
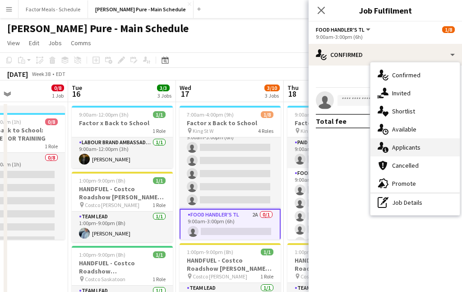
click at [396, 144] on span "Applicants" at bounding box center [406, 147] width 28 height 8
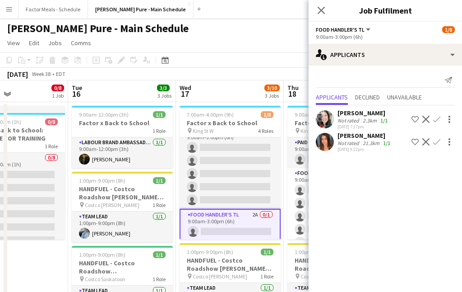
click at [343, 138] on div "[PERSON_NAME]" at bounding box center [365, 135] width 55 height 8
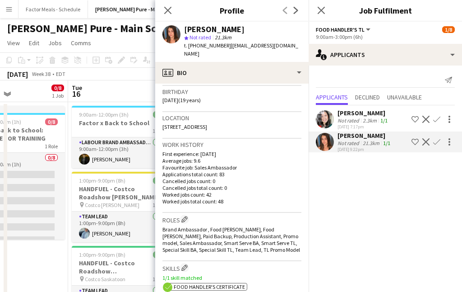
scroll to position [168, 0]
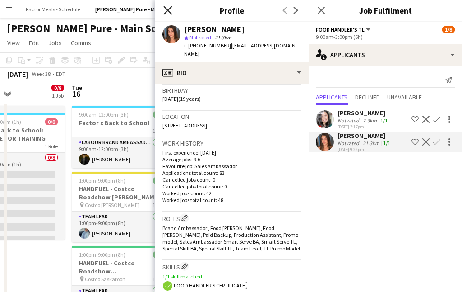
click at [167, 13] on icon "Close pop-in" at bounding box center [167, 10] width 9 height 9
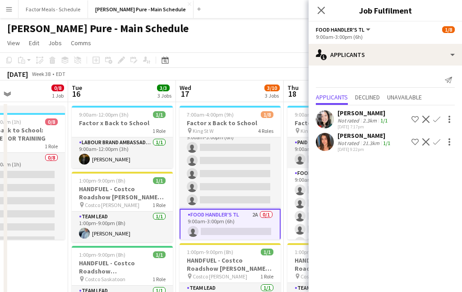
click at [322, 12] on icon "Close pop-in" at bounding box center [321, 10] width 7 height 7
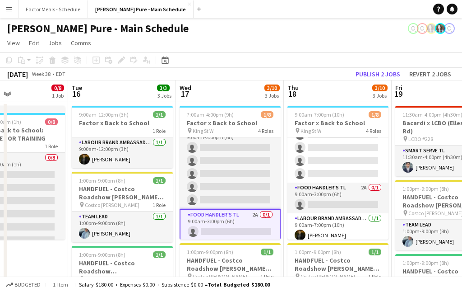
scroll to position [73, 0]
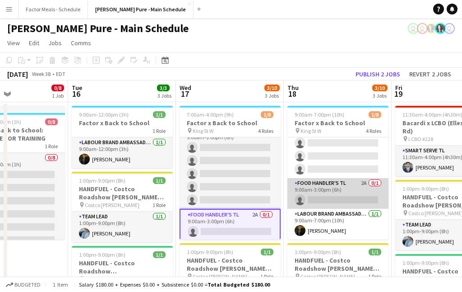
click at [313, 189] on app-card-role "Food Handler's TL 2A 0/1 9:00am-3:00pm (6h) single-neutral-actions" at bounding box center [338, 193] width 101 height 31
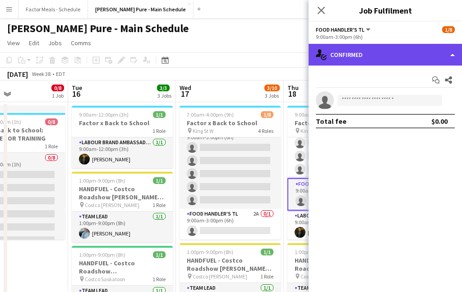
click at [371, 55] on div "single-neutral-actions-check-2 Confirmed" at bounding box center [385, 55] width 153 height 22
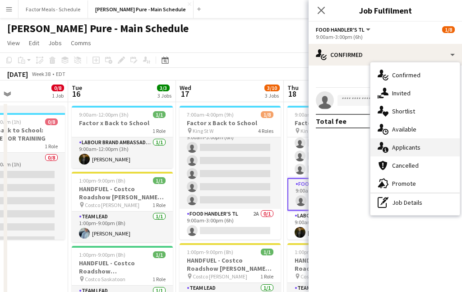
click at [404, 152] on div "single-neutral-actions-information Applicants" at bounding box center [415, 147] width 89 height 18
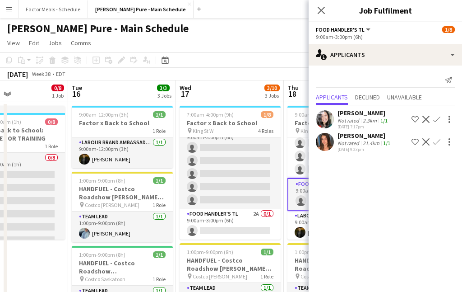
click at [317, 3] on div "Close pop-in" at bounding box center [321, 10] width 25 height 21
click at [318, 8] on icon "Close pop-in" at bounding box center [321, 10] width 7 height 7
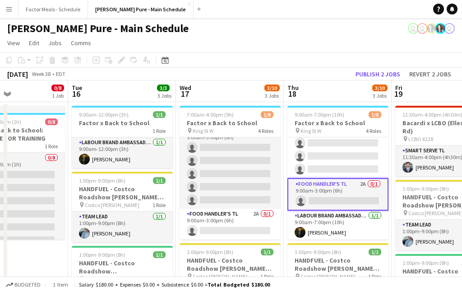
click at [284, 23] on div "Simon Pure - Main Schedule user user user" at bounding box center [231, 26] width 462 height 17
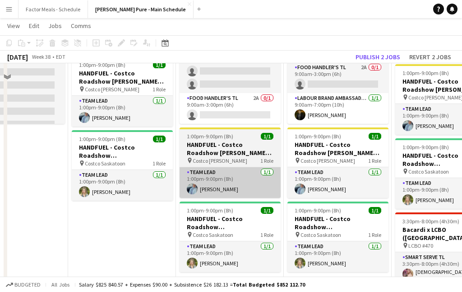
scroll to position [69, 0]
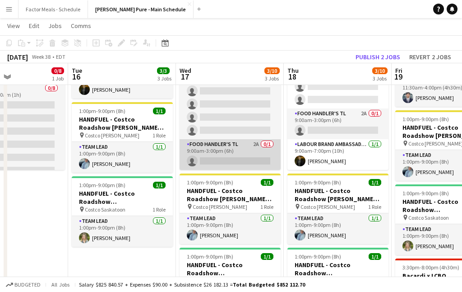
click at [224, 156] on app-card-role "Food Handler's TL 2A 0/1 9:00am-3:00pm (6h) single-neutral-actions" at bounding box center [230, 154] width 101 height 31
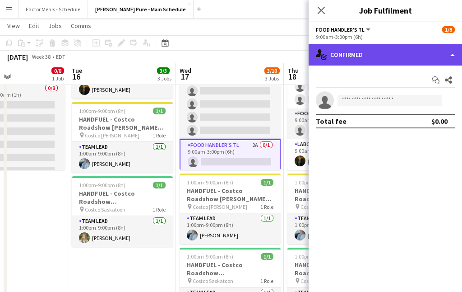
click at [374, 58] on div "single-neutral-actions-check-2 Confirmed" at bounding box center [385, 55] width 153 height 22
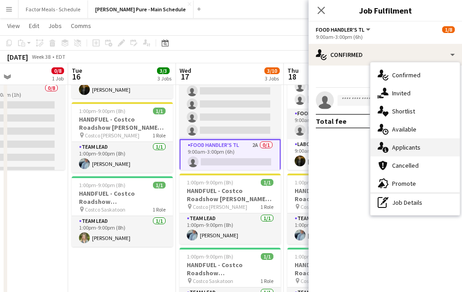
click at [413, 147] on span "Applicants" at bounding box center [406, 147] width 28 height 8
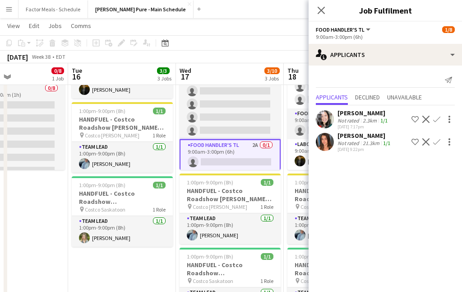
click at [435, 144] on app-icon "Confirm" at bounding box center [436, 141] width 7 height 7
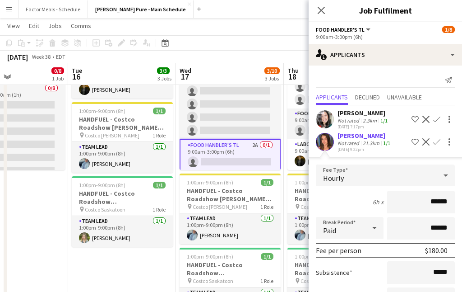
scroll to position [74, 0]
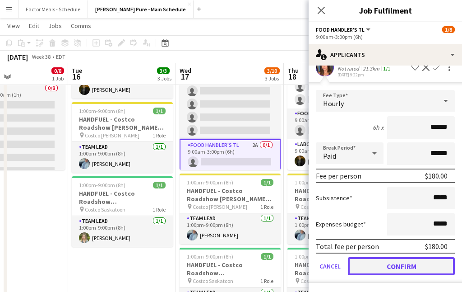
click at [377, 264] on button "Confirm" at bounding box center [401, 266] width 107 height 18
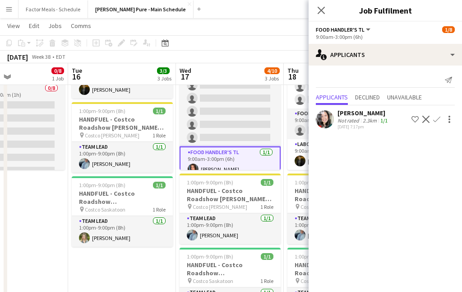
scroll to position [0, 0]
click at [322, 10] on icon at bounding box center [321, 10] width 9 height 9
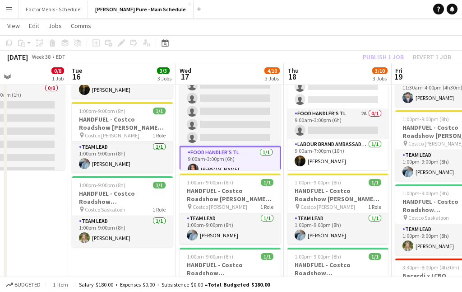
click at [268, 31] on app-page-menu "View Day view expanded Day view collapsed Month view Date picker Jump to today …" at bounding box center [231, 26] width 462 height 17
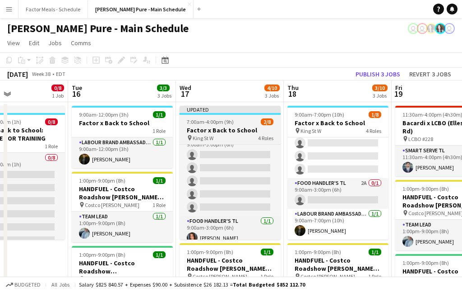
click at [225, 116] on app-job-card "Updated 7:00am-4:00pm (9h) 2/8 Factor x Back to School pin King St W 4 Roles La…" at bounding box center [230, 173] width 101 height 134
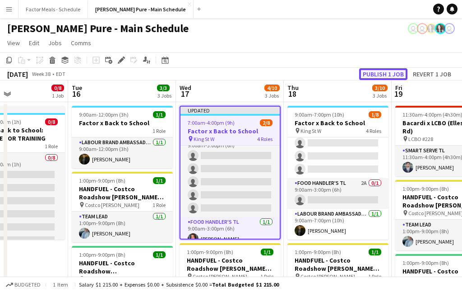
click at [378, 76] on button "Publish 1 job" at bounding box center [383, 74] width 48 height 12
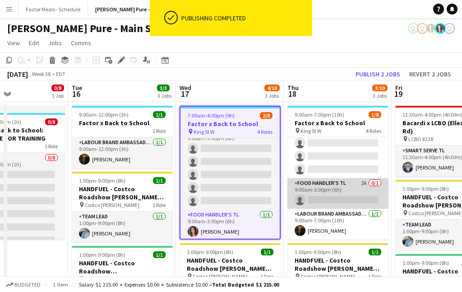
click at [330, 187] on app-card-role "Food Handler's TL 2A 0/1 9:00am-3:00pm (6h) single-neutral-actions" at bounding box center [338, 193] width 101 height 31
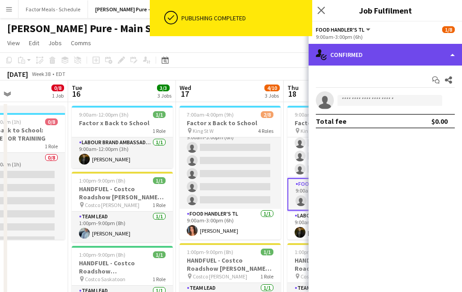
click at [432, 56] on div "single-neutral-actions-check-2 Confirmed" at bounding box center [385, 55] width 153 height 22
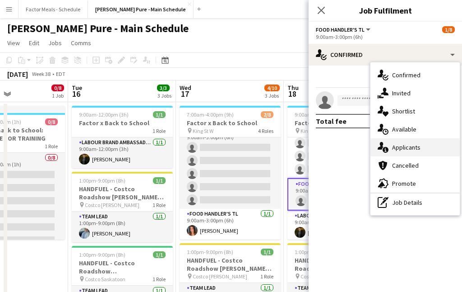
click at [401, 150] on span "Applicants" at bounding box center [406, 147] width 28 height 8
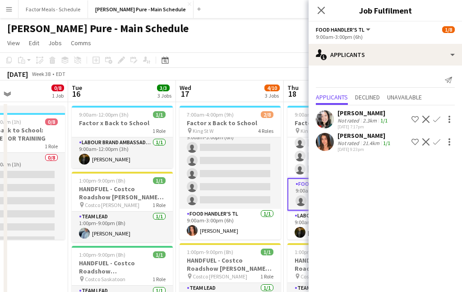
click at [437, 143] on app-icon "Confirm" at bounding box center [436, 141] width 7 height 7
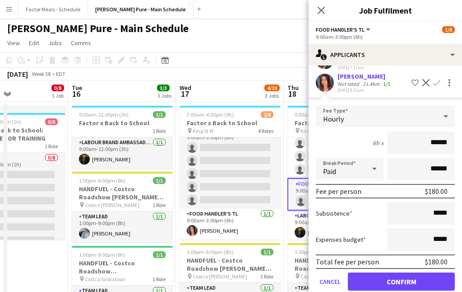
scroll to position [74, 0]
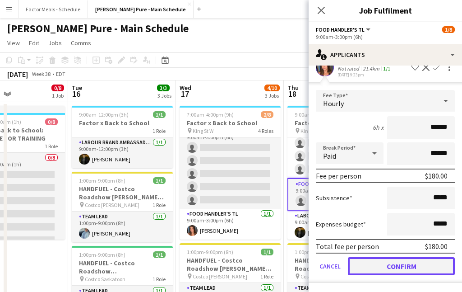
click at [380, 265] on button "Confirm" at bounding box center [401, 266] width 107 height 18
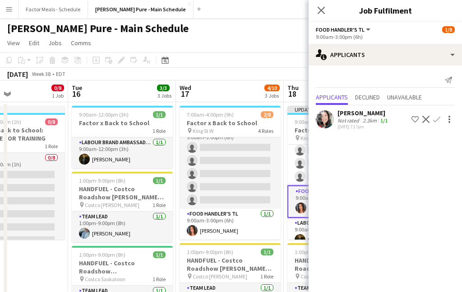
scroll to position [0, 0]
click at [325, 13] on icon "Close pop-in" at bounding box center [321, 10] width 9 height 9
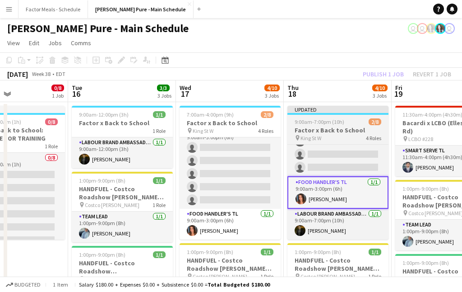
click at [319, 118] on span "9:00am-7:00pm (10h)" at bounding box center [320, 121] width 50 height 7
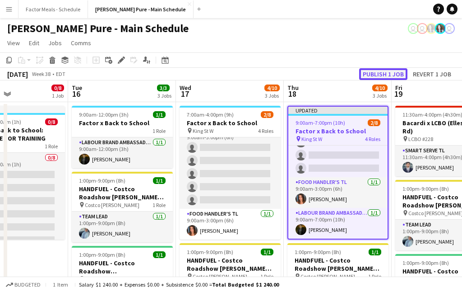
click at [374, 72] on button "Publish 1 job" at bounding box center [383, 74] width 48 height 12
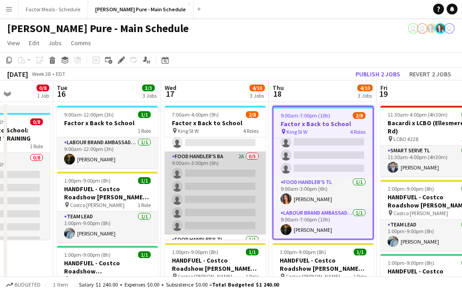
scroll to position [73, 0]
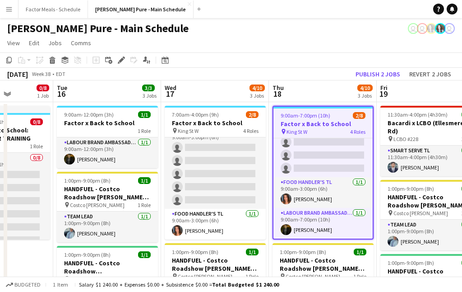
click at [287, 68] on div "September 2025 Week 38 • EDT Publish 2 jobs Revert 2 jobs" at bounding box center [231, 74] width 462 height 13
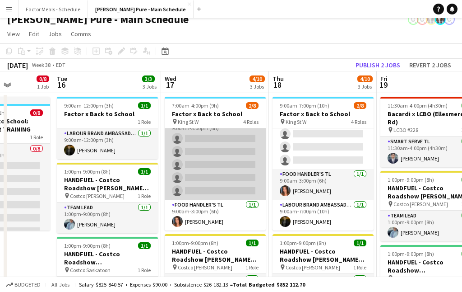
click at [223, 169] on app-card-role "Food Handler's BA 2A 0/5 9:00am-3:00pm (6h) single-neutral-actions single-neutr…" at bounding box center [215, 157] width 101 height 83
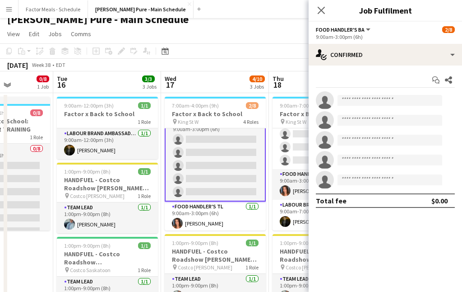
scroll to position [74, 0]
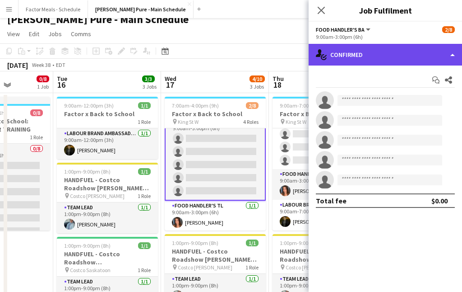
click at [402, 57] on div "single-neutral-actions-check-2 Confirmed" at bounding box center [385, 55] width 153 height 22
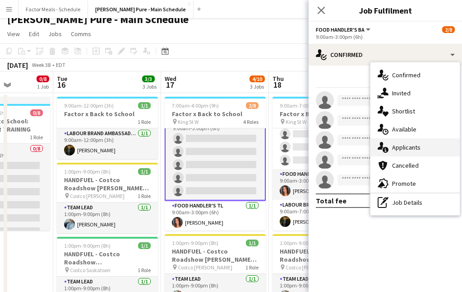
click at [403, 143] on div "single-neutral-actions-information Applicants" at bounding box center [415, 147] width 89 height 18
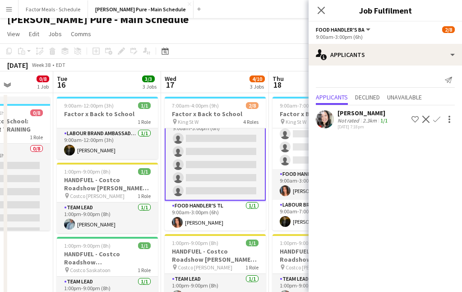
click at [347, 114] on div "Wendy Tsai" at bounding box center [364, 113] width 52 height 8
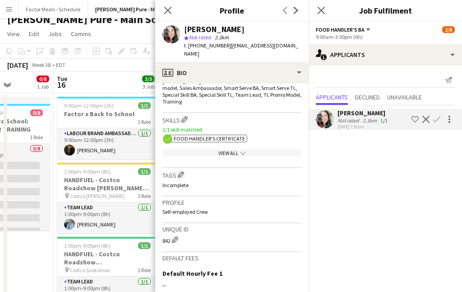
scroll to position [320, 0]
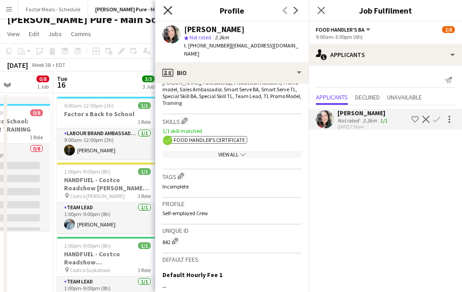
click at [166, 10] on icon "Close pop-in" at bounding box center [167, 10] width 9 height 9
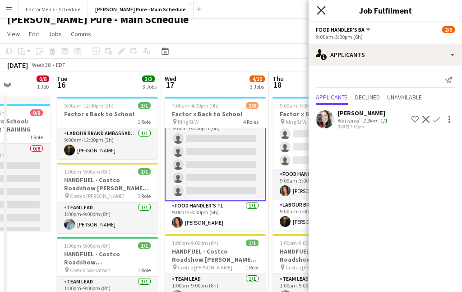
click at [324, 8] on icon at bounding box center [321, 10] width 9 height 9
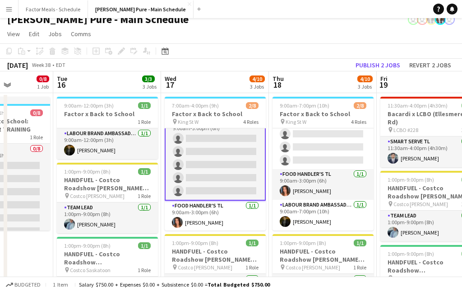
click at [253, 49] on app-toolbar "Copy Paste Paste Command V Paste with crew Command Shift V Paste linked Job Del…" at bounding box center [231, 50] width 462 height 15
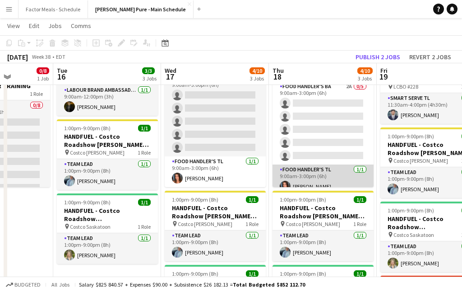
scroll to position [12, 0]
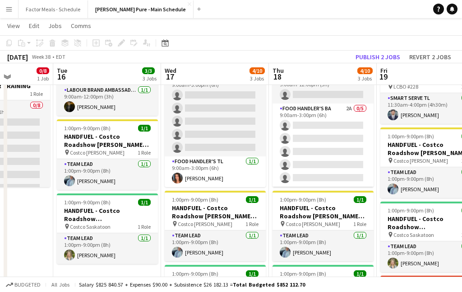
click at [335, 140] on app-card-role "Food Handler's BA 2A 0/5 9:00am-3:00pm (6h) single-neutral-actions single-neutr…" at bounding box center [323, 144] width 101 height 83
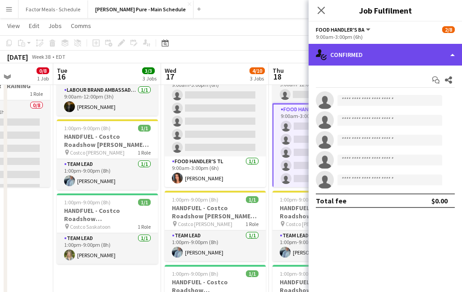
click at [382, 57] on div "single-neutral-actions-check-2 Confirmed" at bounding box center [385, 55] width 153 height 22
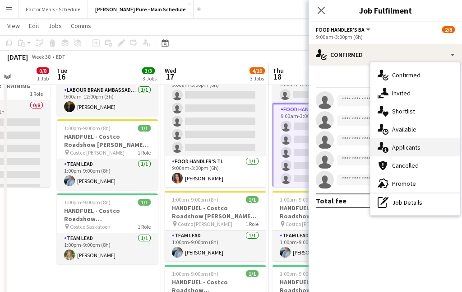
click at [396, 149] on span "Applicants" at bounding box center [406, 147] width 28 height 8
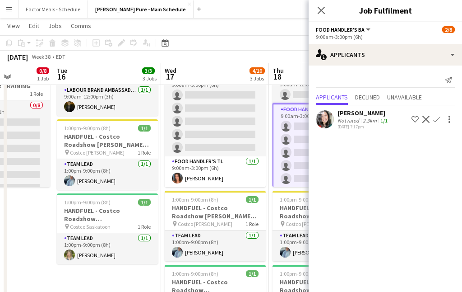
click at [242, 52] on div "September 2025 Week 38 • EDT Publish 2 jobs Revert 2 jobs" at bounding box center [231, 57] width 462 height 13
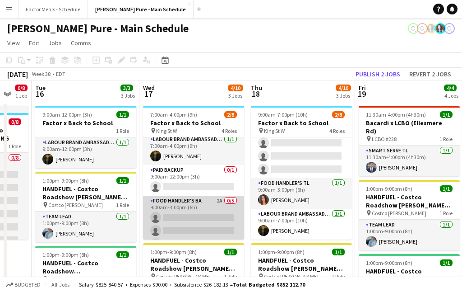
scroll to position [0, 0]
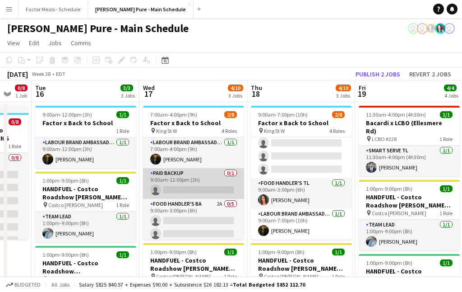
click at [201, 177] on app-card-role "Paid Backup 0/1 9:00am-12:00pm (3h) single-neutral-actions" at bounding box center [193, 183] width 101 height 31
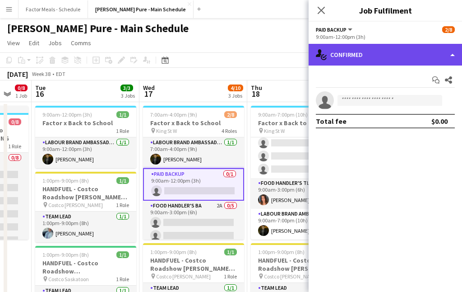
click at [382, 58] on div "single-neutral-actions-check-2 Confirmed" at bounding box center [385, 55] width 153 height 22
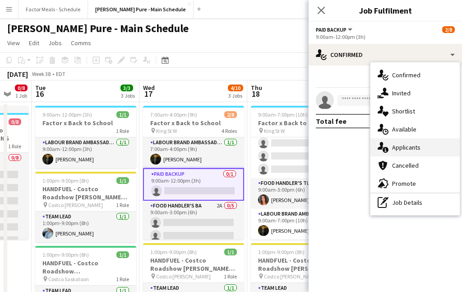
click at [397, 148] on span "Applicants" at bounding box center [406, 147] width 28 height 8
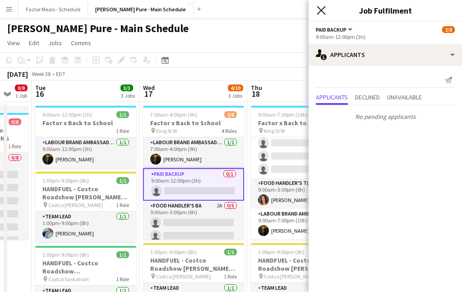
click at [321, 10] on icon at bounding box center [321, 10] width 9 height 9
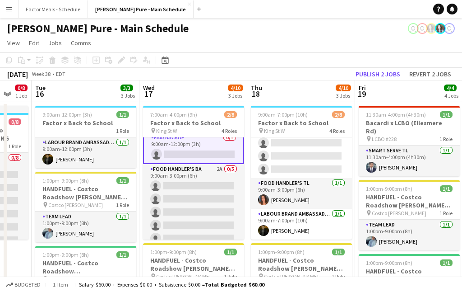
scroll to position [36, 0]
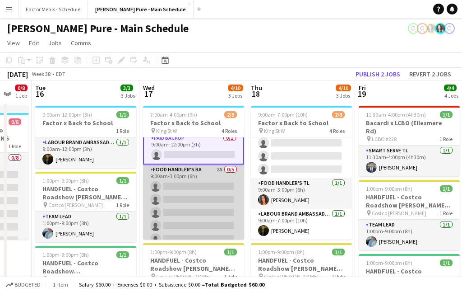
click at [173, 187] on app-card-role "Food Handler's BA 2A 0/5 9:00am-3:00pm (6h) single-neutral-actions single-neutr…" at bounding box center [193, 205] width 101 height 83
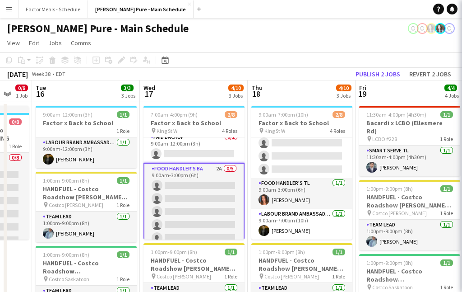
scroll to position [35, 0]
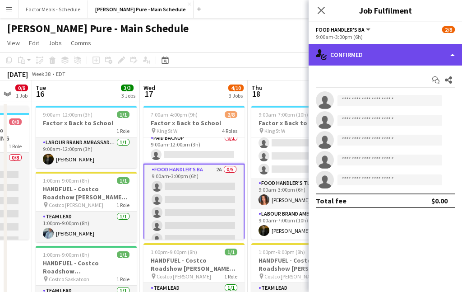
click at [377, 55] on div "single-neutral-actions-check-2 Confirmed" at bounding box center [385, 55] width 153 height 22
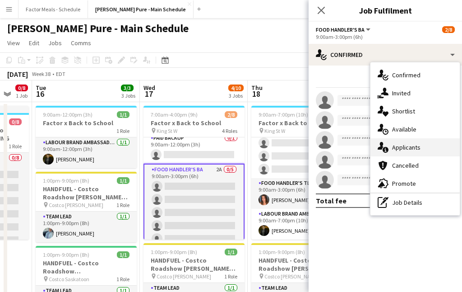
click at [392, 143] on span "Applicants" at bounding box center [406, 147] width 28 height 8
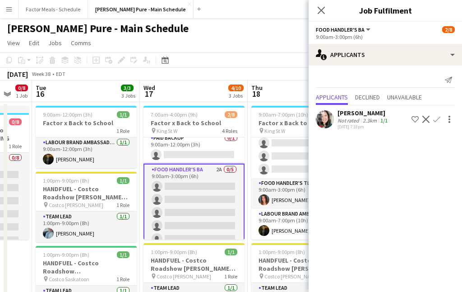
click at [321, 4] on div "Close pop-in" at bounding box center [321, 10] width 25 height 21
click at [316, 12] on app-icon "Close pop-in" at bounding box center [321, 10] width 13 height 13
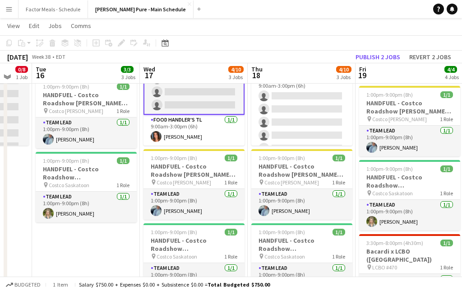
scroll to position [73, 0]
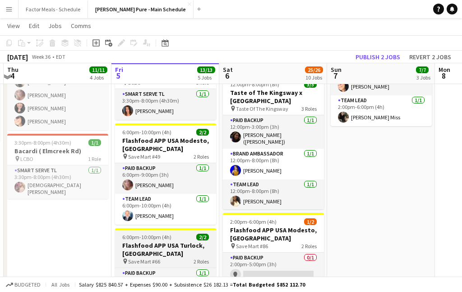
scroll to position [319, 0]
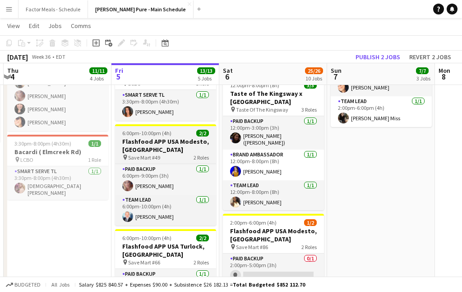
click at [164, 137] on h3 "Flashfood APP USA Modesto, [GEOGRAPHIC_DATA]" at bounding box center [165, 145] width 101 height 16
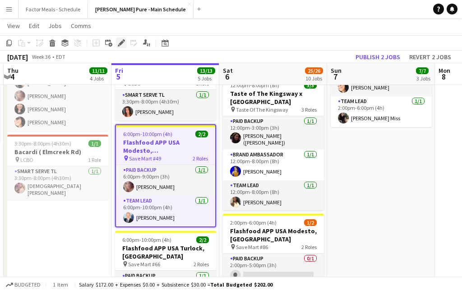
click at [121, 46] on icon "Edit" at bounding box center [121, 42] width 7 height 7
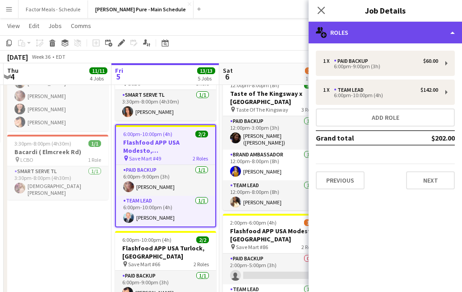
click at [379, 33] on div "multiple-users-add Roles" at bounding box center [385, 33] width 153 height 22
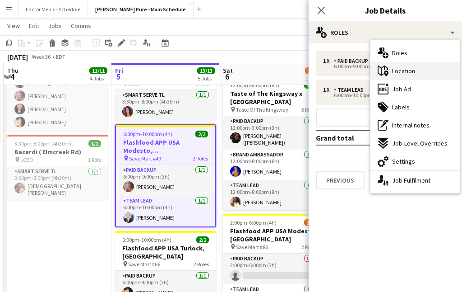
click at [395, 67] on span "Location" at bounding box center [403, 71] width 23 height 8
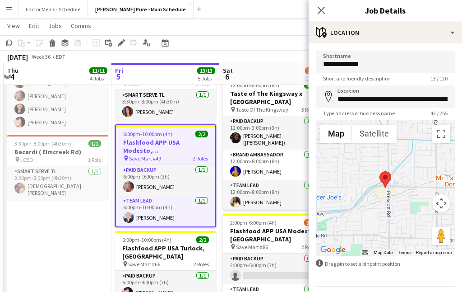
click at [259, 40] on app-toolbar "Copy Paste Paste Command V Paste with crew Command Shift V Paste linked Job [GE…" at bounding box center [231, 42] width 462 height 15
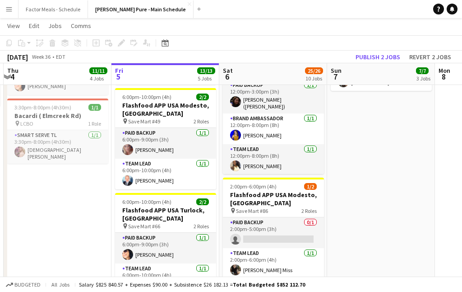
scroll to position [355, 0]
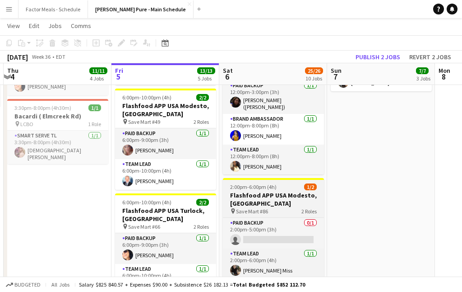
click at [252, 183] on span "2:00pm-6:00pm (4h)" at bounding box center [253, 186] width 46 height 7
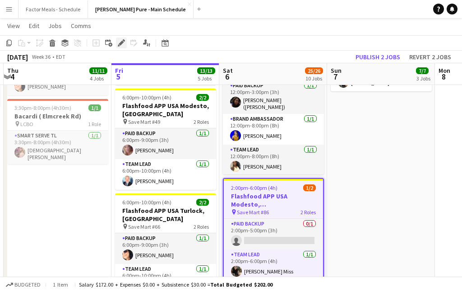
click at [123, 42] on icon at bounding box center [121, 43] width 5 height 5
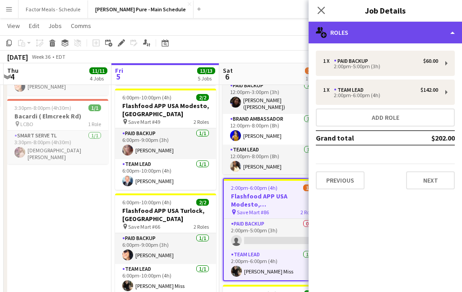
click at [358, 37] on div "multiple-users-add Roles" at bounding box center [385, 33] width 153 height 22
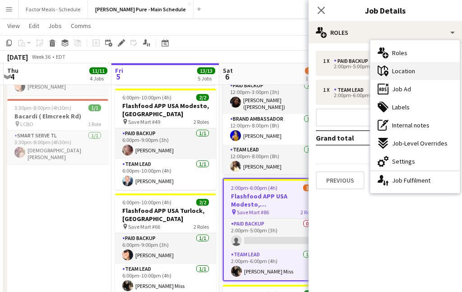
click at [404, 74] on span "Location" at bounding box center [403, 71] width 23 height 8
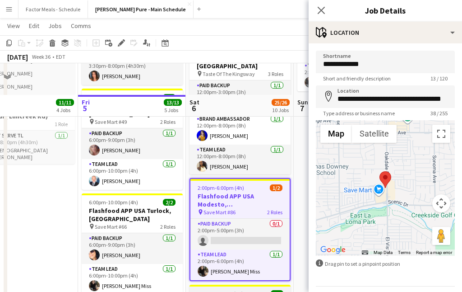
scroll to position [386, 0]
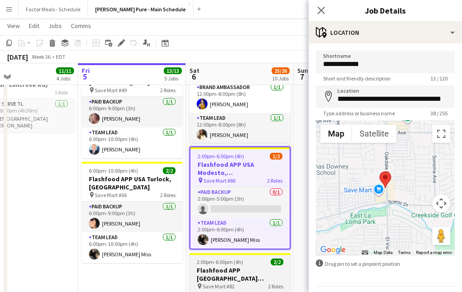
type input "**********"
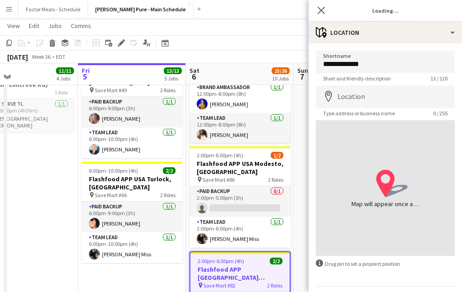
scroll to position [0, 353]
type input "**********"
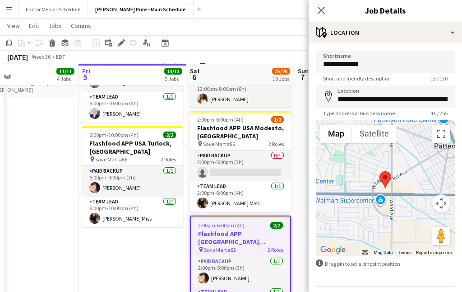
scroll to position [423, 0]
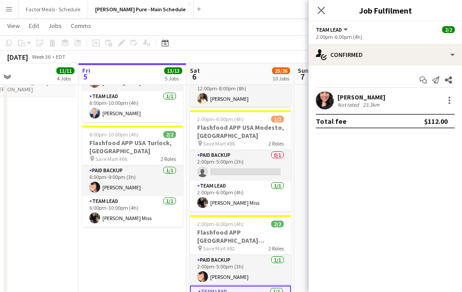
click at [347, 96] on div "[PERSON_NAME]" at bounding box center [362, 97] width 48 height 8
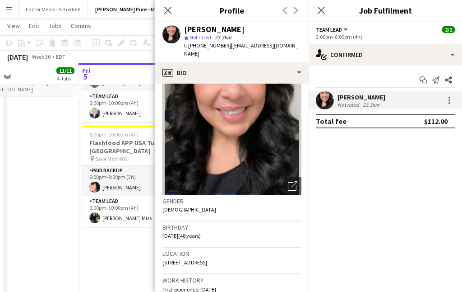
scroll to position [59, 0]
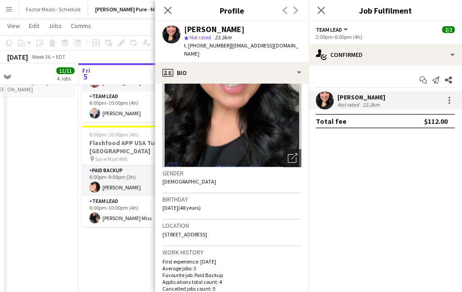
drag, startPoint x: 247, startPoint y: 225, endPoint x: 159, endPoint y: 228, distance: 88.5
click at [158, 228] on app-crew-profile-bio "Open photos pop-in Gender [DEMOGRAPHIC_DATA] Birthday [DEMOGRAPHIC_DATA] (48 ye…" at bounding box center [231, 188] width 153 height 208
copy span "[STREET_ADDRESS]"
click at [173, 11] on app-icon "Close pop-in" at bounding box center [168, 10] width 13 height 13
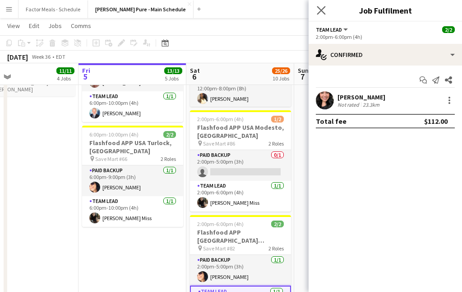
click at [323, 14] on app-icon "Close pop-in" at bounding box center [321, 10] width 13 height 13
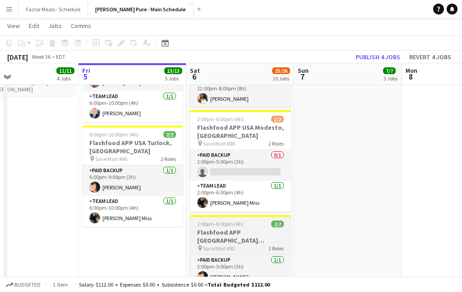
click at [237, 220] on span "2:00pm-6:00pm (4h)" at bounding box center [220, 223] width 46 height 7
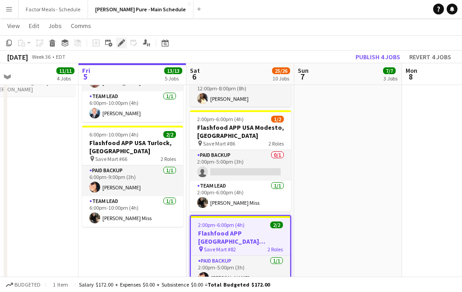
click at [116, 43] on div "Edit" at bounding box center [121, 42] width 11 height 11
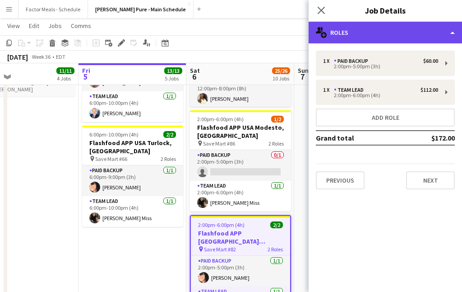
click at [332, 36] on div "multiple-users-add Roles" at bounding box center [385, 33] width 153 height 22
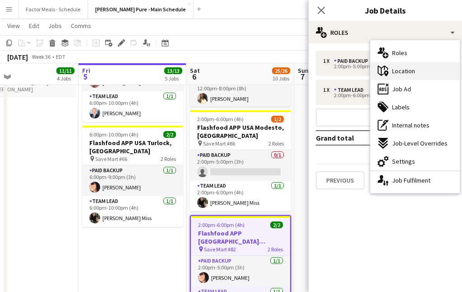
click at [393, 76] on div "maps-pin-1 Location" at bounding box center [415, 71] width 89 height 18
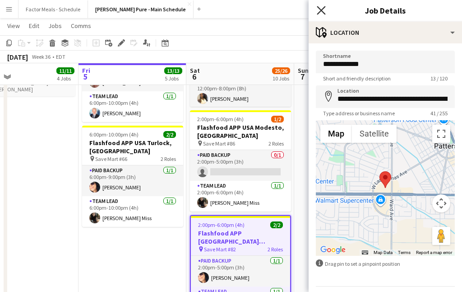
click at [321, 11] on icon "Close pop-in" at bounding box center [321, 10] width 9 height 9
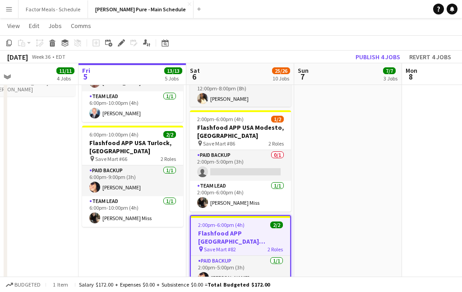
click at [295, 165] on app-date-cell "11:00am-7:00pm (8h) 3/3 Taste of The Kingsway x [GEOGRAPHIC_DATA] pin Taste Of …" at bounding box center [348, 213] width 108 height 1068
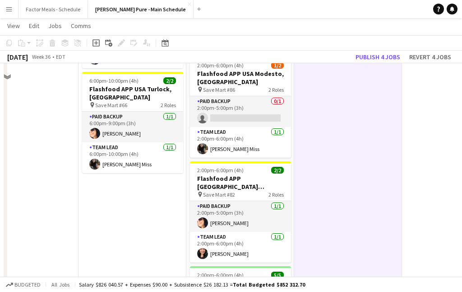
scroll to position [434, 0]
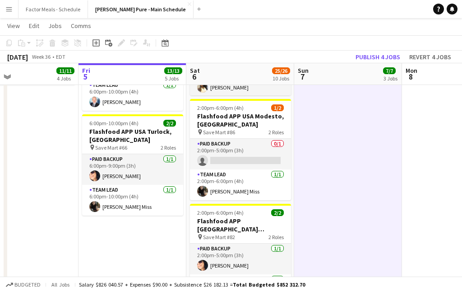
click at [356, 173] on app-date-cell "11:00am-7:00pm (8h) 3/3 Taste of The Kingsway x St. Joseph's Hospital pin Taste…" at bounding box center [348, 201] width 108 height 1068
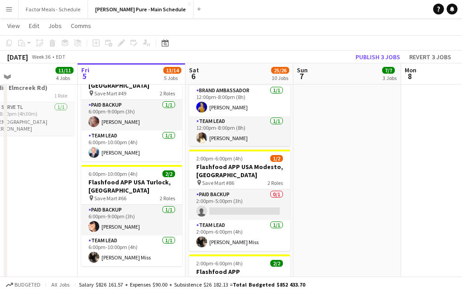
scroll to position [382, 0]
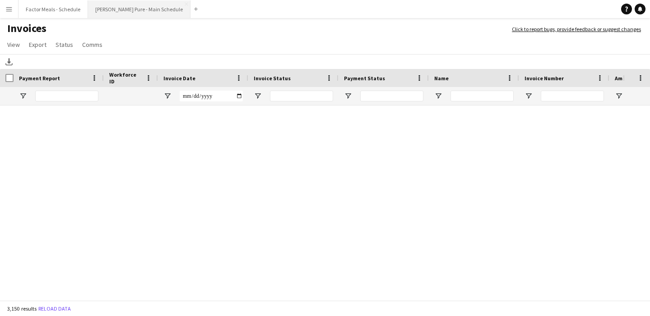
click at [101, 7] on button "[PERSON_NAME] Pure - Main Schedule Close" at bounding box center [139, 9] width 102 height 18
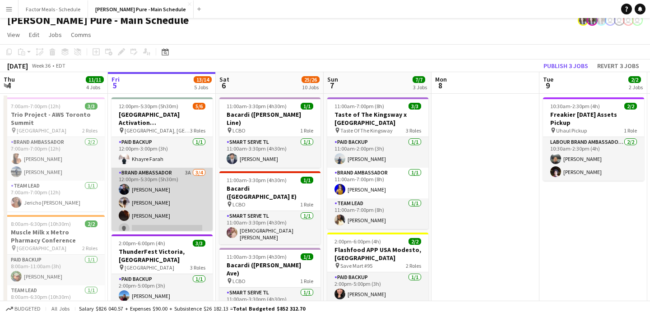
click at [151, 185] on app-card-role "Brand Ambassador 3A [DATE] 12:00pm-5:30pm (5h30m) [PERSON_NAME] [PERSON_NAME] […" at bounding box center [162, 203] width 101 height 70
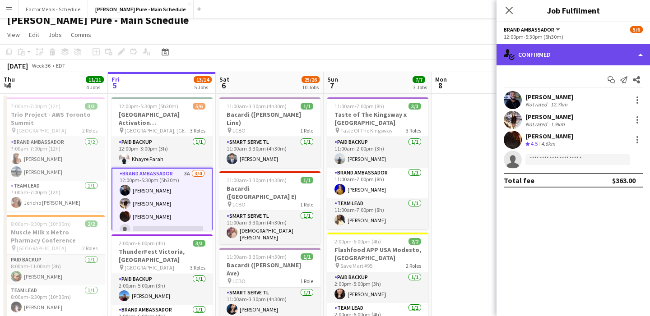
click at [558, 56] on div "single-neutral-actions-check-2 Confirmed" at bounding box center [573, 55] width 153 height 22
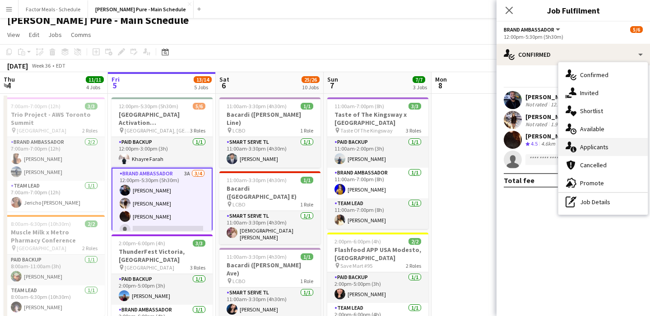
click at [600, 142] on div "single-neutral-actions-information Applicants" at bounding box center [602, 147] width 89 height 18
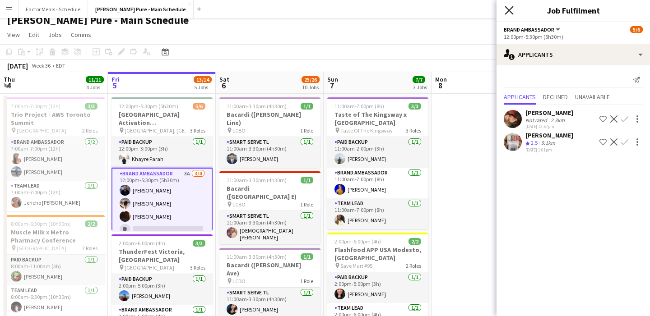
click at [507, 11] on icon "Close pop-in" at bounding box center [509, 10] width 9 height 9
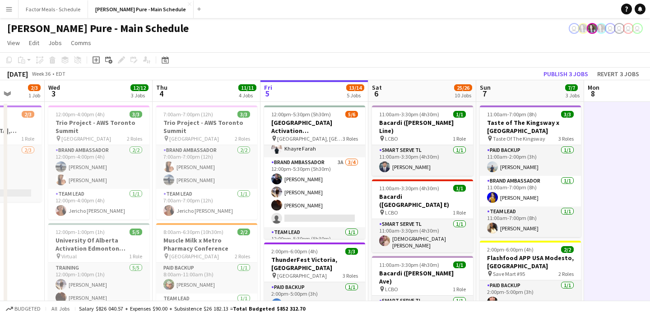
scroll to position [37, 0]
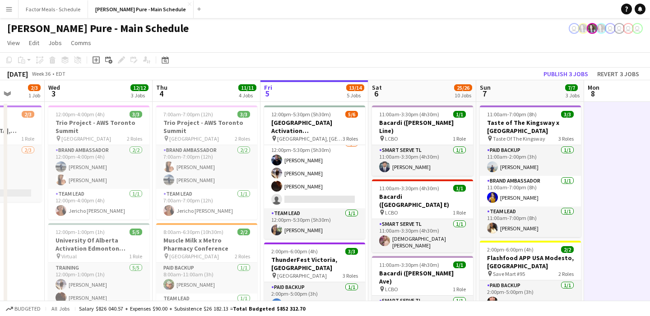
click at [288, 174] on app-card-role "Brand Ambassador 3A [DATE] 12:00pm-5:30pm (5h30m) [PERSON_NAME] [PERSON_NAME] […" at bounding box center [314, 174] width 101 height 70
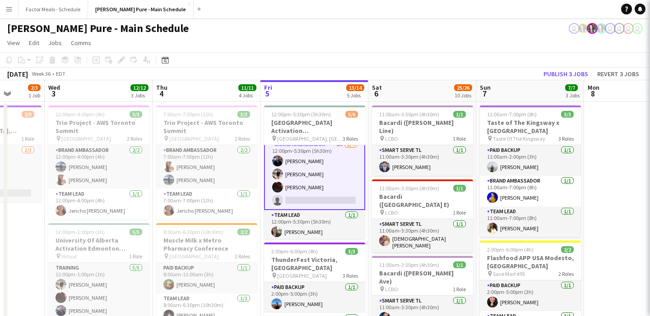
scroll to position [38, 0]
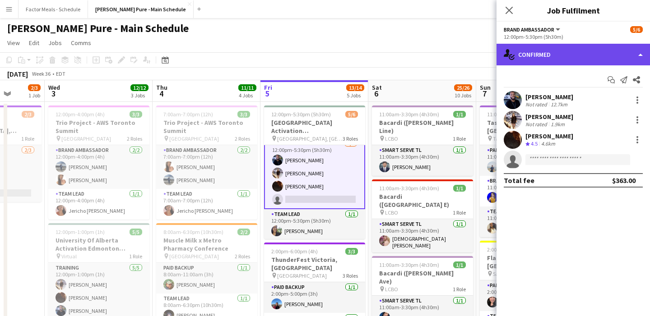
click at [549, 60] on div "single-neutral-actions-check-2 Confirmed" at bounding box center [573, 55] width 153 height 22
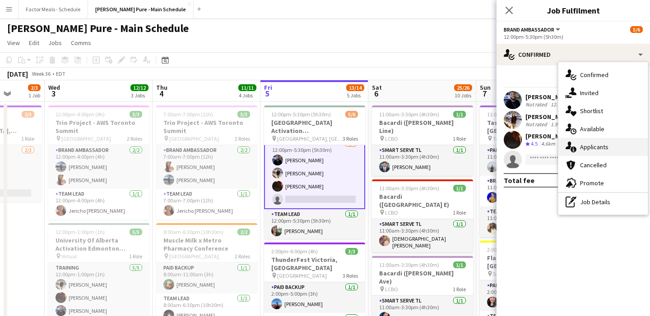
click at [592, 149] on span "Applicants" at bounding box center [594, 147] width 28 height 8
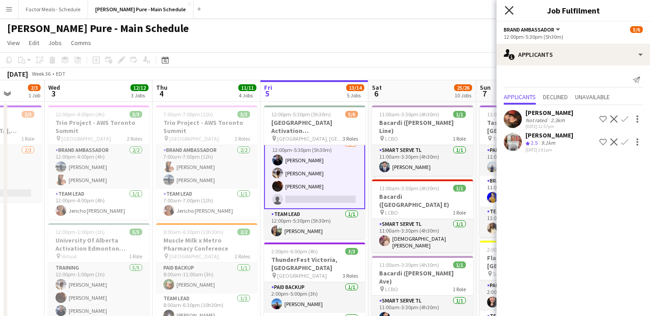
click at [507, 10] on icon "Close pop-in" at bounding box center [509, 10] width 9 height 9
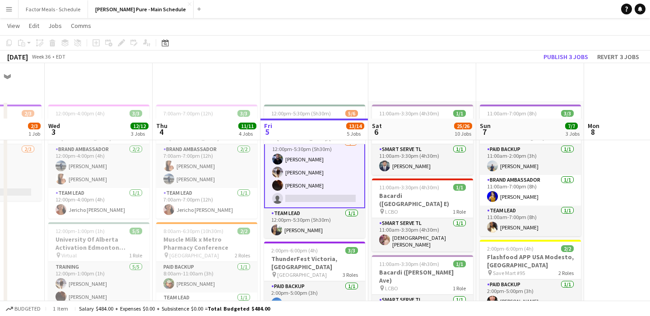
scroll to position [56, 0]
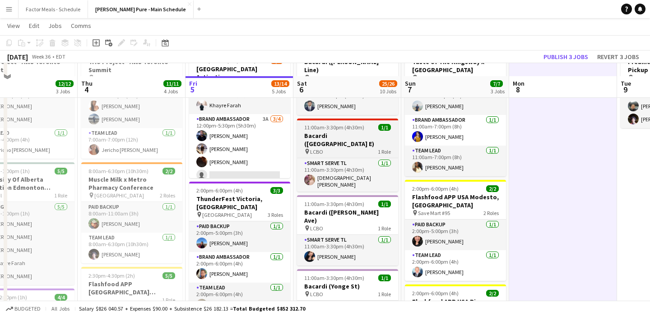
scroll to position [37, 0]
